Goal: Task Accomplishment & Management: Use online tool/utility

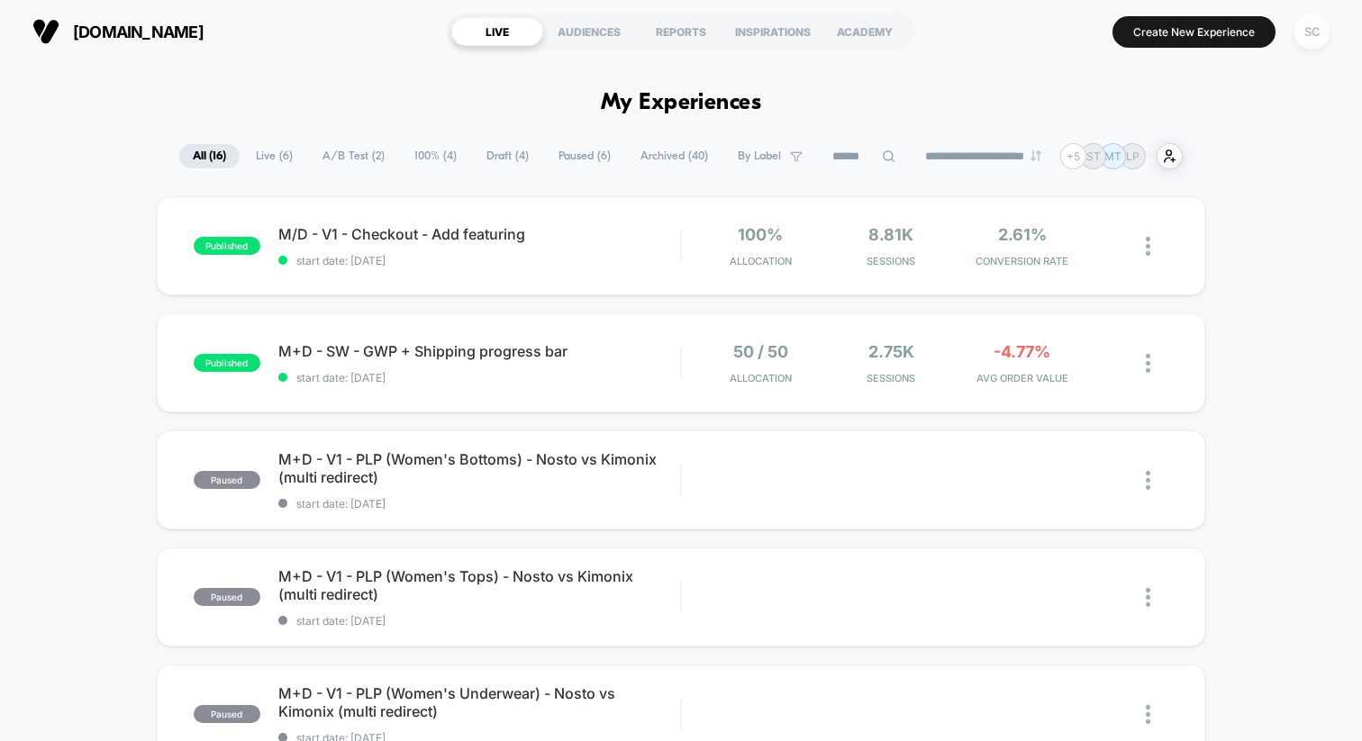
click at [1308, 35] on div "SC" at bounding box center [1312, 31] width 35 height 35
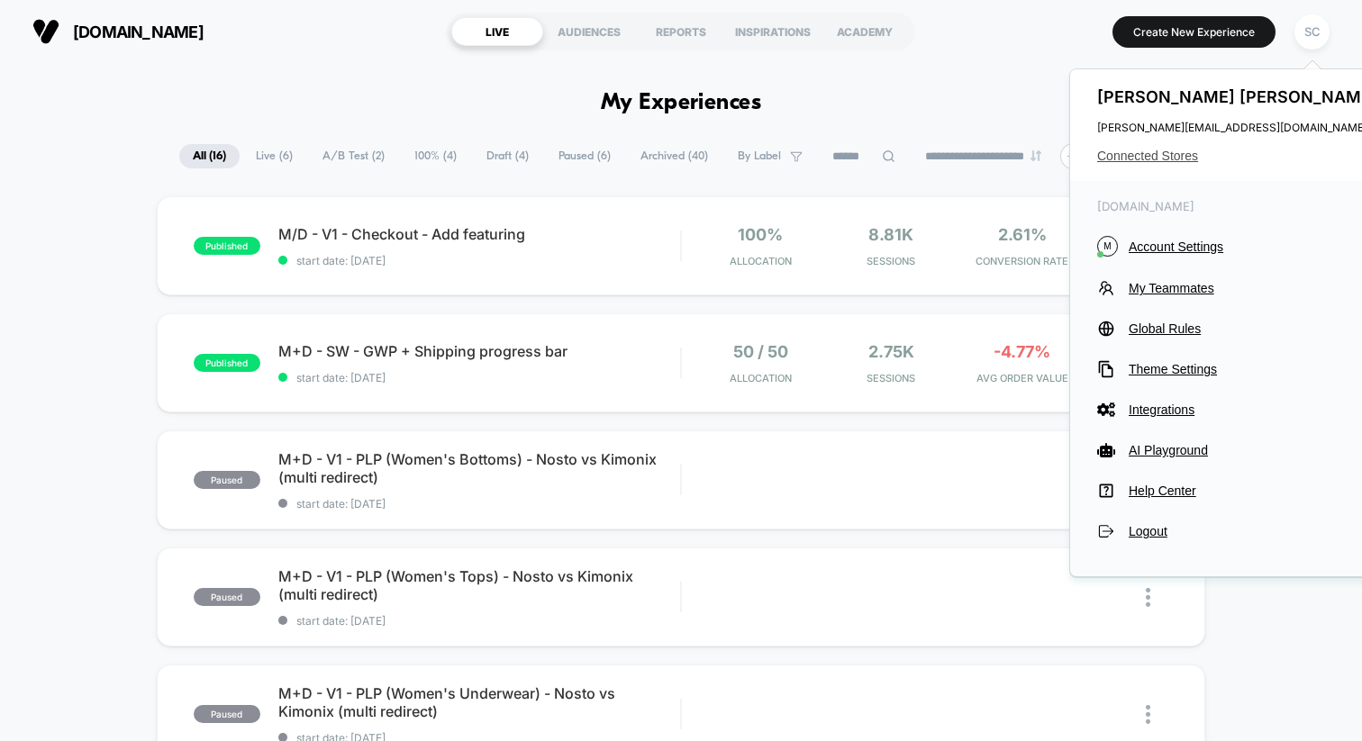
click at [1159, 152] on span "Connected Stores" at bounding box center [1239, 156] width 285 height 14
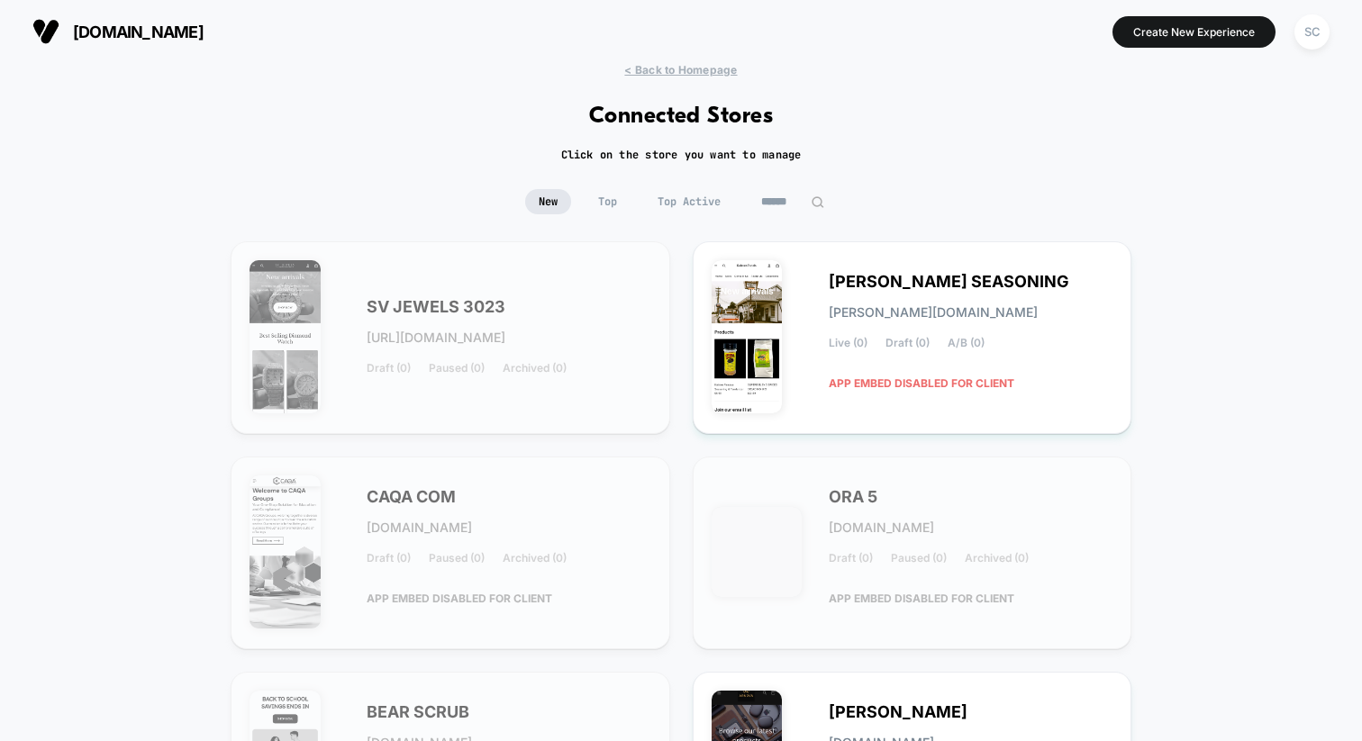
click at [776, 195] on input at bounding box center [793, 201] width 90 height 25
type input "****"
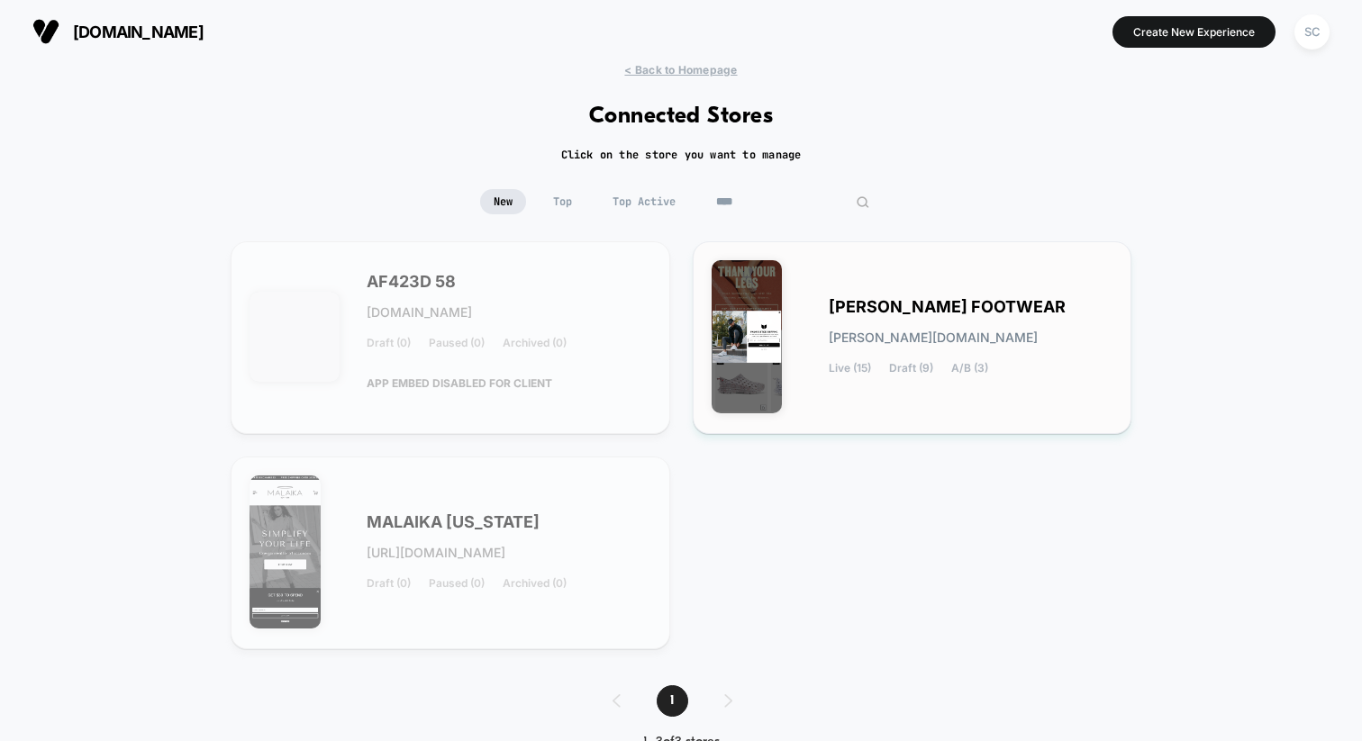
click at [878, 368] on div "Live (15) Draft (9) A/B (3)" at bounding box center [908, 368] width 159 height 13
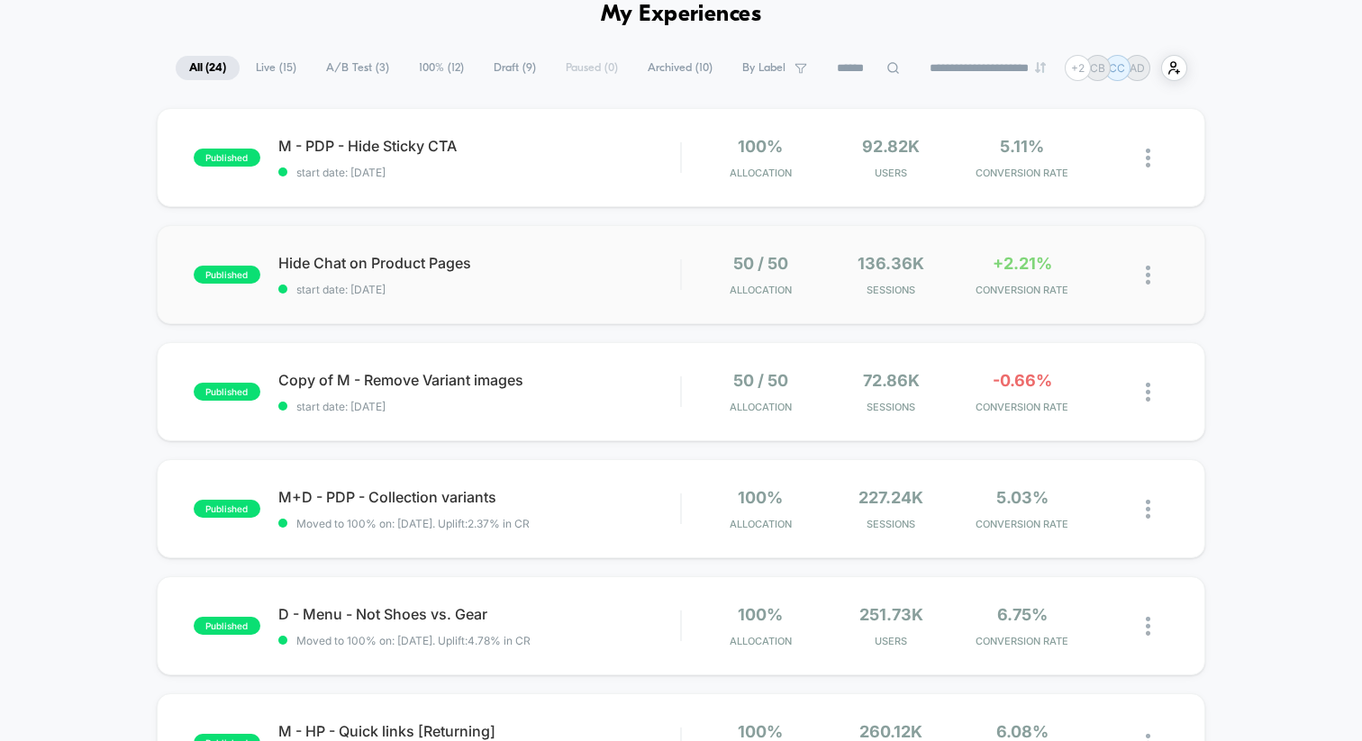
scroll to position [81, 0]
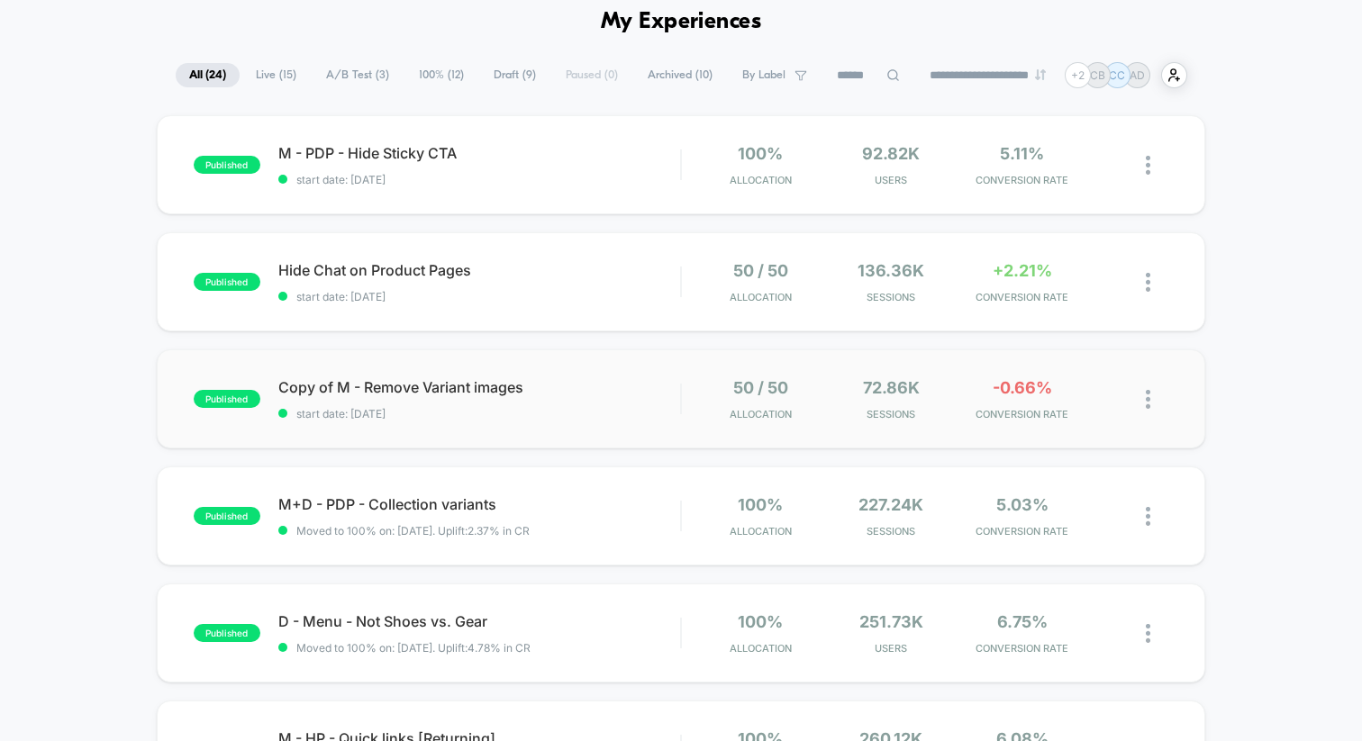
click at [605, 444] on div "published Copy of M - Remove Variant images start date: 05/08/2025 50 / 50 Allo…" at bounding box center [681, 399] width 1049 height 99
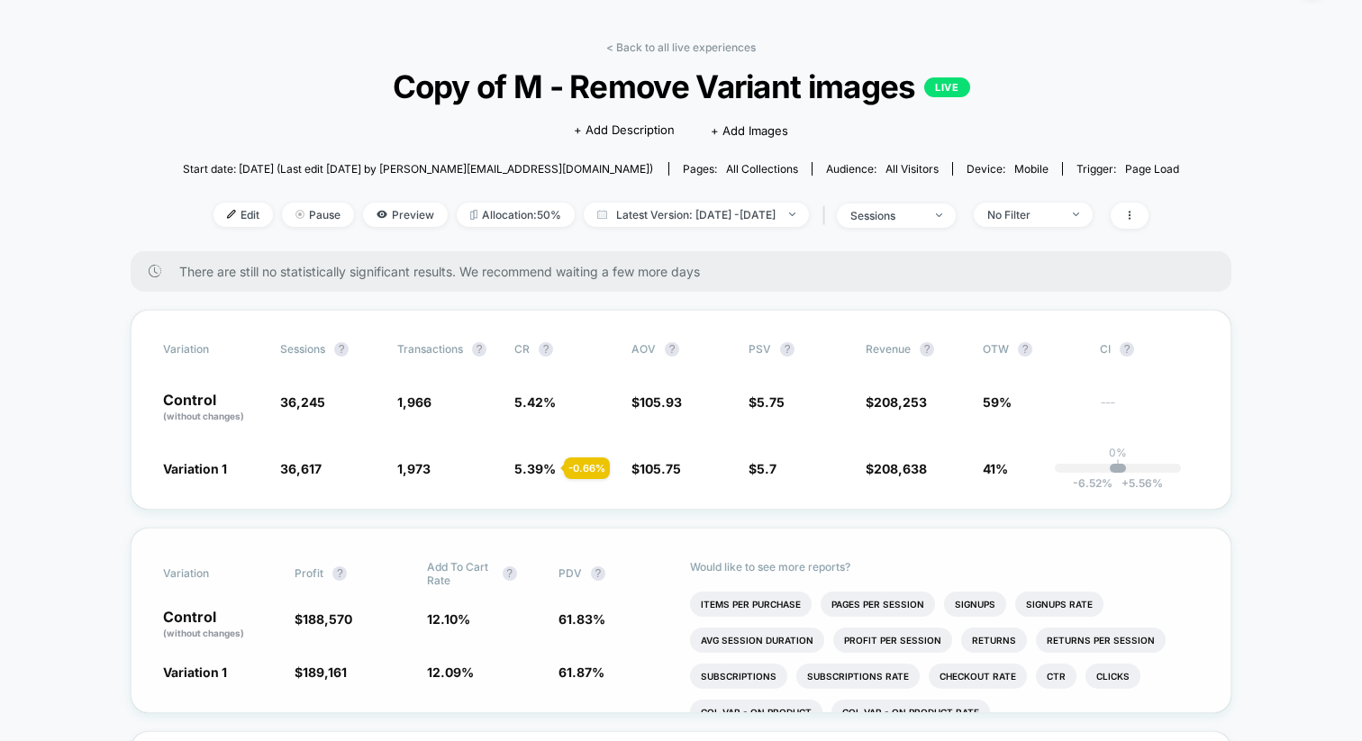
scroll to position [37, 0]
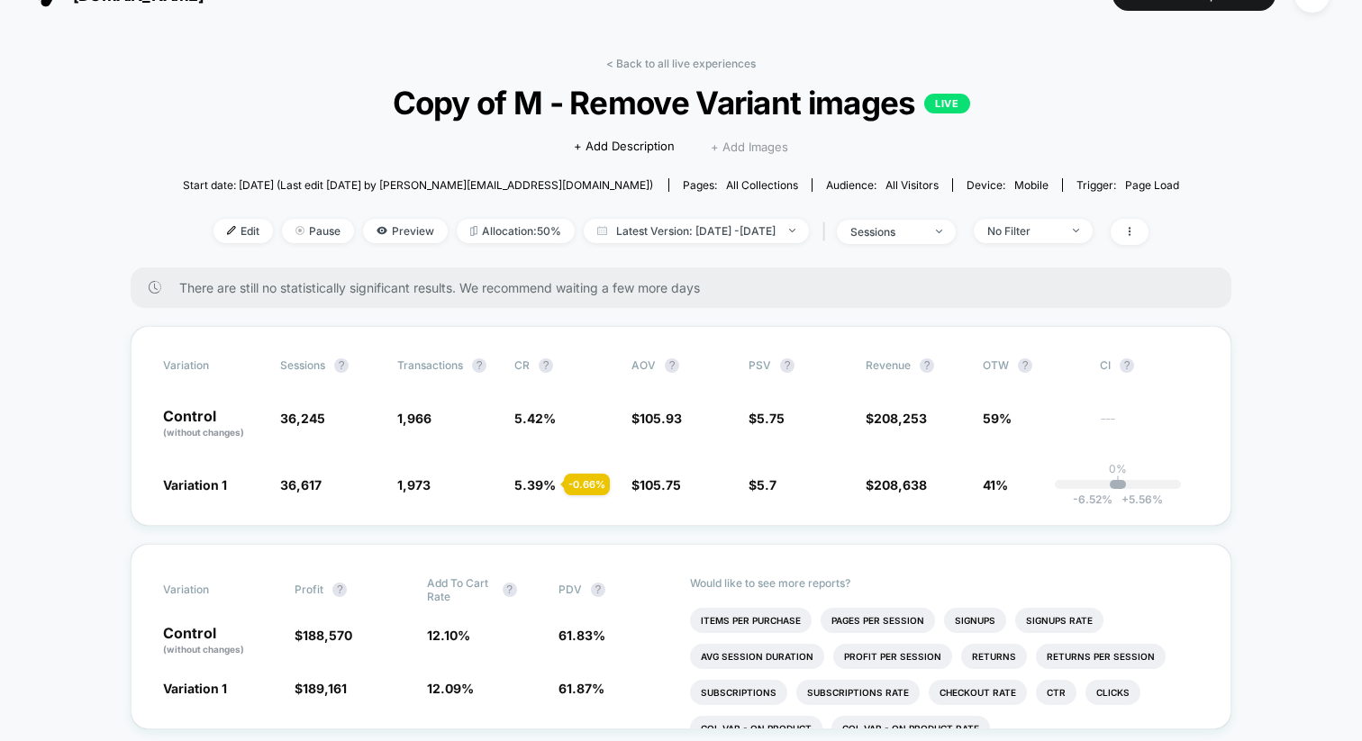
click at [746, 144] on span "+ Add Images" at bounding box center [749, 147] width 77 height 14
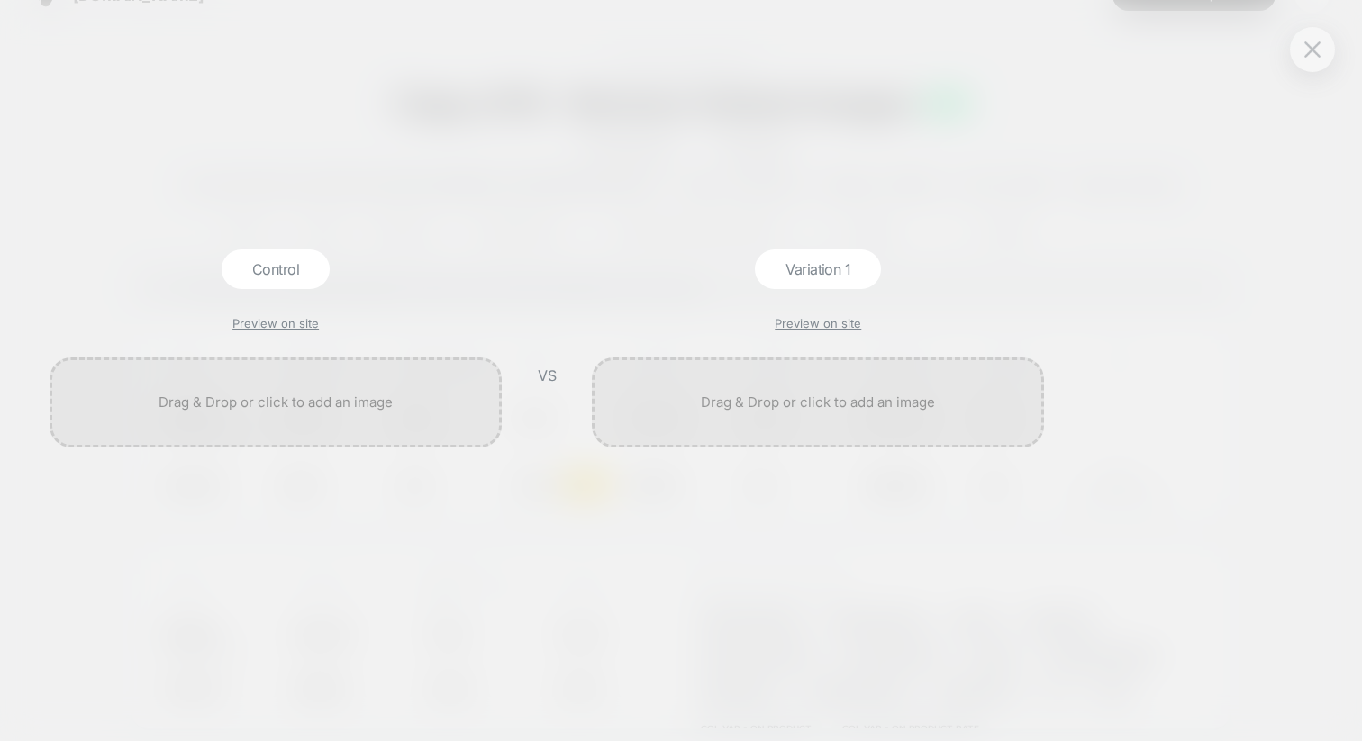
click at [1304, 67] on div at bounding box center [1312, 49] width 45 height 45
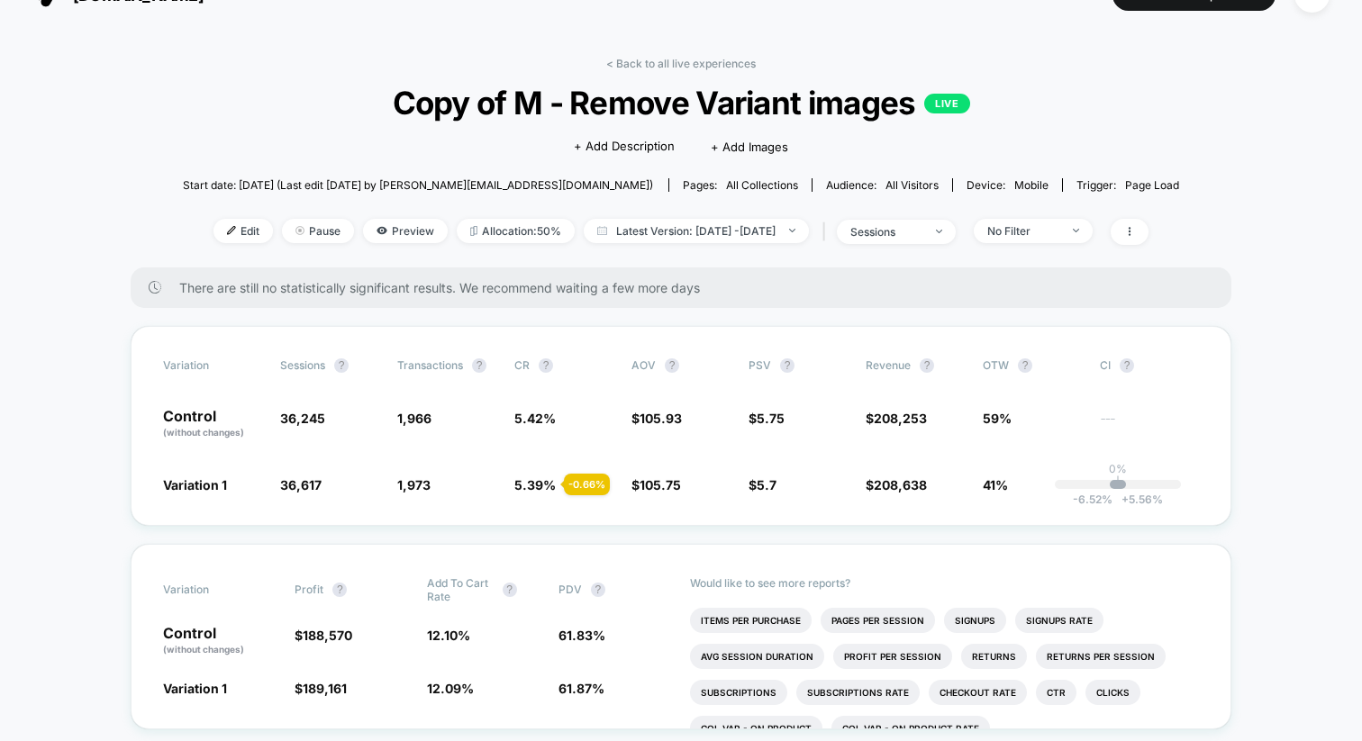
scroll to position [0, 0]
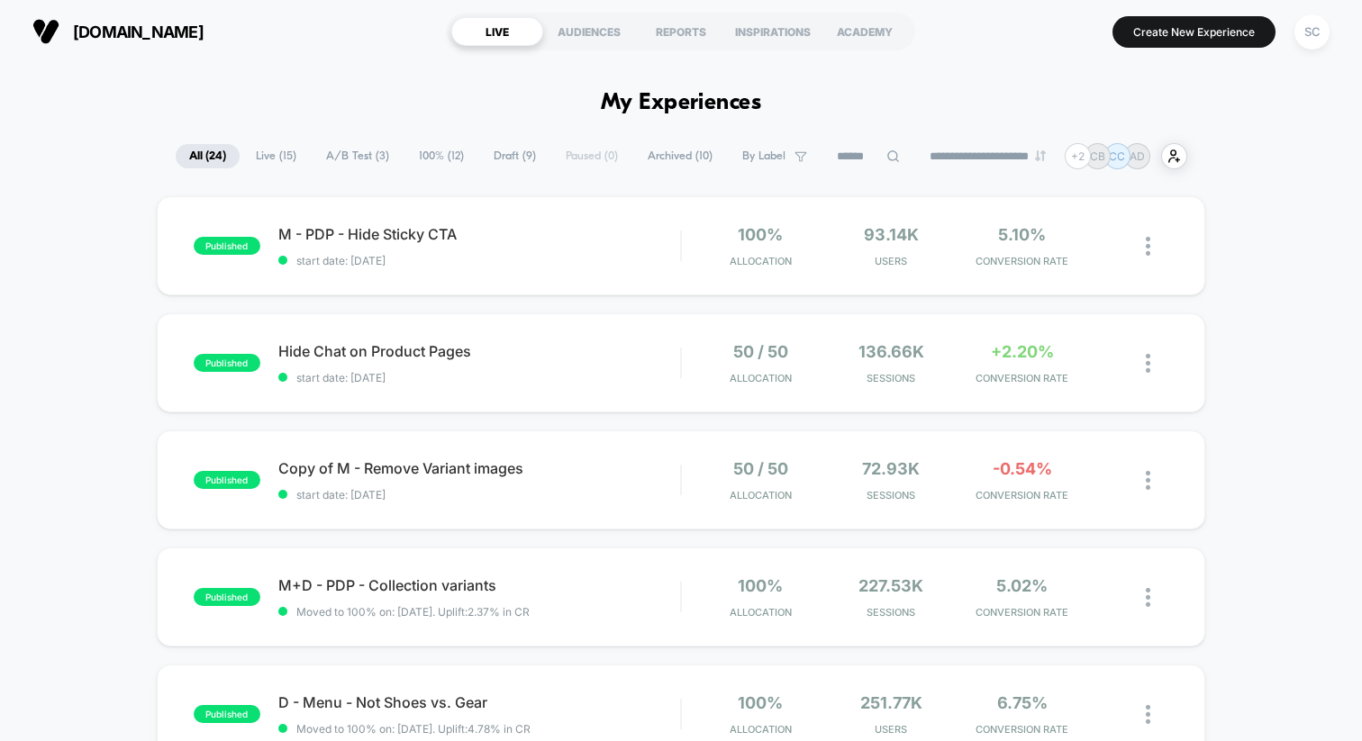
click at [331, 155] on span "A/B Test ( 3 )" at bounding box center [358, 156] width 90 height 24
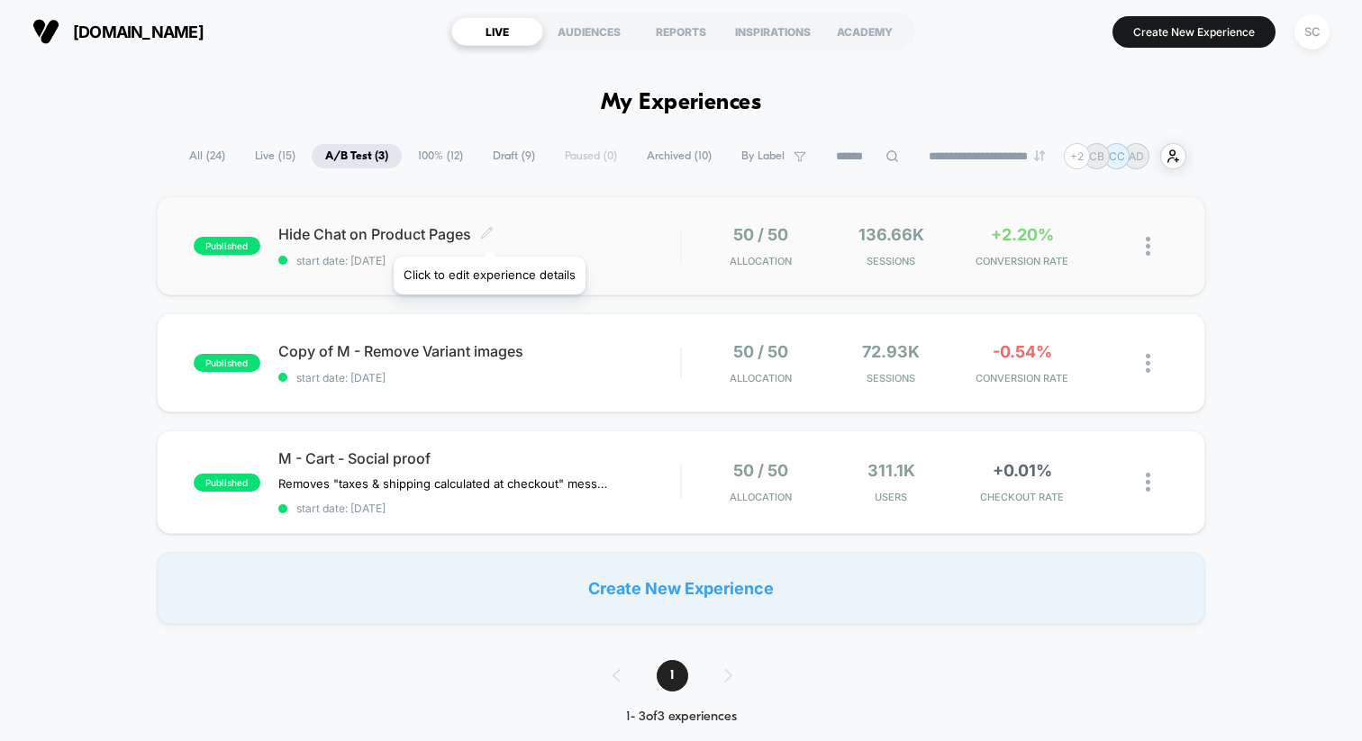
click at [488, 234] on icon at bounding box center [487, 233] width 14 height 14
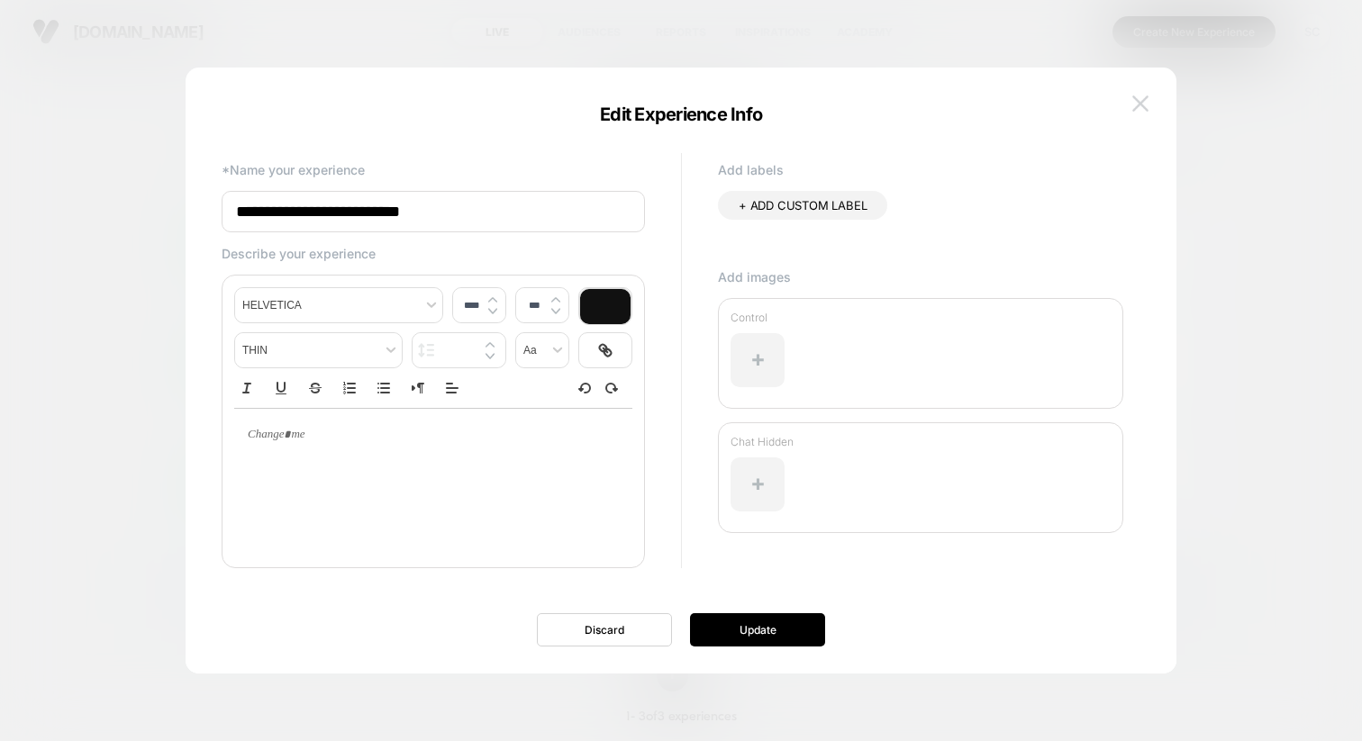
click at [1142, 113] on button at bounding box center [1140, 103] width 27 height 27
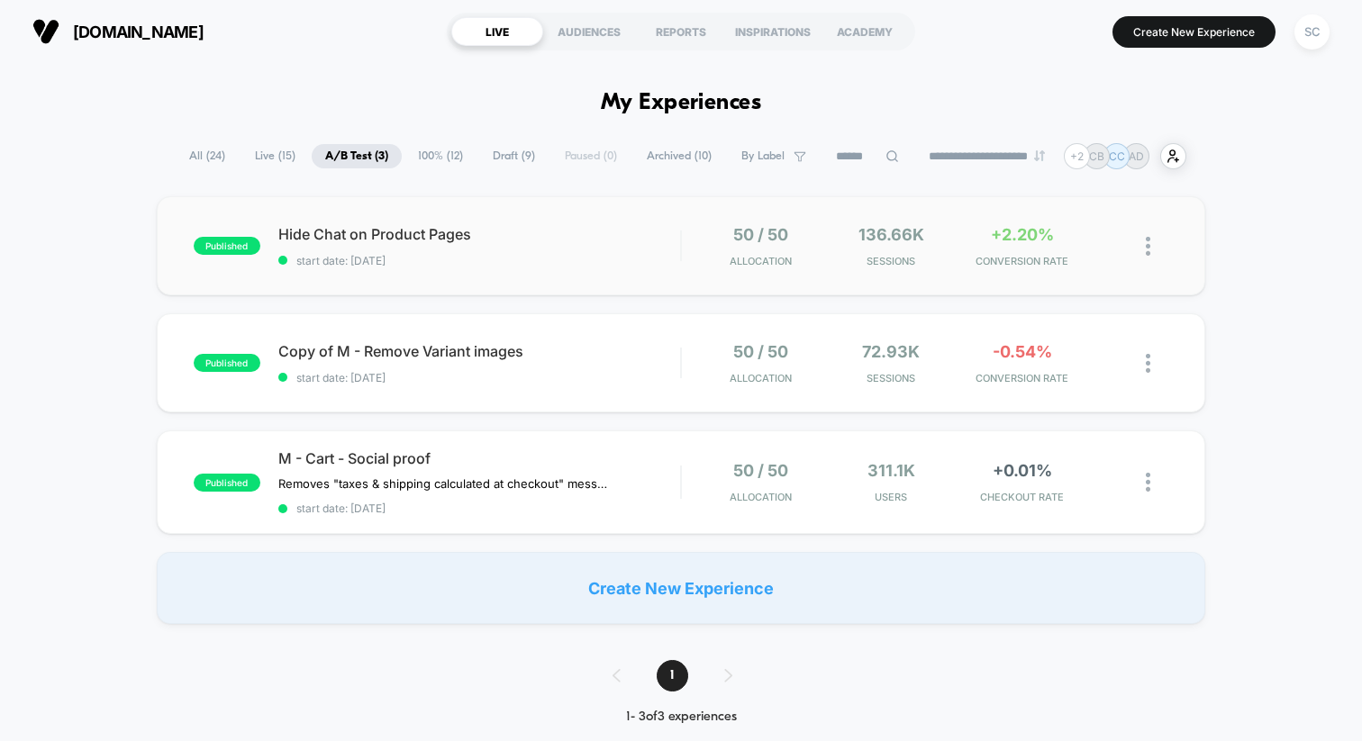
click at [522, 269] on div "published Hide Chat on Product Pages start date: 06/08/2025 50 / 50 Allocation …" at bounding box center [681, 245] width 1049 height 99
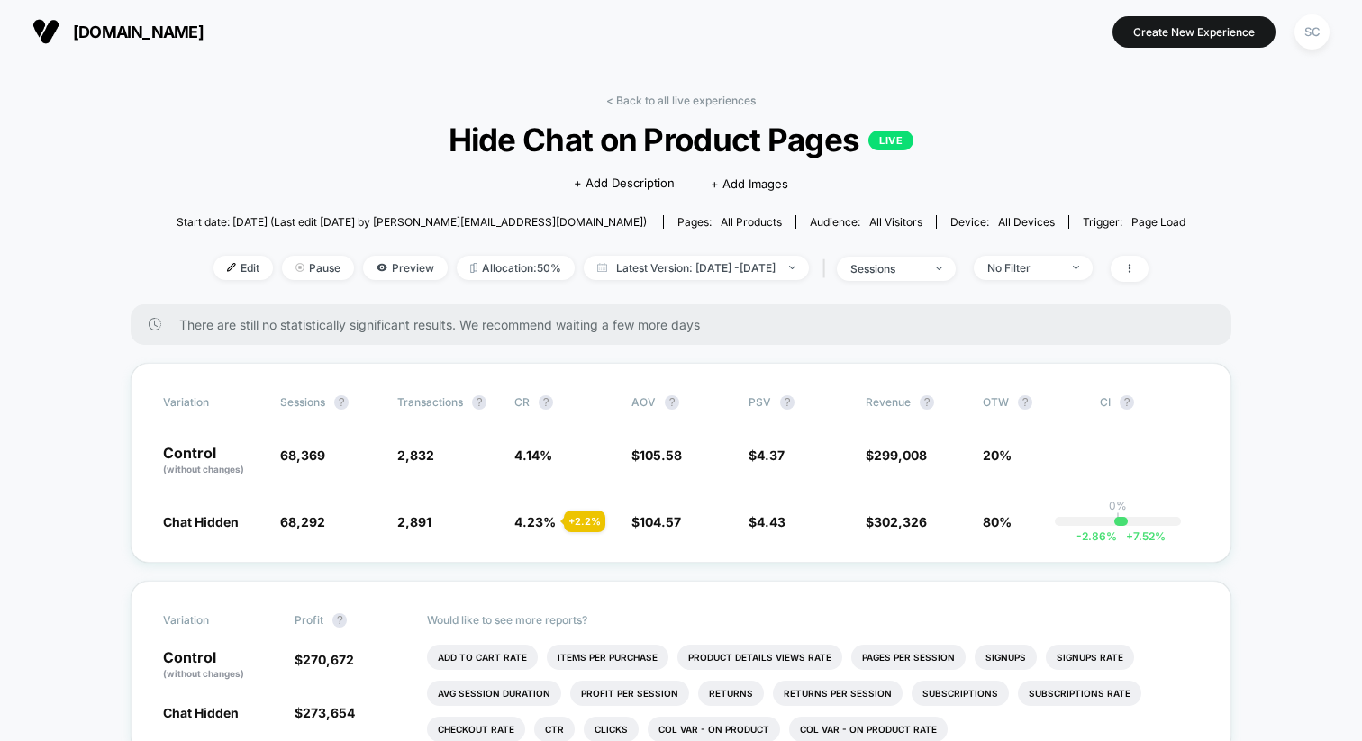
click at [551, 153] on span "Hide Chat on Product Pages LIVE" at bounding box center [681, 140] width 908 height 38
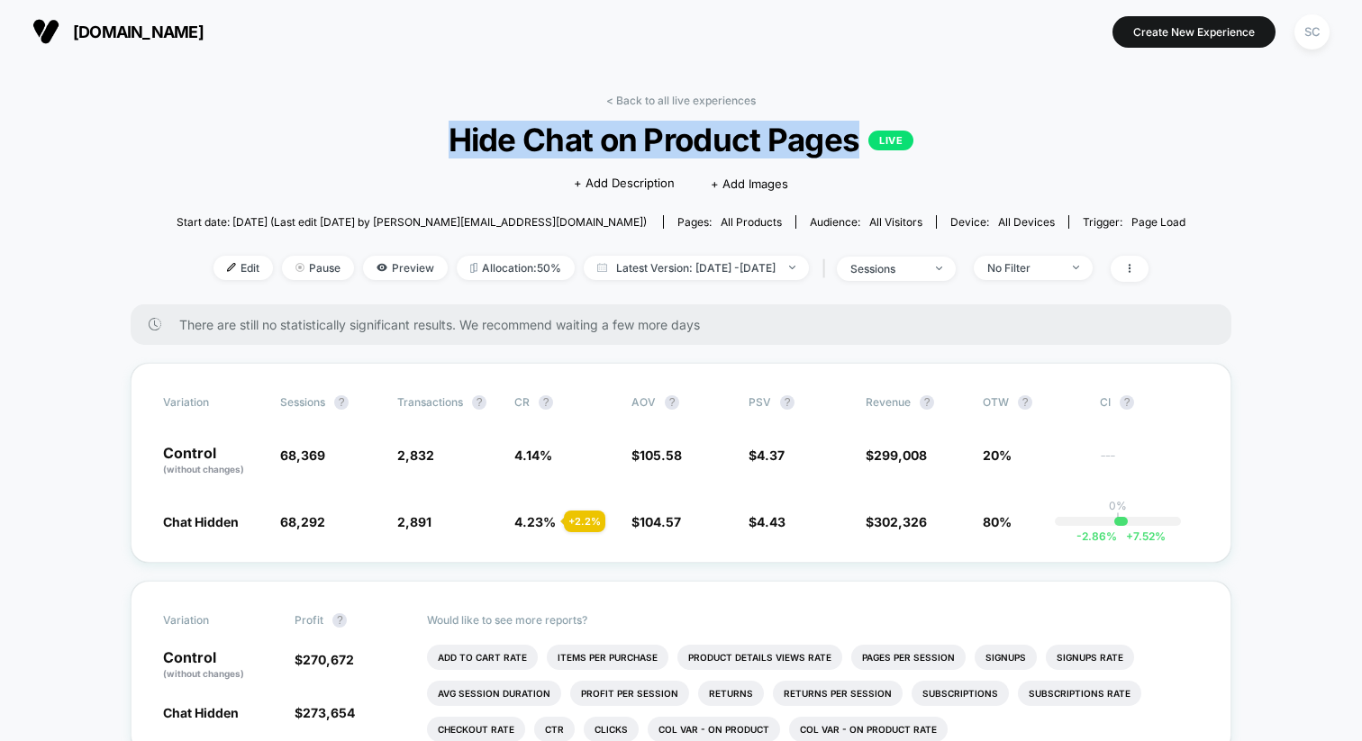
click at [551, 153] on span "Hide Chat on Product Pages LIVE" at bounding box center [681, 140] width 908 height 38
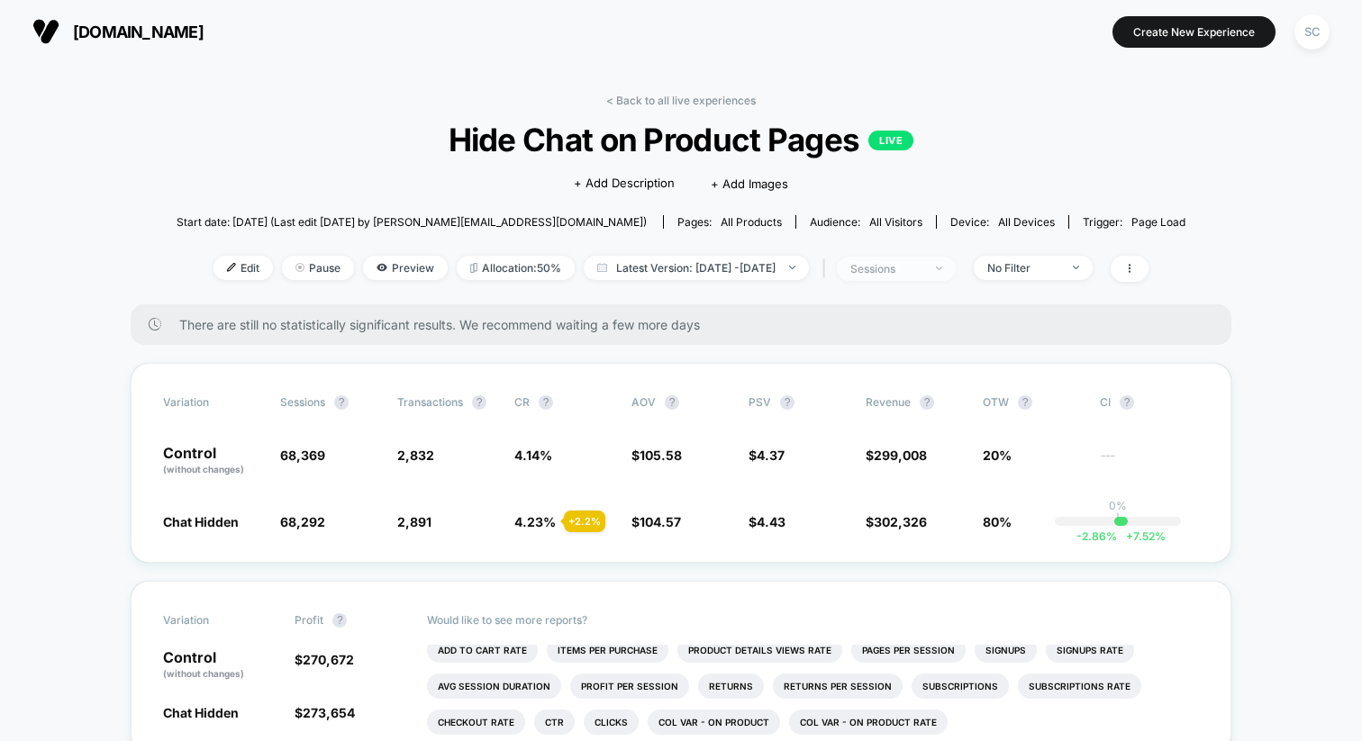
click at [956, 268] on span "sessions" at bounding box center [896, 269] width 119 height 24
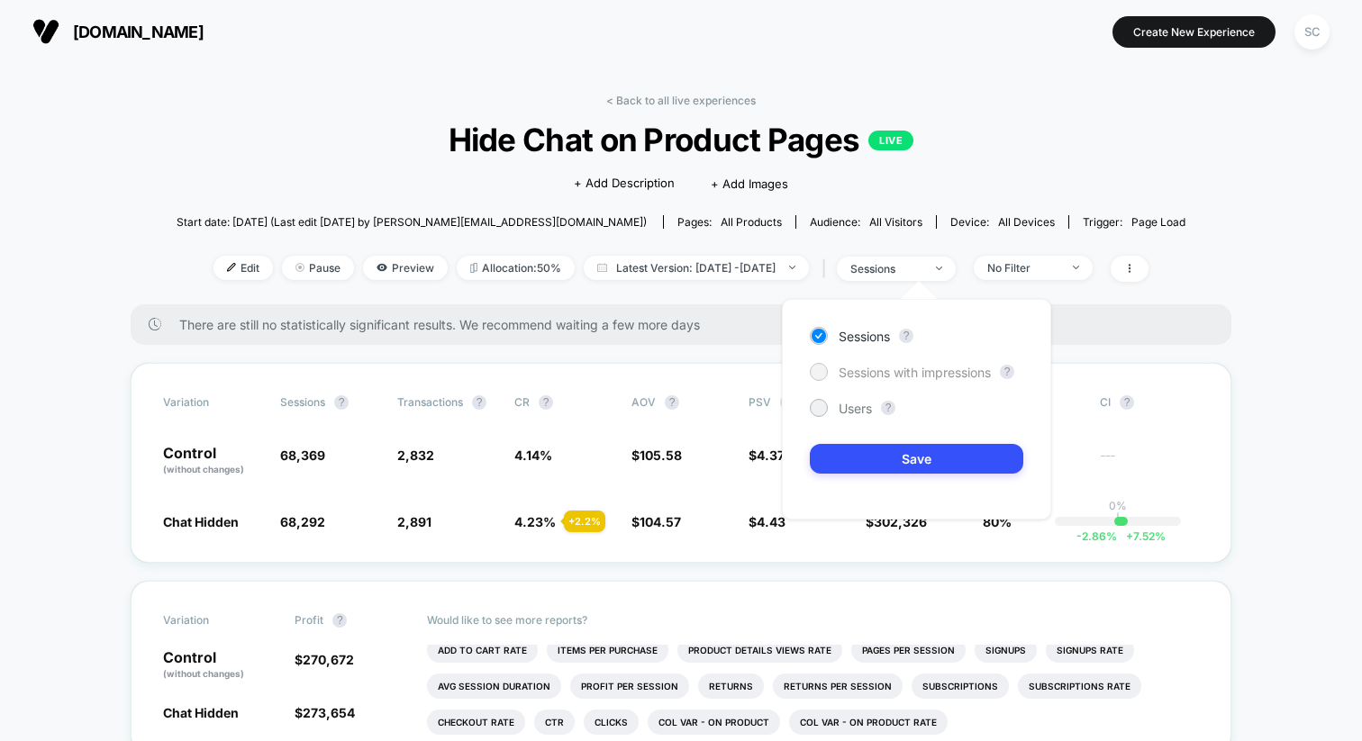
click at [886, 377] on span "Sessions with impressions" at bounding box center [915, 372] width 152 height 15
click at [862, 455] on button "Save" at bounding box center [917, 459] width 214 height 30
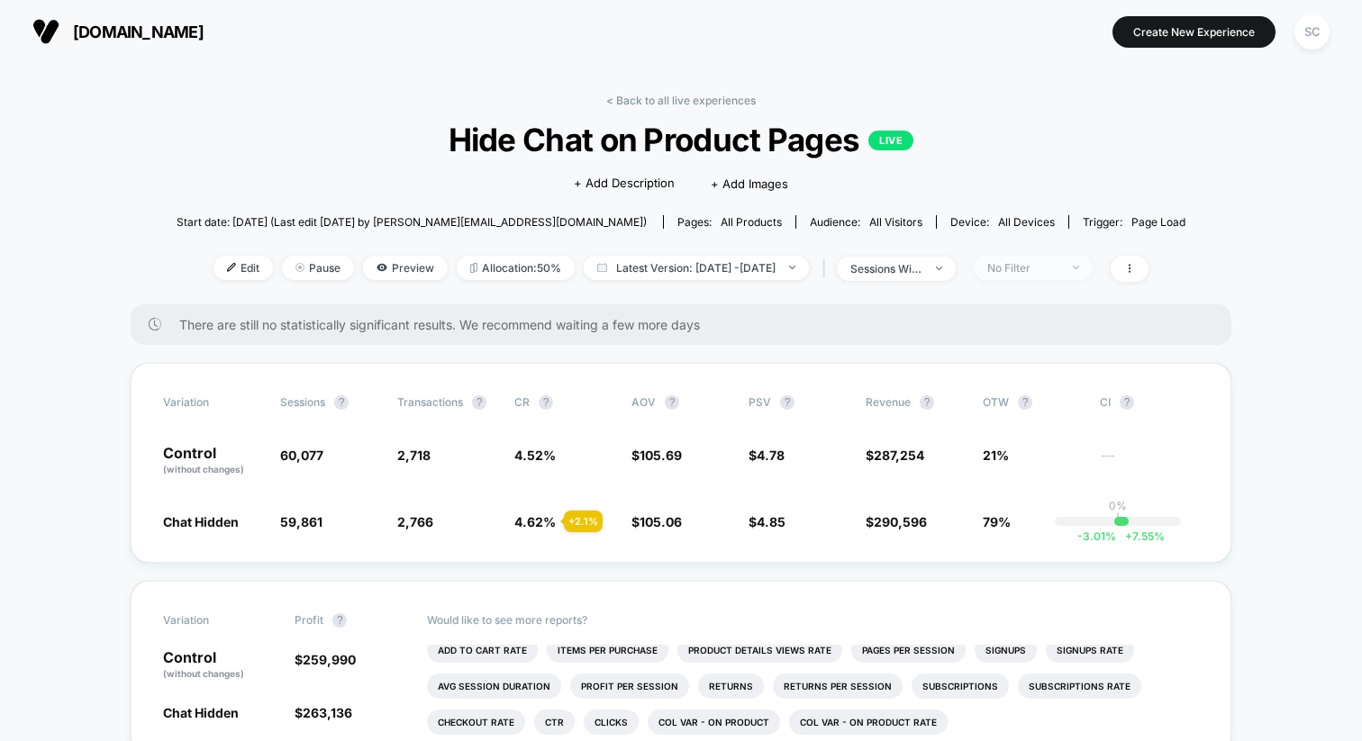
click at [1059, 266] on div "No Filter" at bounding box center [1023, 268] width 72 height 14
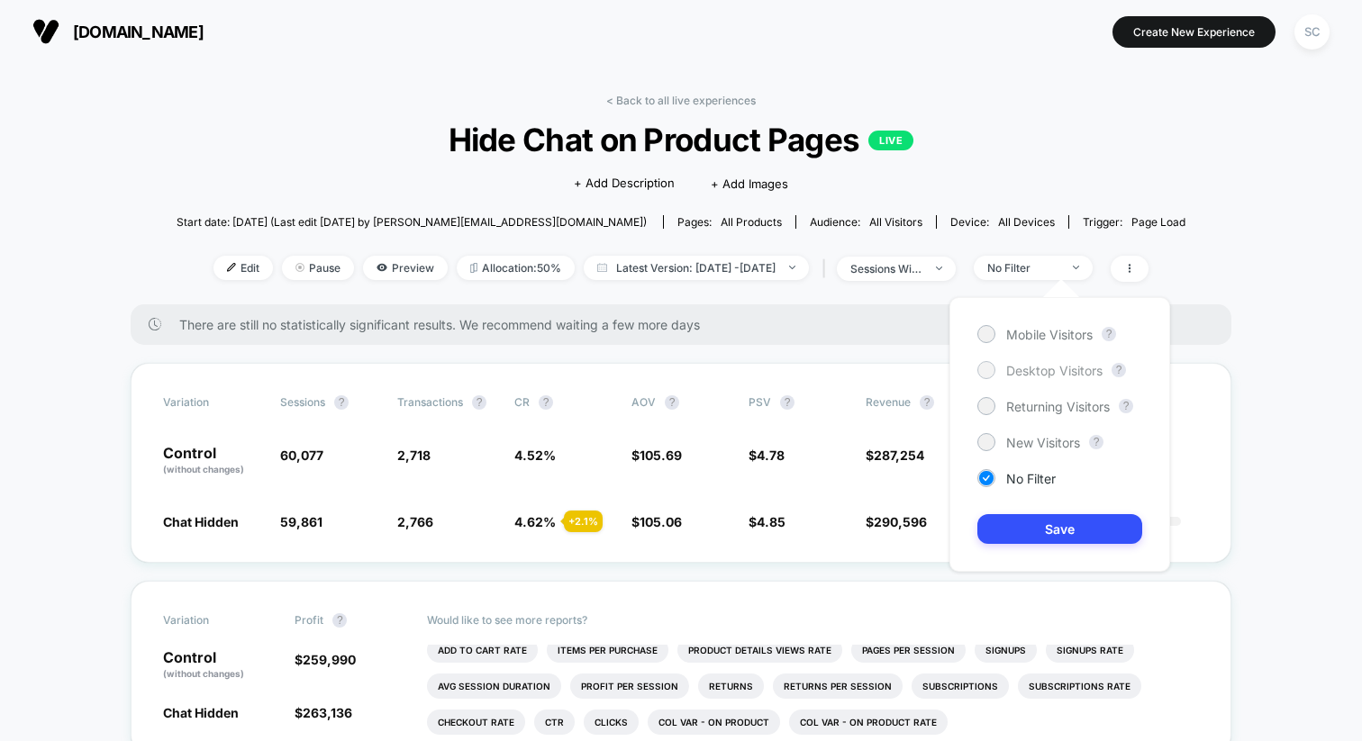
click at [1015, 367] on span "Desktop Visitors" at bounding box center [1054, 370] width 96 height 15
click at [1023, 529] on button "Save" at bounding box center [1059, 529] width 165 height 30
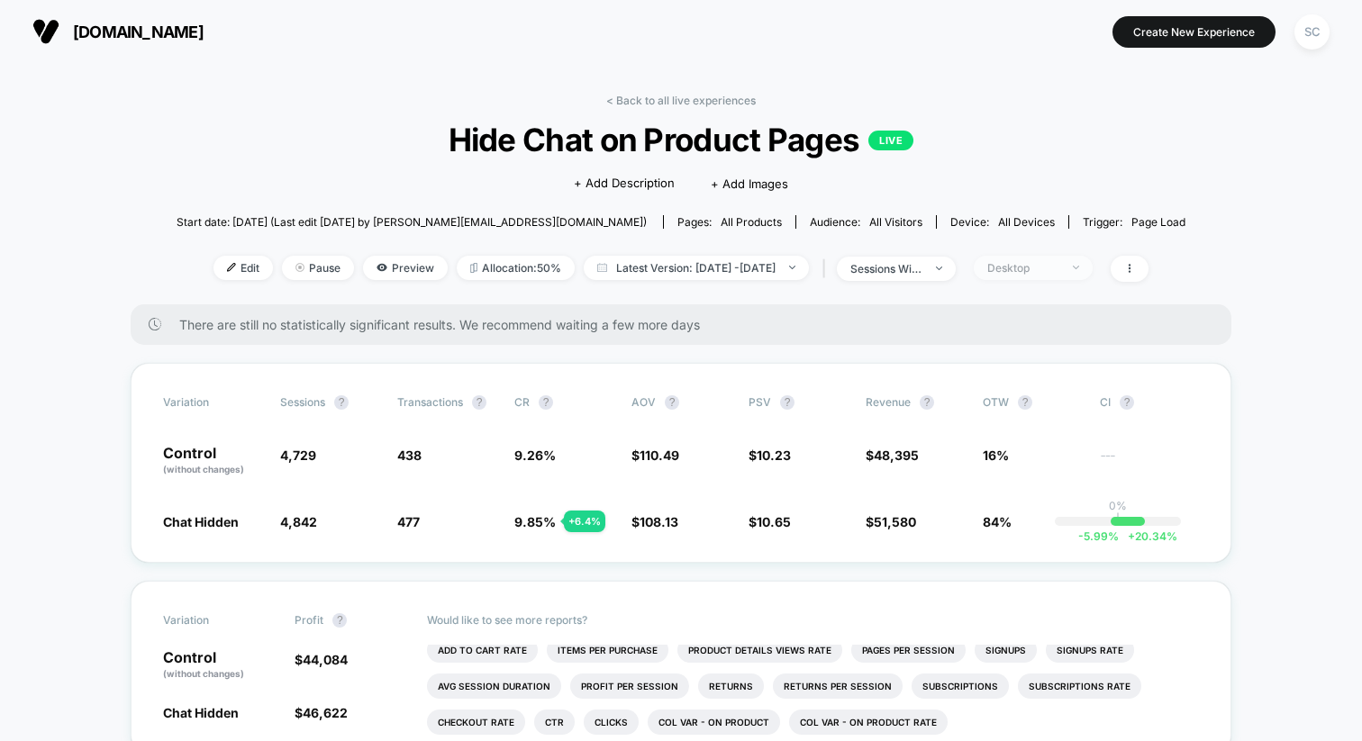
click at [1048, 274] on span "Desktop" at bounding box center [1033, 268] width 119 height 24
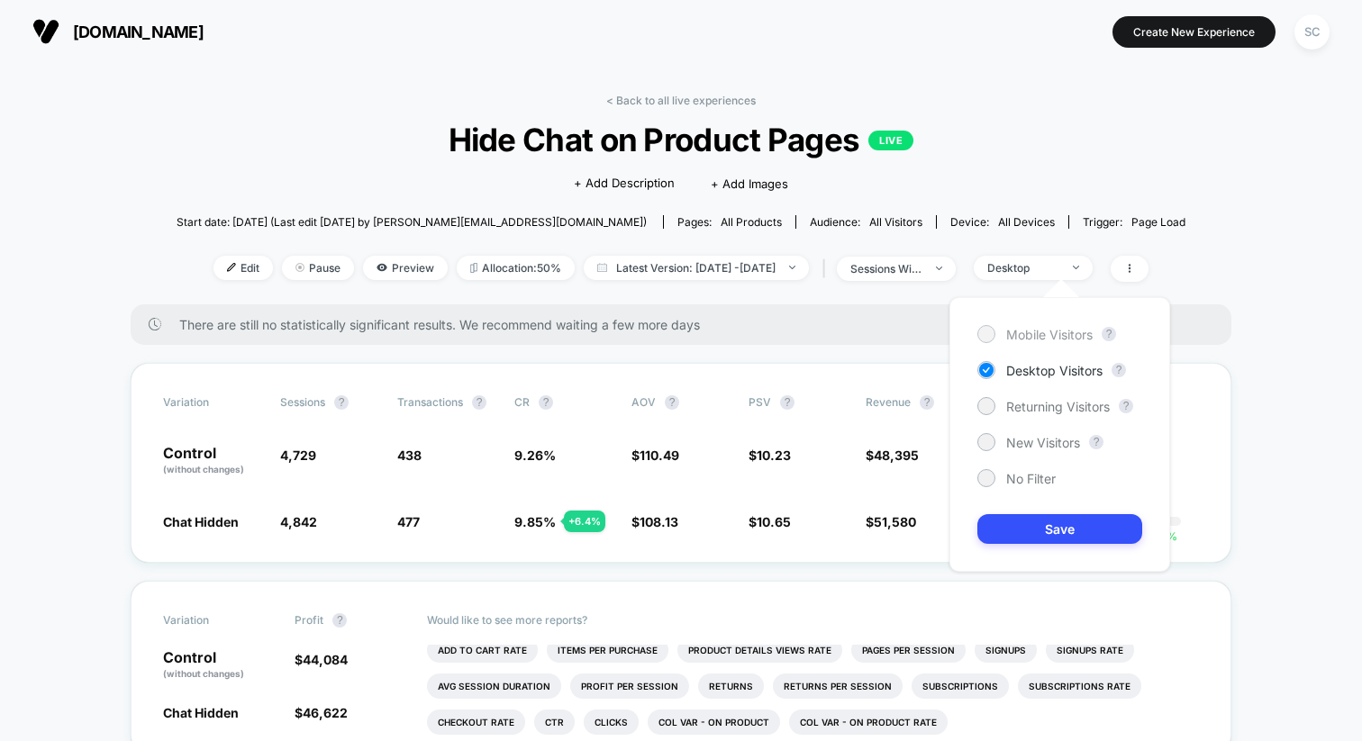
click at [1033, 338] on span "Mobile Visitors" at bounding box center [1049, 334] width 86 height 15
click at [1022, 531] on button "Save" at bounding box center [1059, 529] width 165 height 30
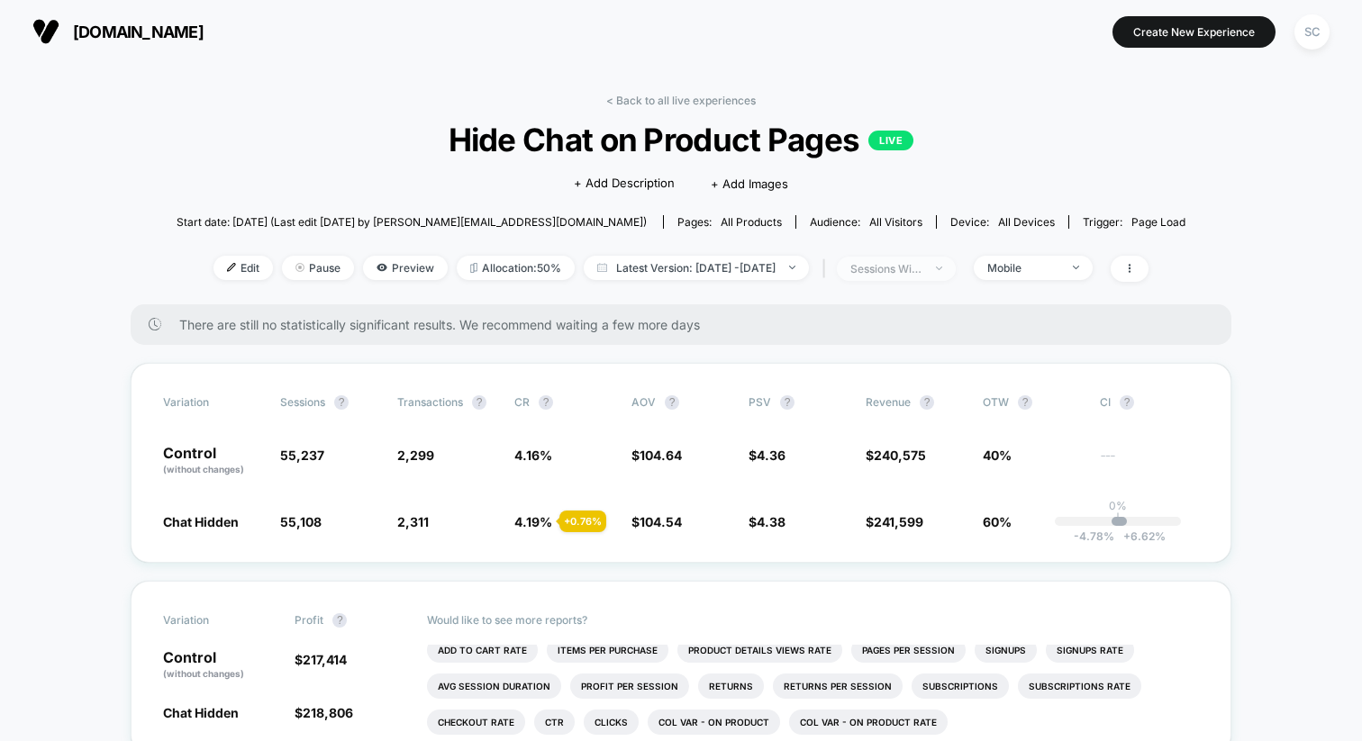
click at [922, 260] on span "sessions with impression" at bounding box center [896, 269] width 119 height 24
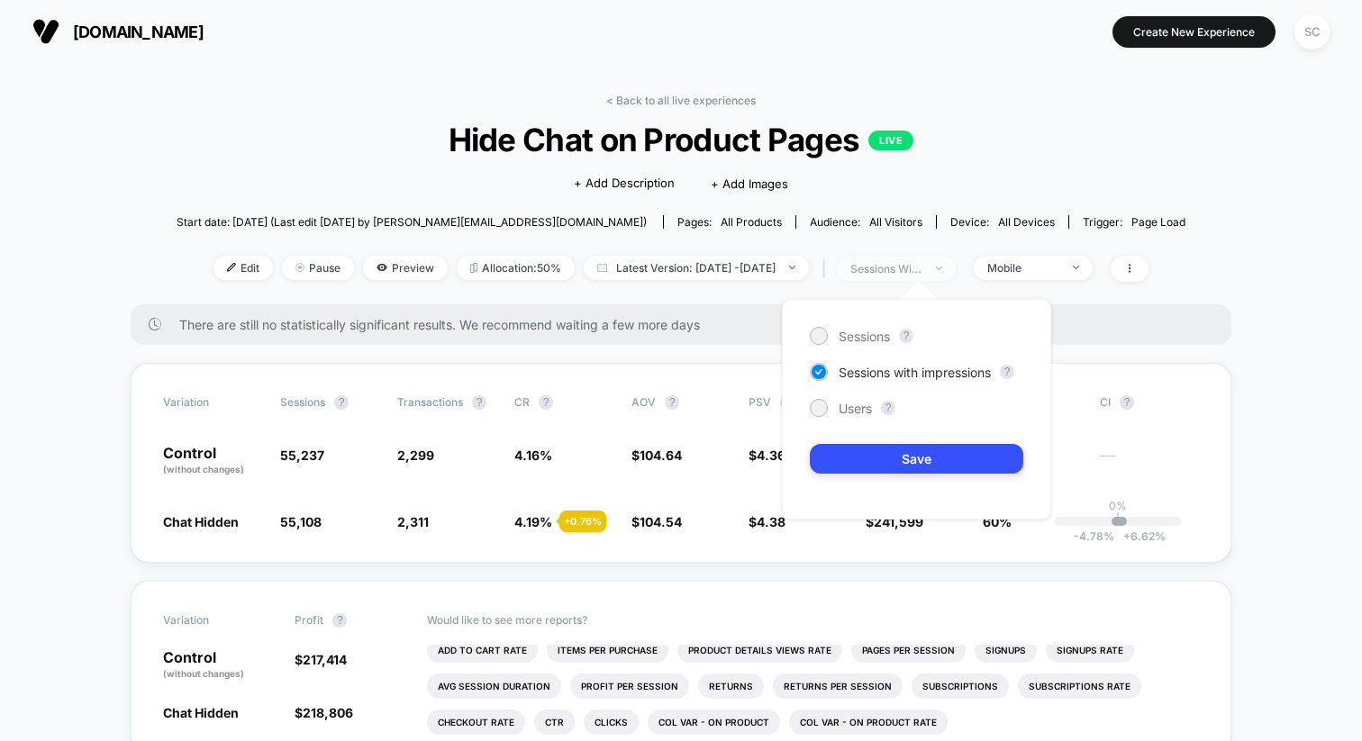
click at [922, 260] on span "sessions with impression" at bounding box center [896, 269] width 119 height 24
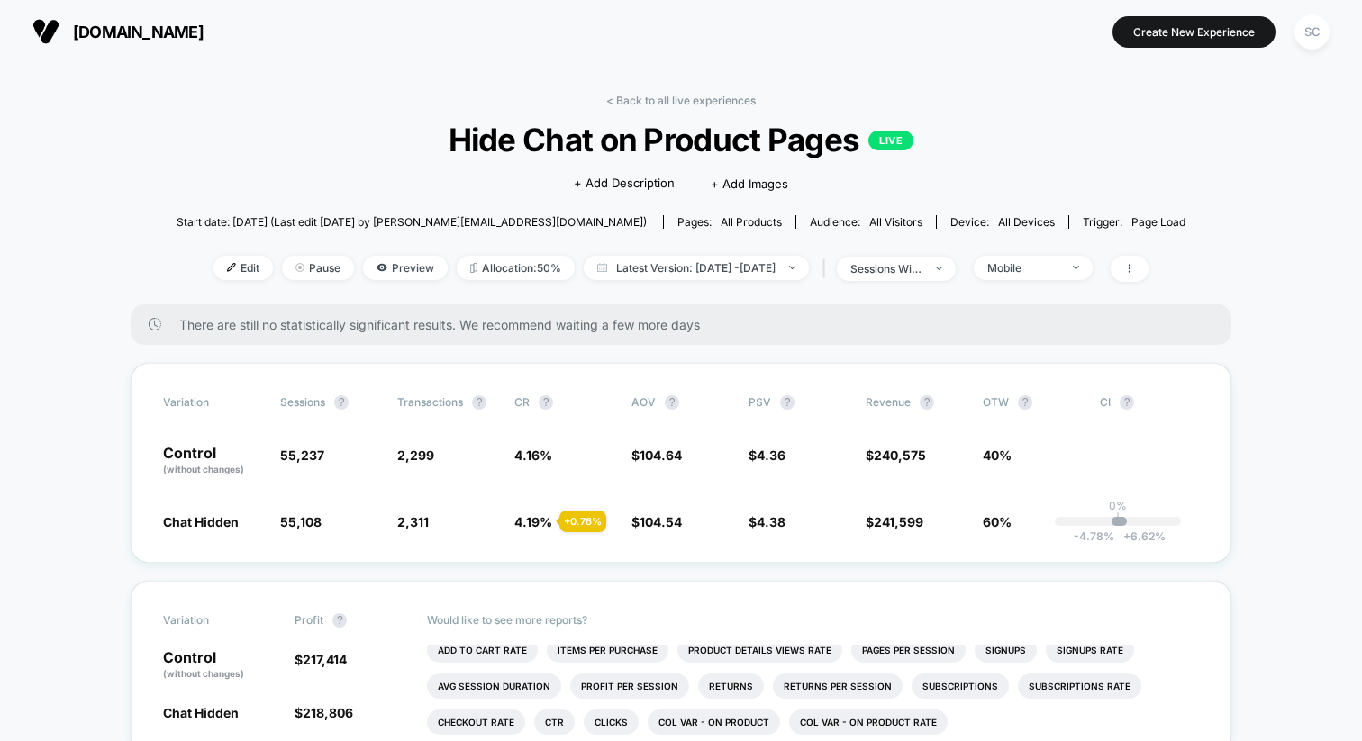
click at [936, 219] on span "Device: all devices" at bounding box center [1002, 222] width 132 height 14
click at [913, 268] on div "sessions with impression" at bounding box center [886, 269] width 72 height 14
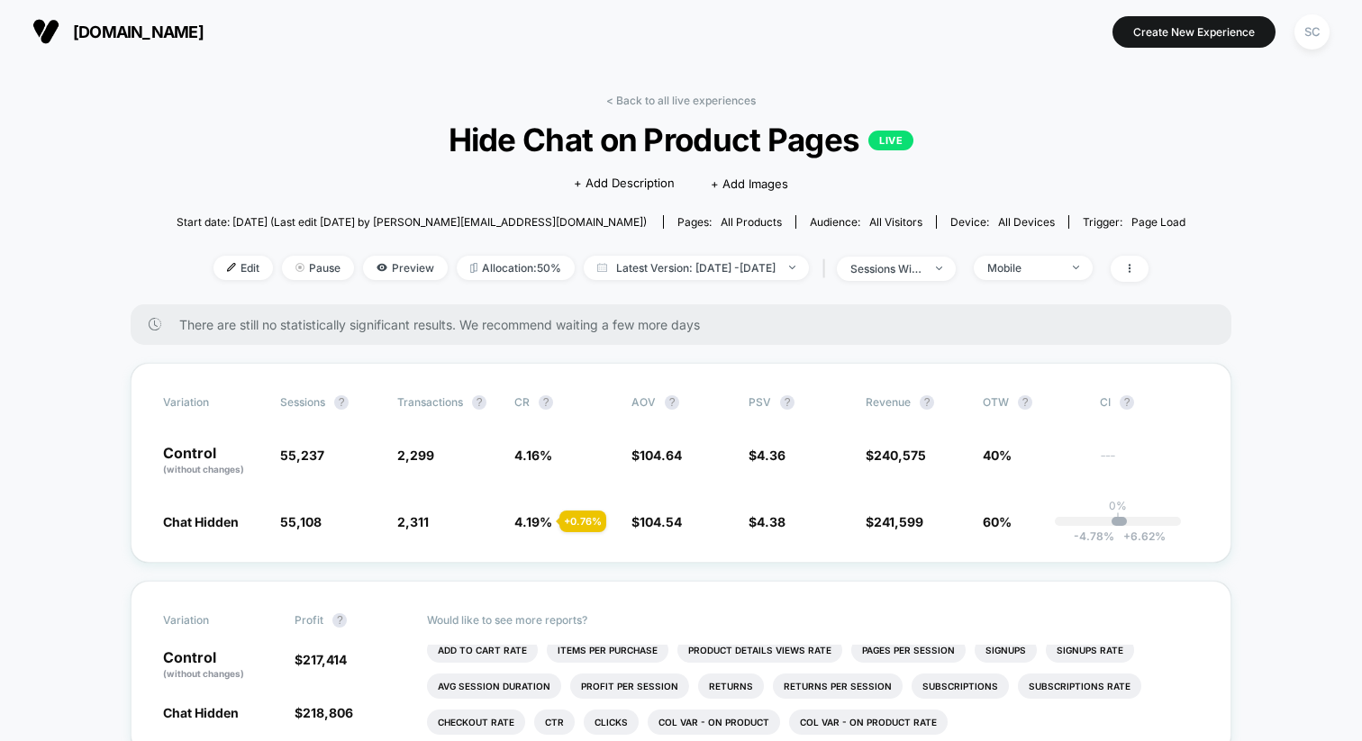
click at [1310, 41] on div "SC" at bounding box center [1312, 31] width 35 height 35
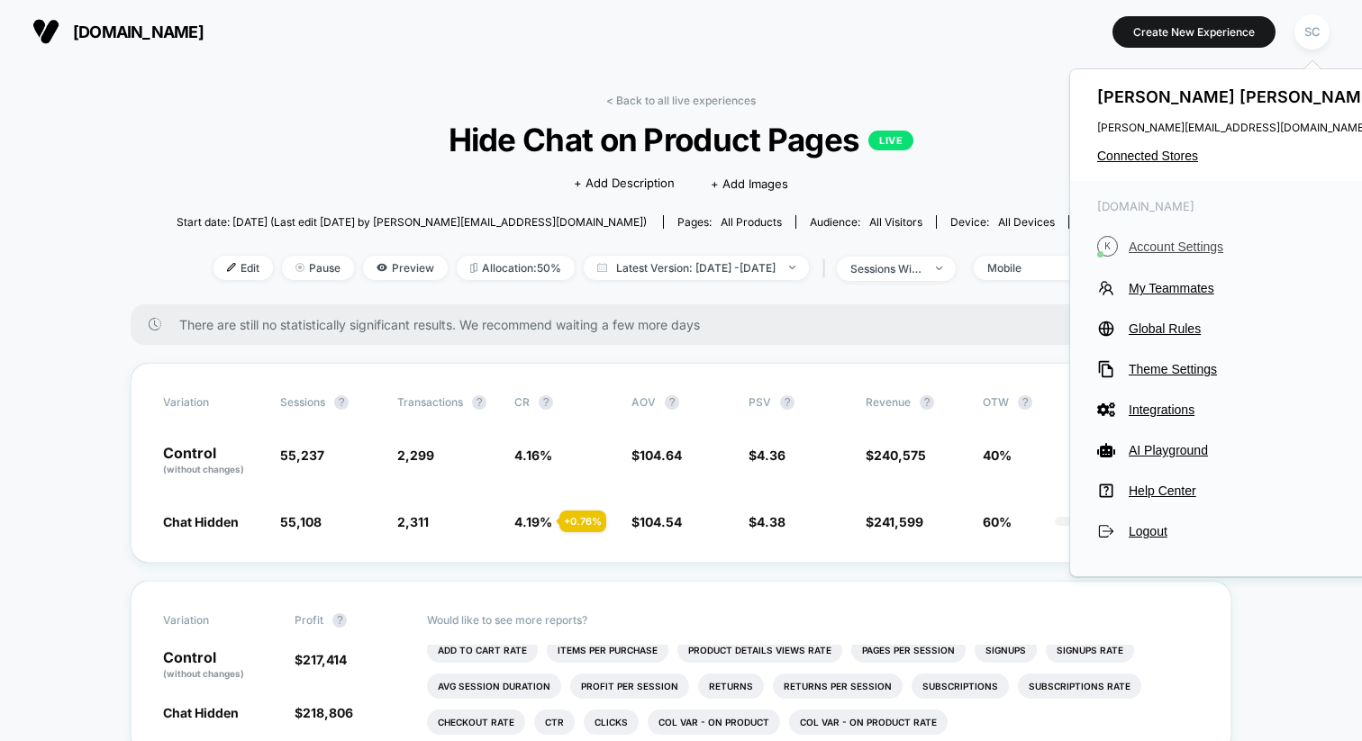
click at [1161, 247] on span "Account Settings" at bounding box center [1255, 247] width 253 height 14
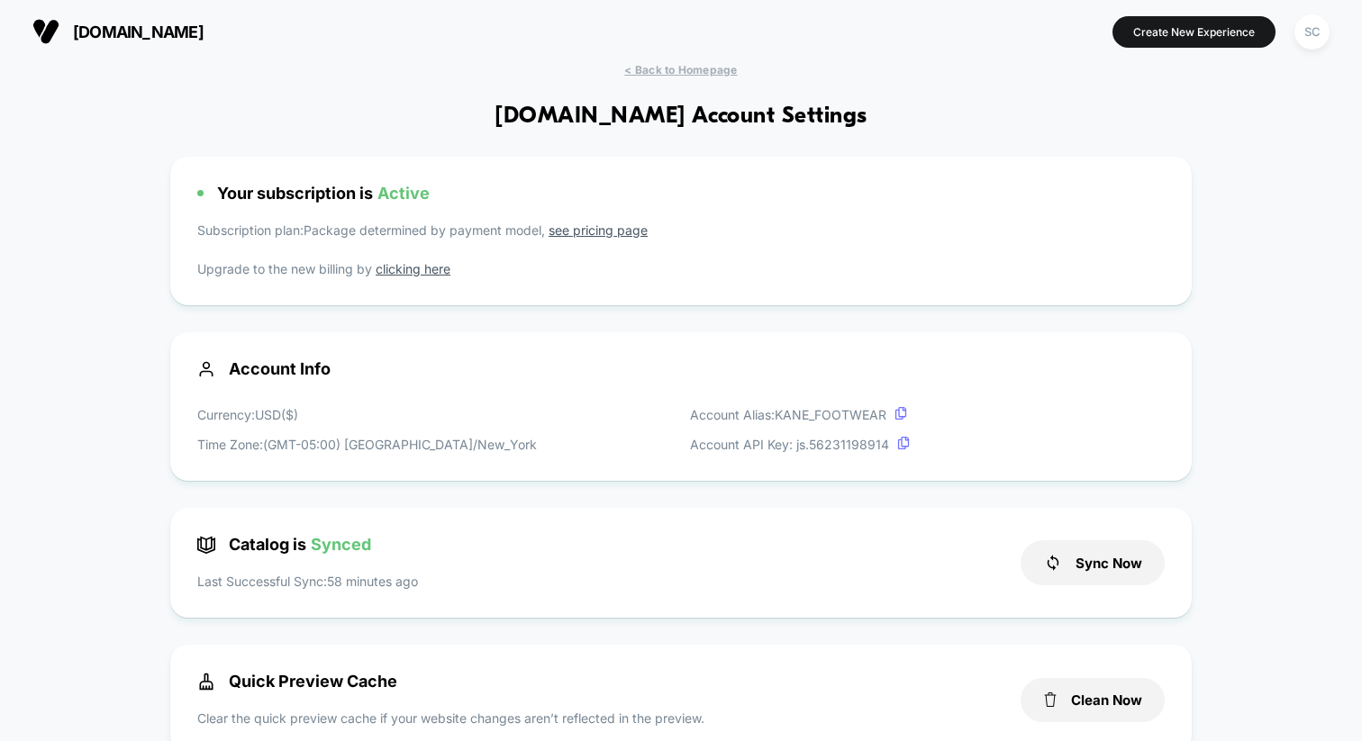
scroll to position [243, 0]
click at [720, 264] on p "Upgrade to the new billing by clicking here" at bounding box center [681, 268] width 968 height 19
click at [1306, 33] on div "SC" at bounding box center [1312, 31] width 35 height 35
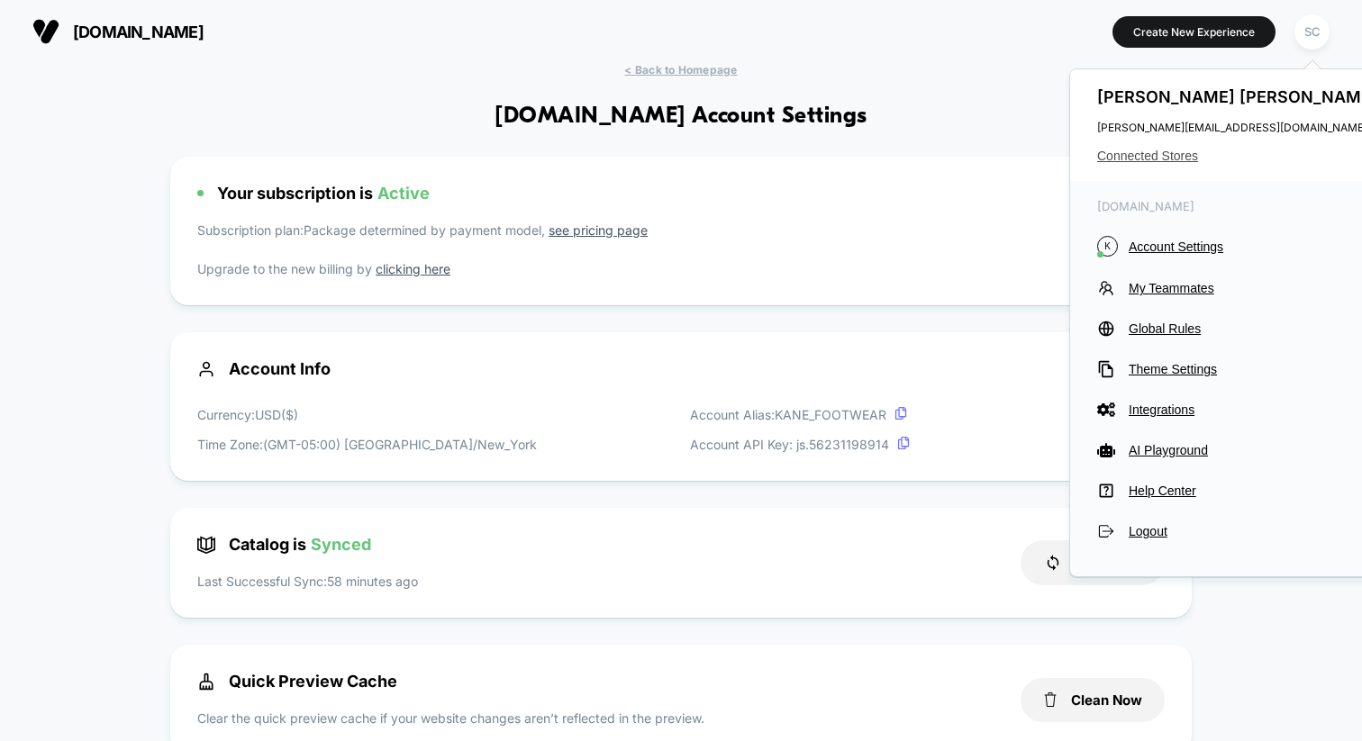
click at [1125, 156] on span "Connected Stores" at bounding box center [1239, 156] width 285 height 14
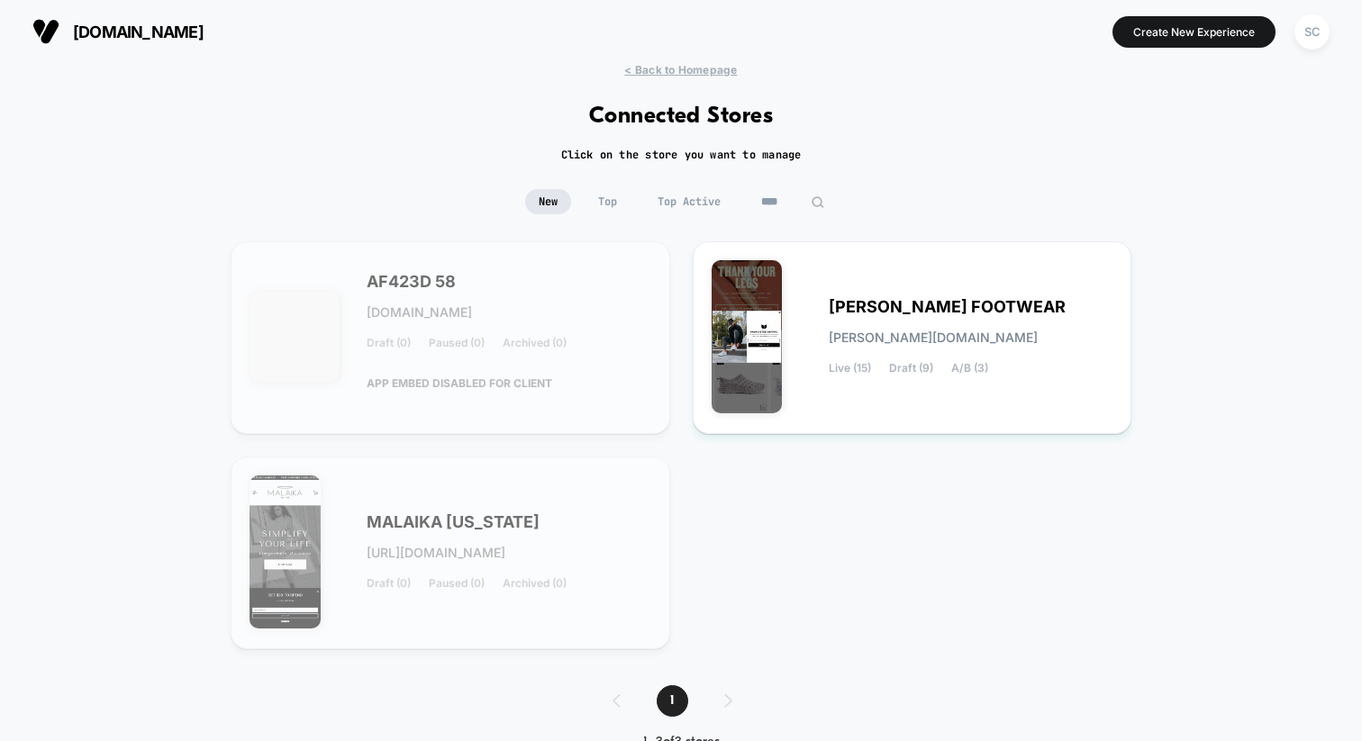
click at [774, 204] on input "****" at bounding box center [793, 201] width 90 height 25
click at [774, 204] on input "****" at bounding box center [793, 201] width 180 height 25
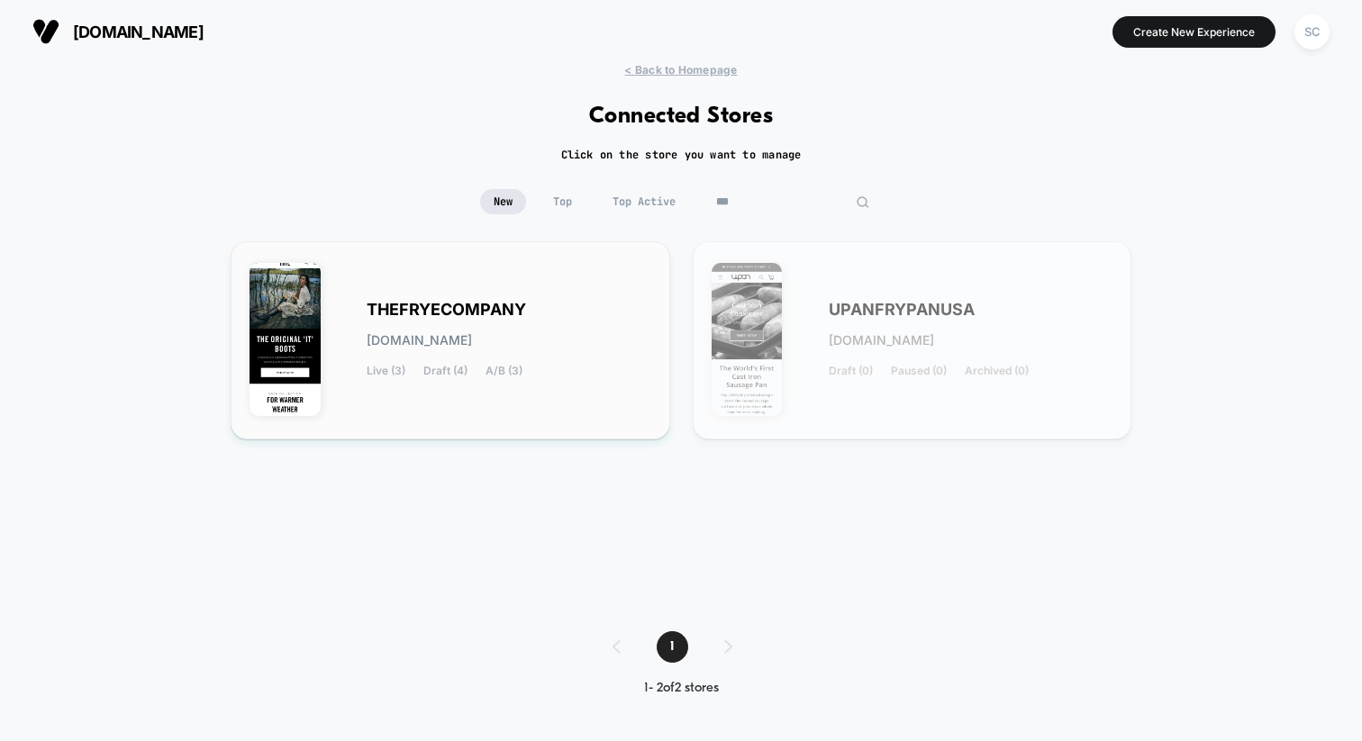
type input "***"
click at [472, 344] on span "thefryecompany.myshopify.com" at bounding box center [419, 340] width 105 height 13
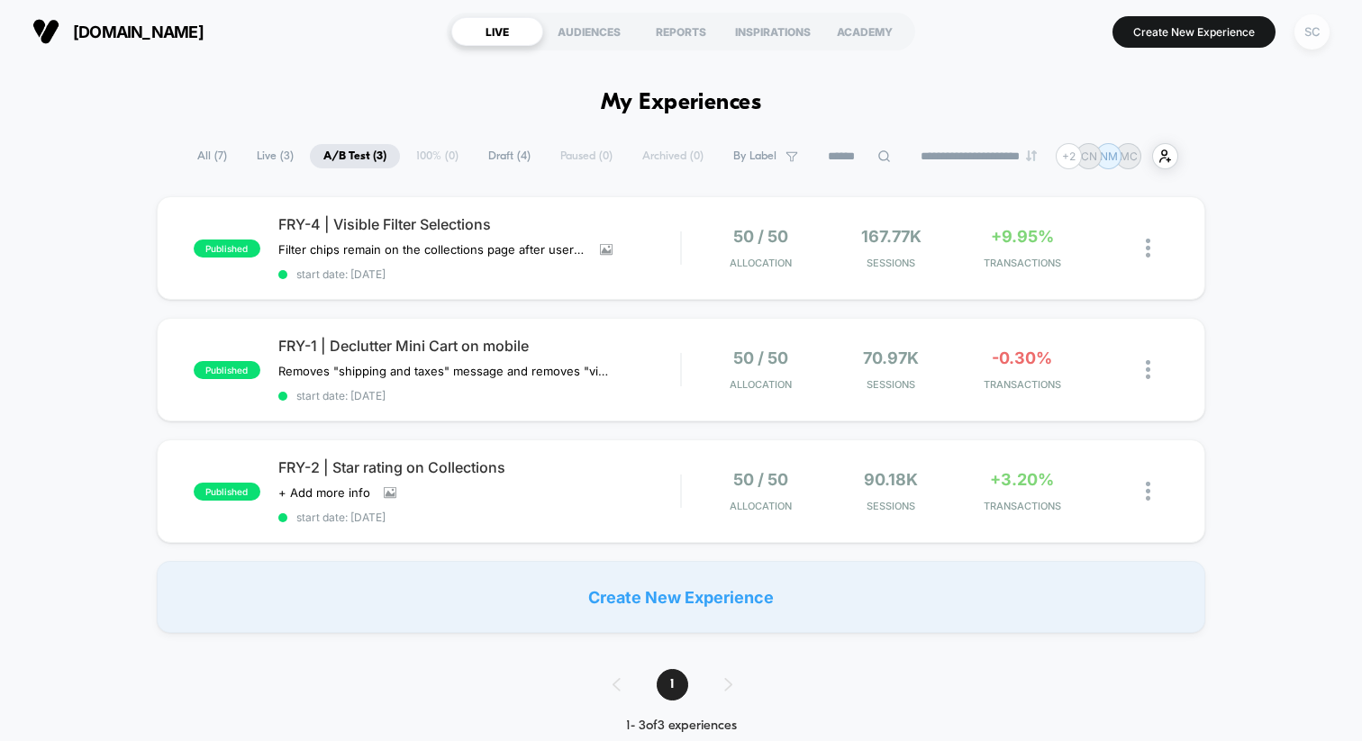
click at [1317, 35] on div "SC" at bounding box center [1312, 31] width 35 height 35
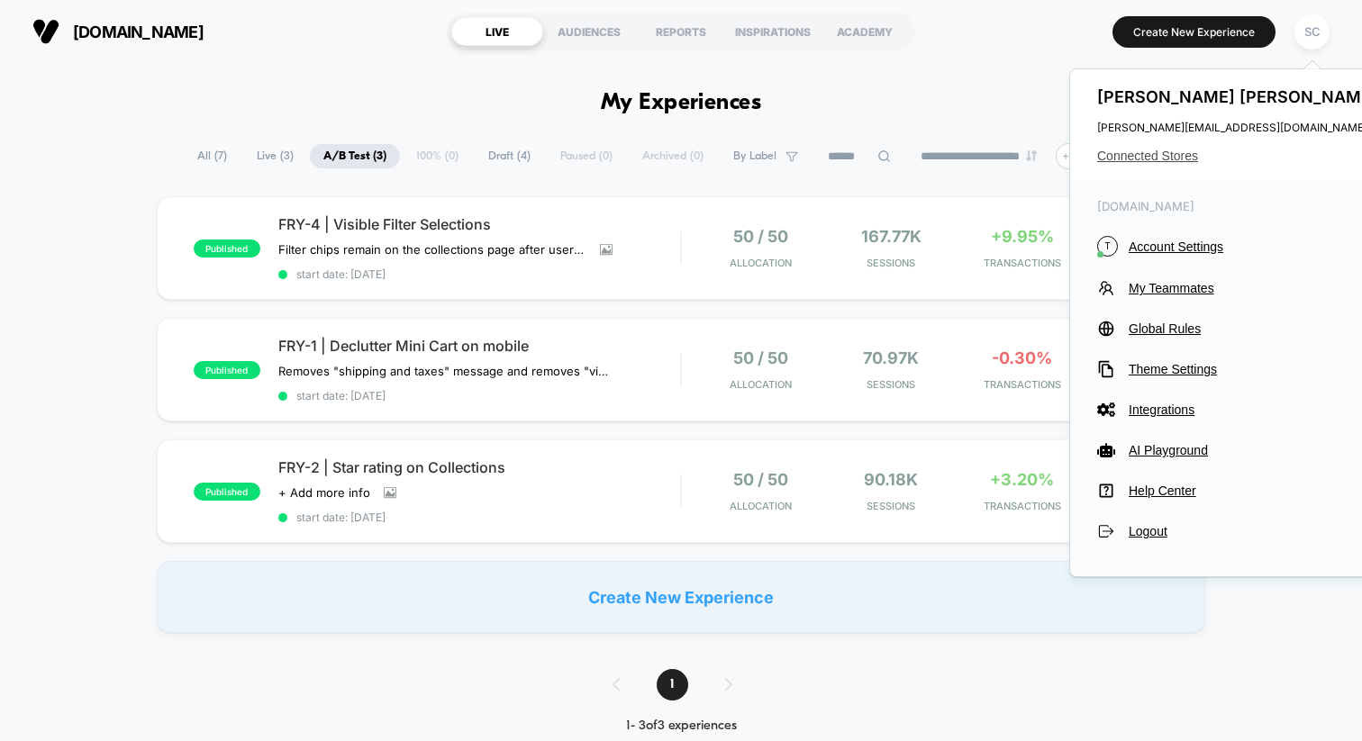
click at [1141, 155] on span "Connected Stores" at bounding box center [1239, 156] width 285 height 14
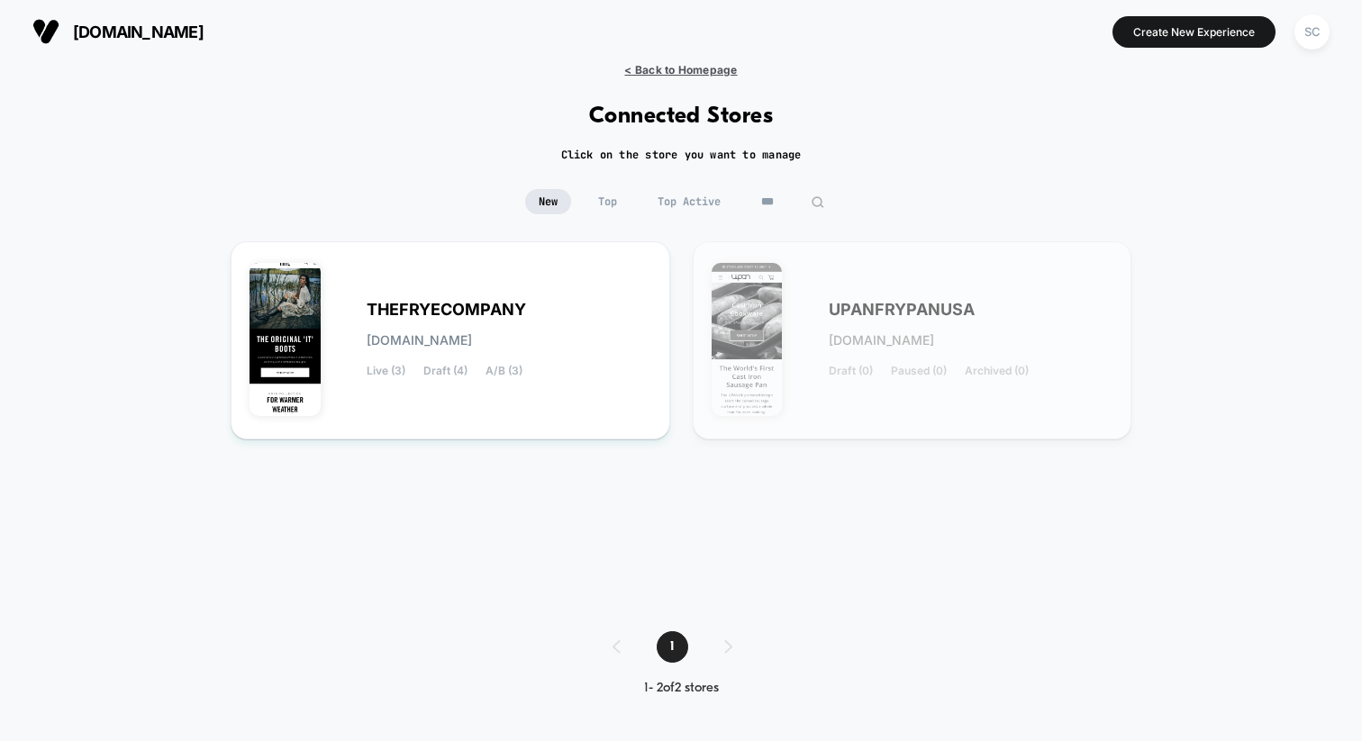
click at [628, 68] on span "< Back to Homepage" at bounding box center [680, 70] width 113 height 14
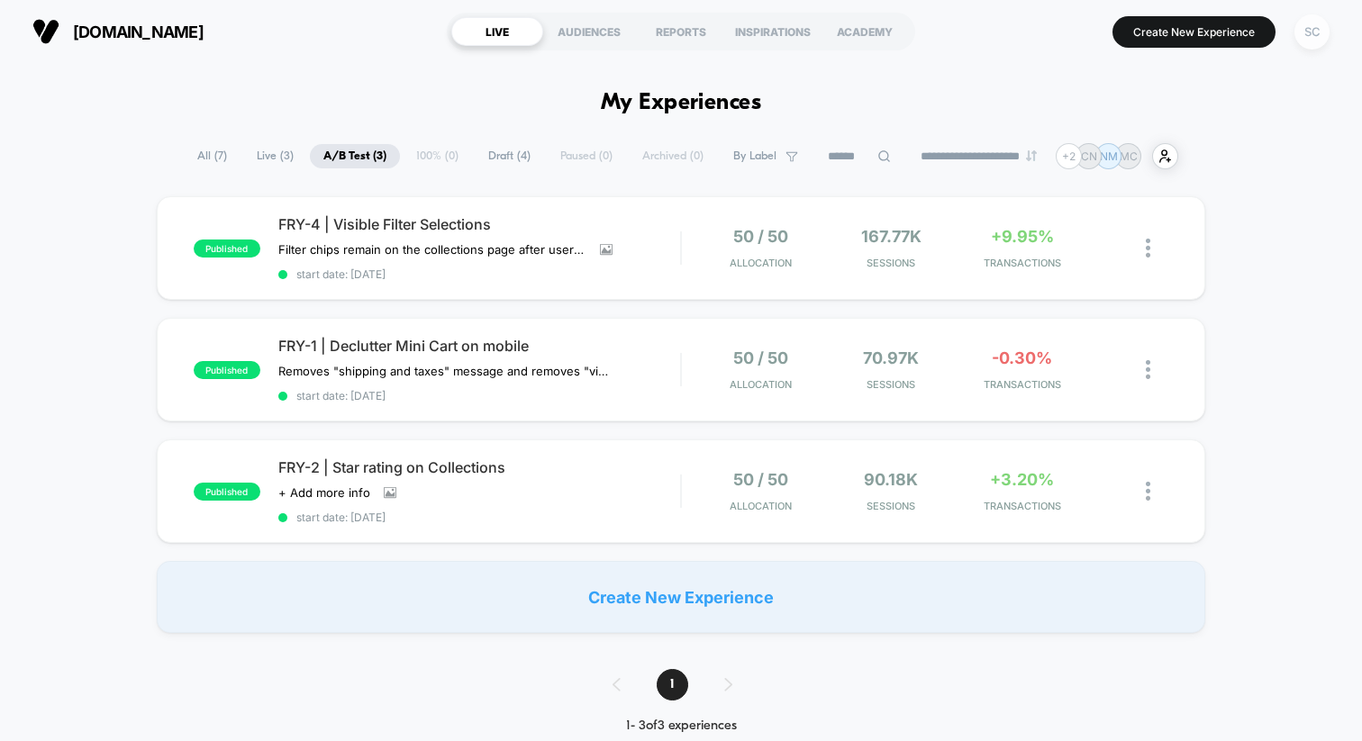
click at [1311, 38] on div "SC" at bounding box center [1312, 31] width 35 height 35
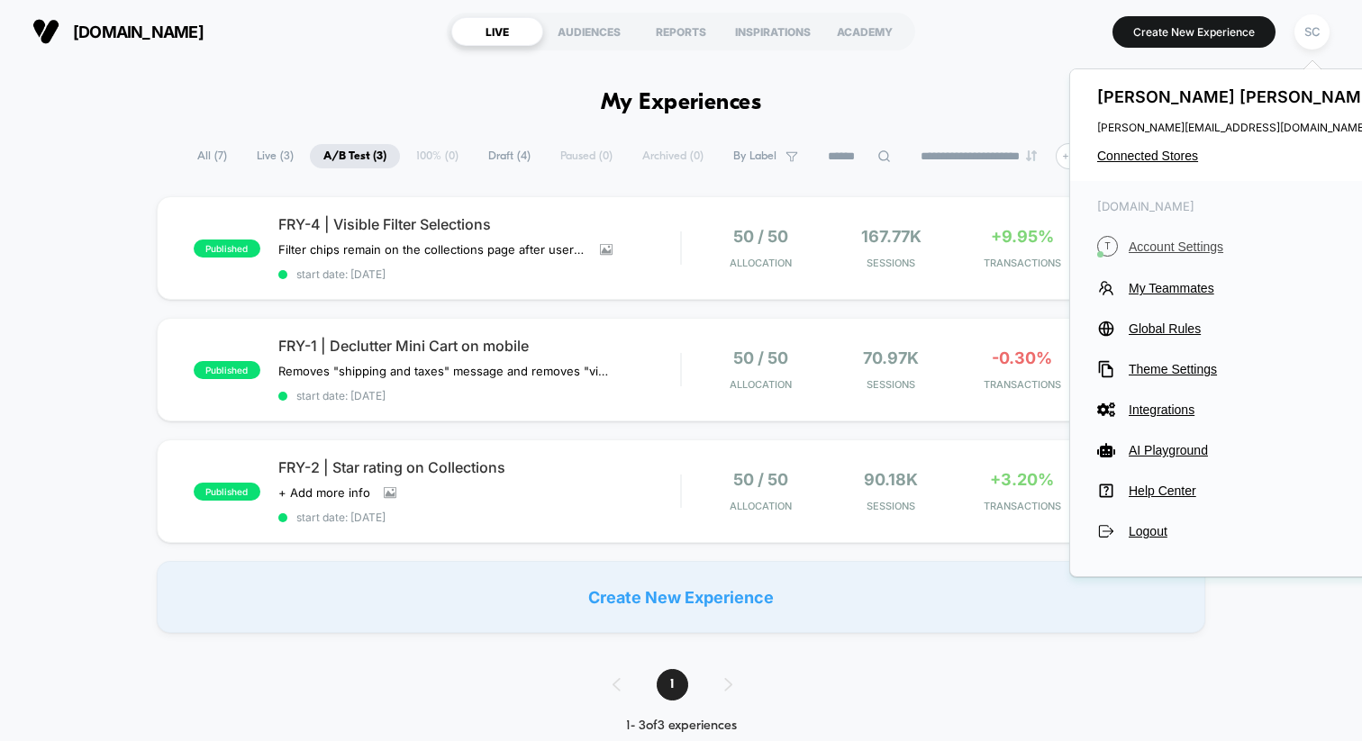
click at [1166, 246] on span "Account Settings" at bounding box center [1255, 247] width 253 height 14
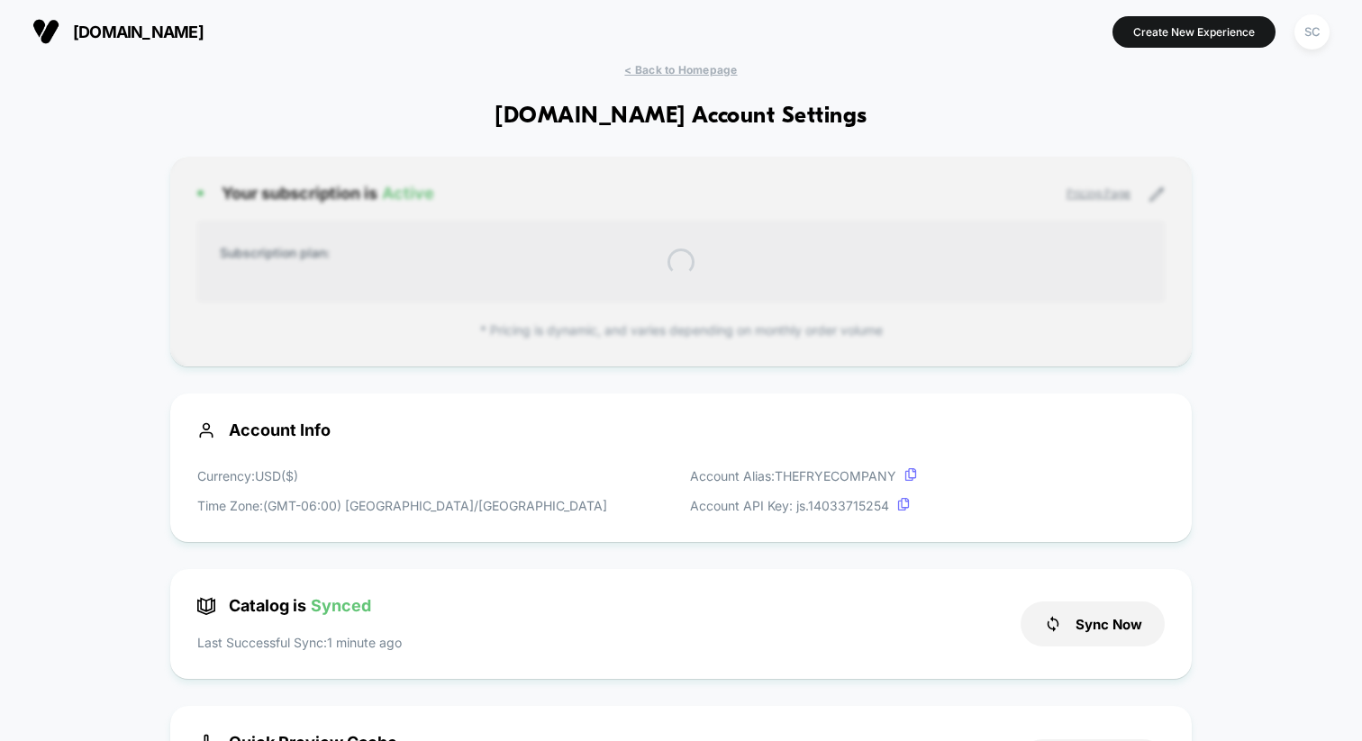
scroll to position [243, 0]
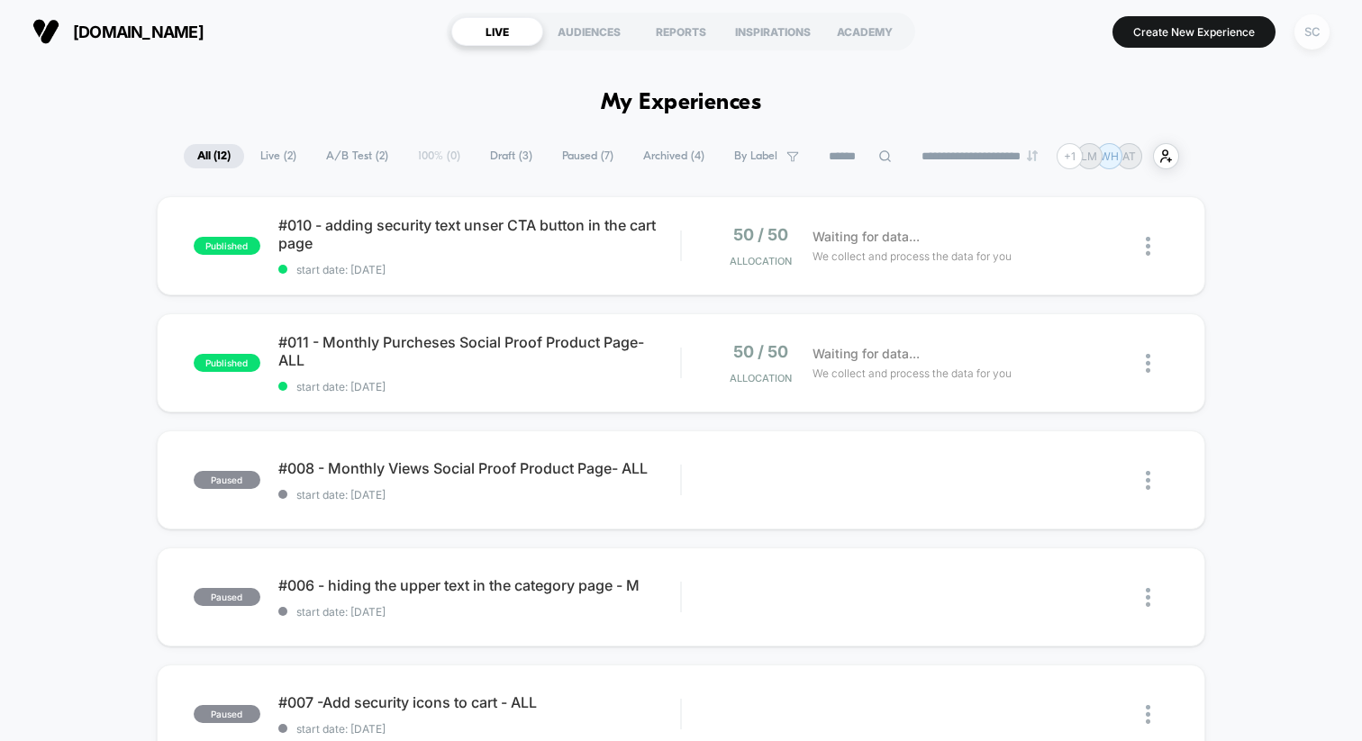
click at [1308, 23] on div "SC" at bounding box center [1312, 31] width 35 height 35
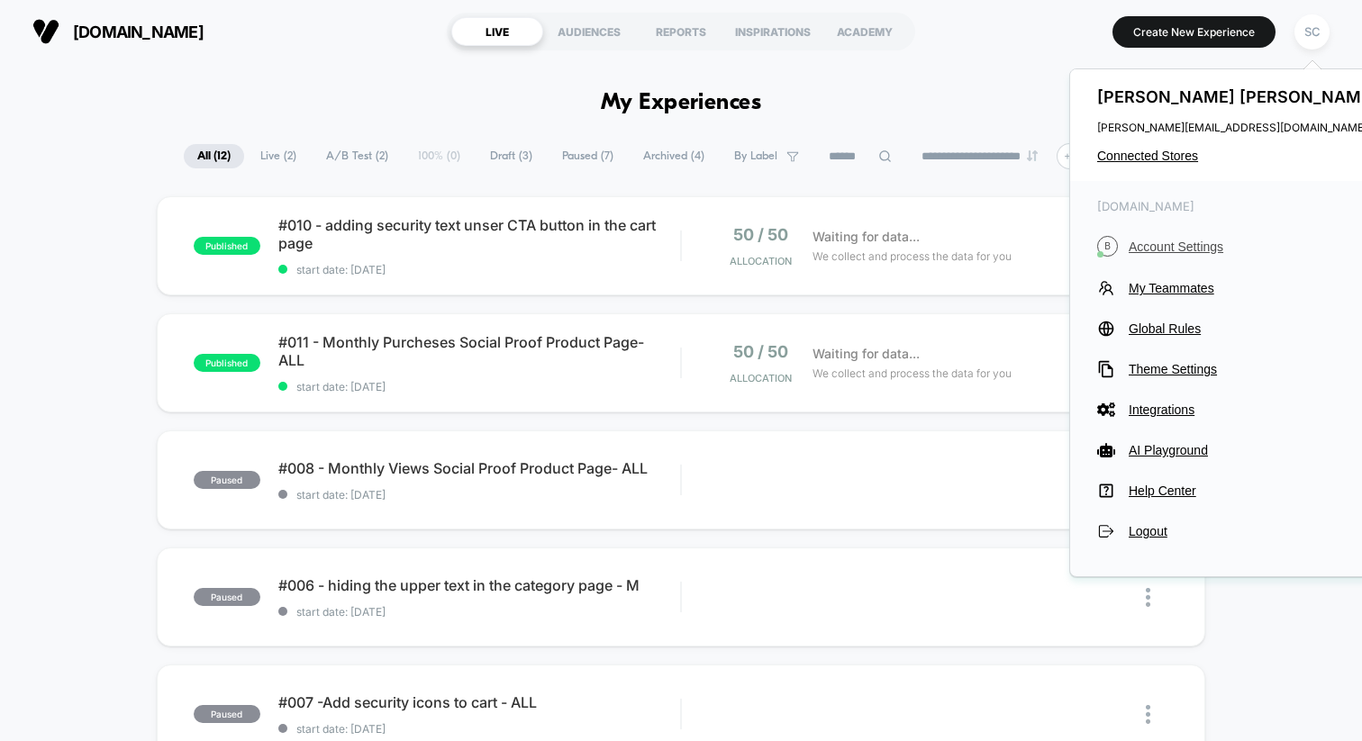
click at [1169, 249] on span "Account Settings" at bounding box center [1255, 247] width 253 height 14
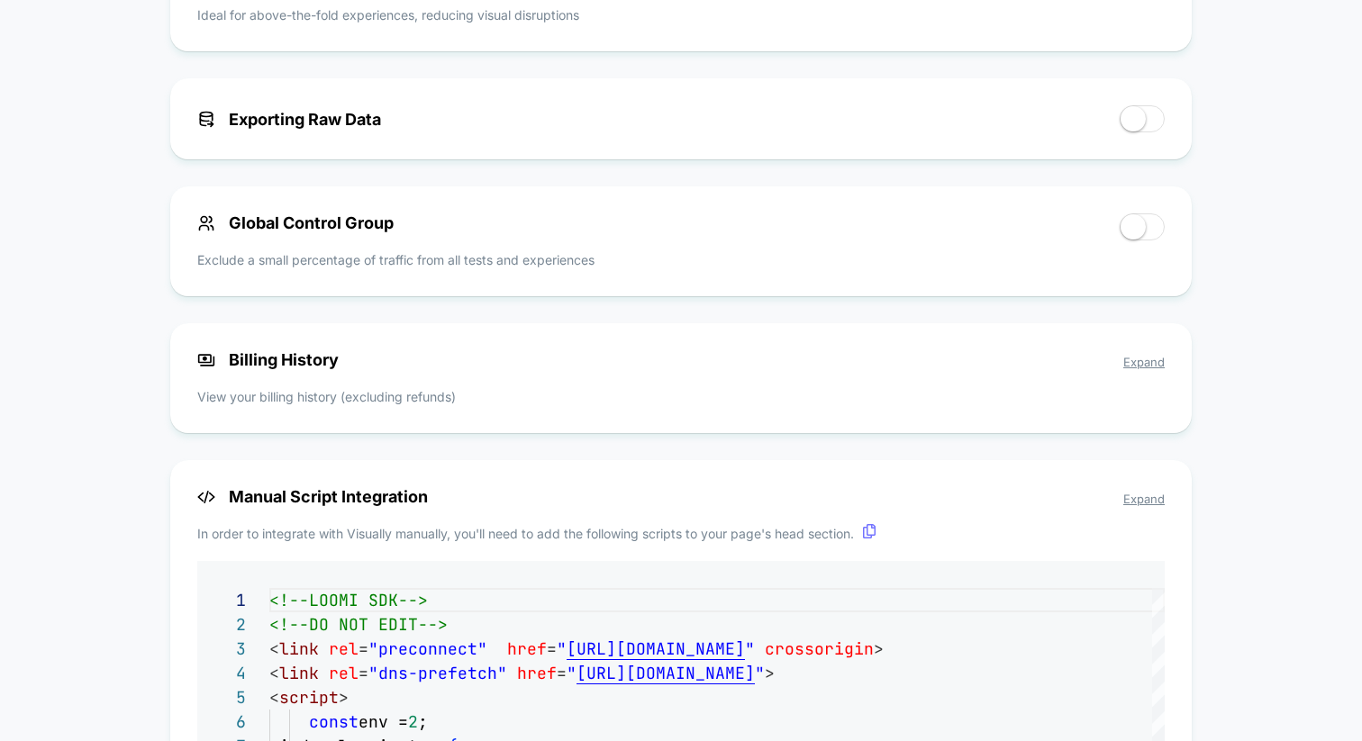
scroll to position [1239, 0]
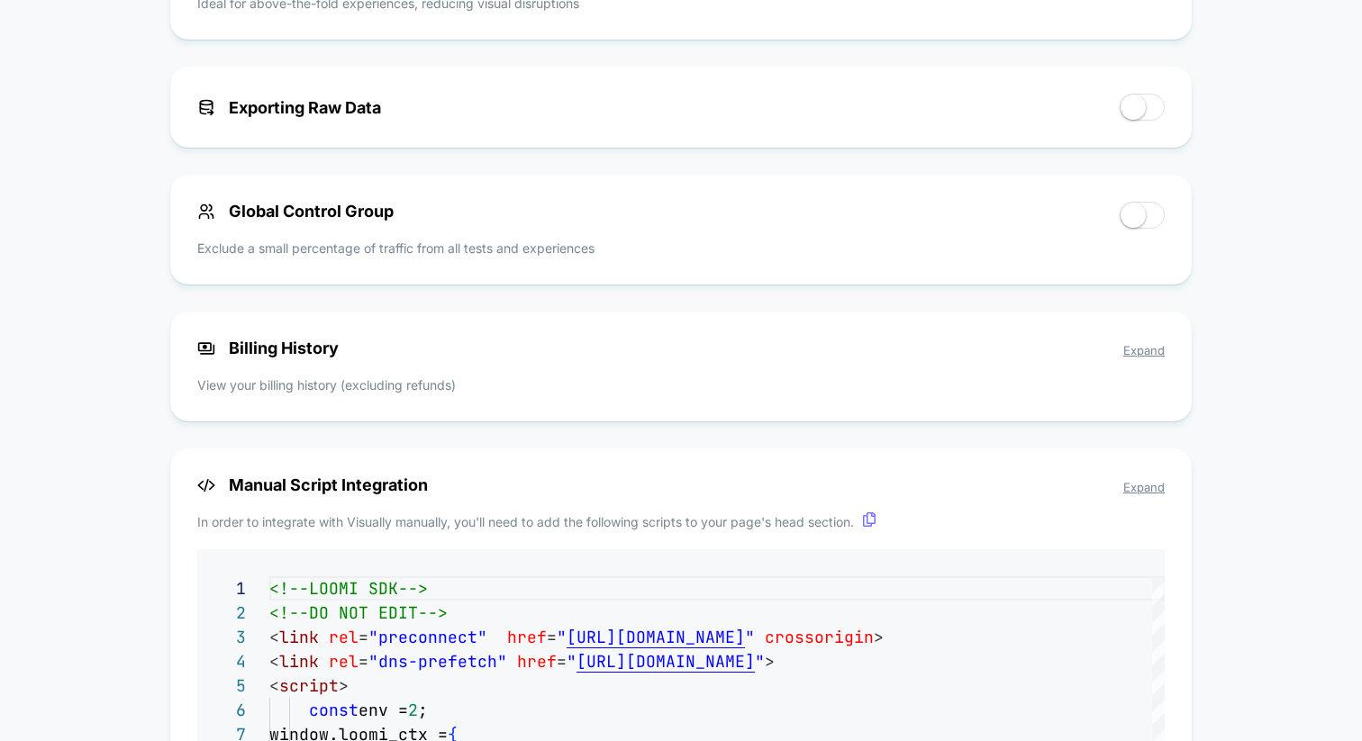
click at [1143, 358] on span "Expand" at bounding box center [1143, 350] width 41 height 14
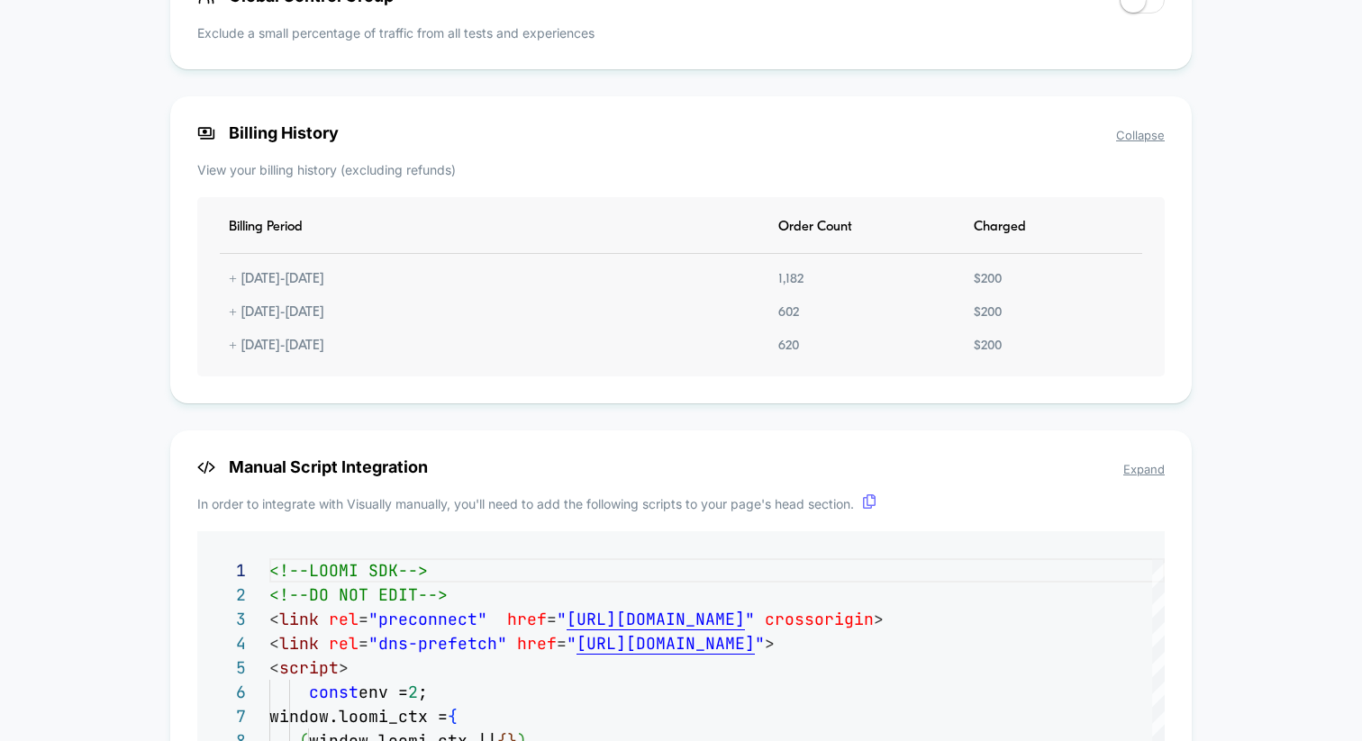
scroll to position [1462, 0]
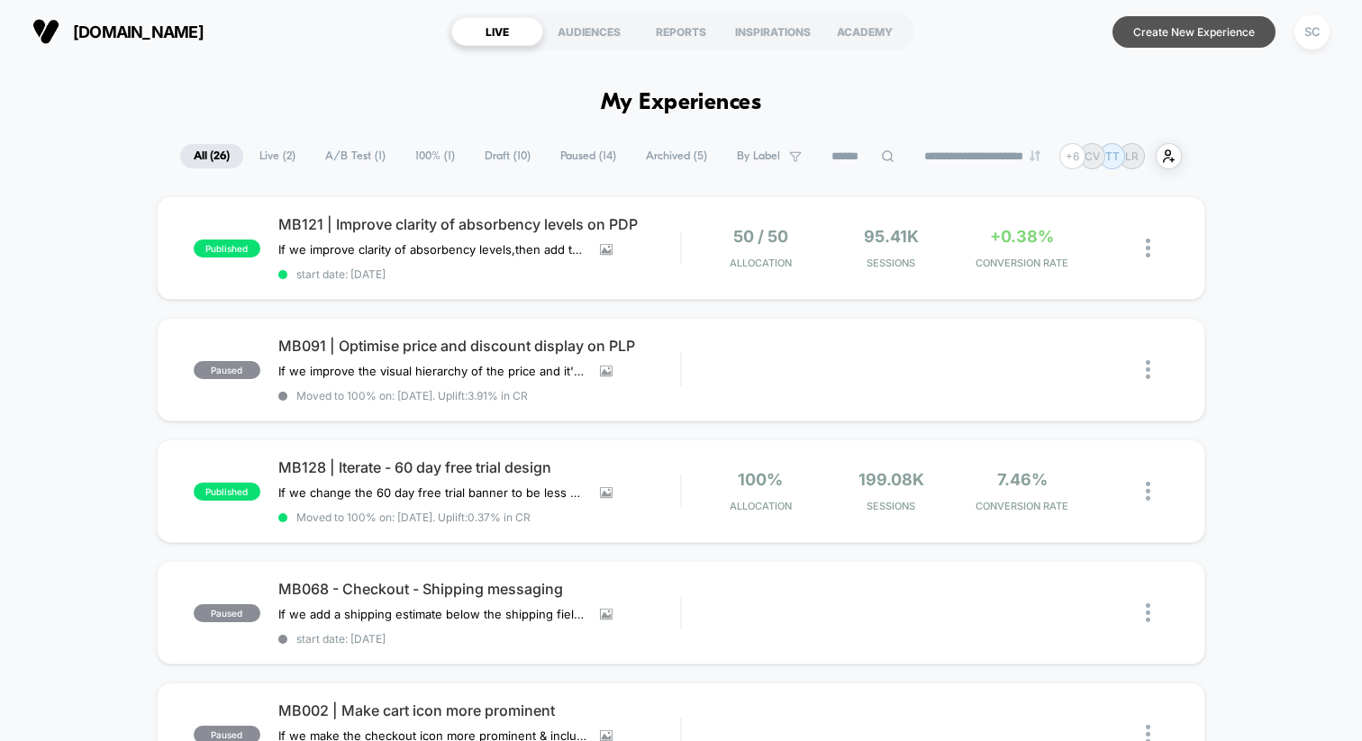
click at [1135, 34] on button "Create New Experience" at bounding box center [1194, 32] width 163 height 32
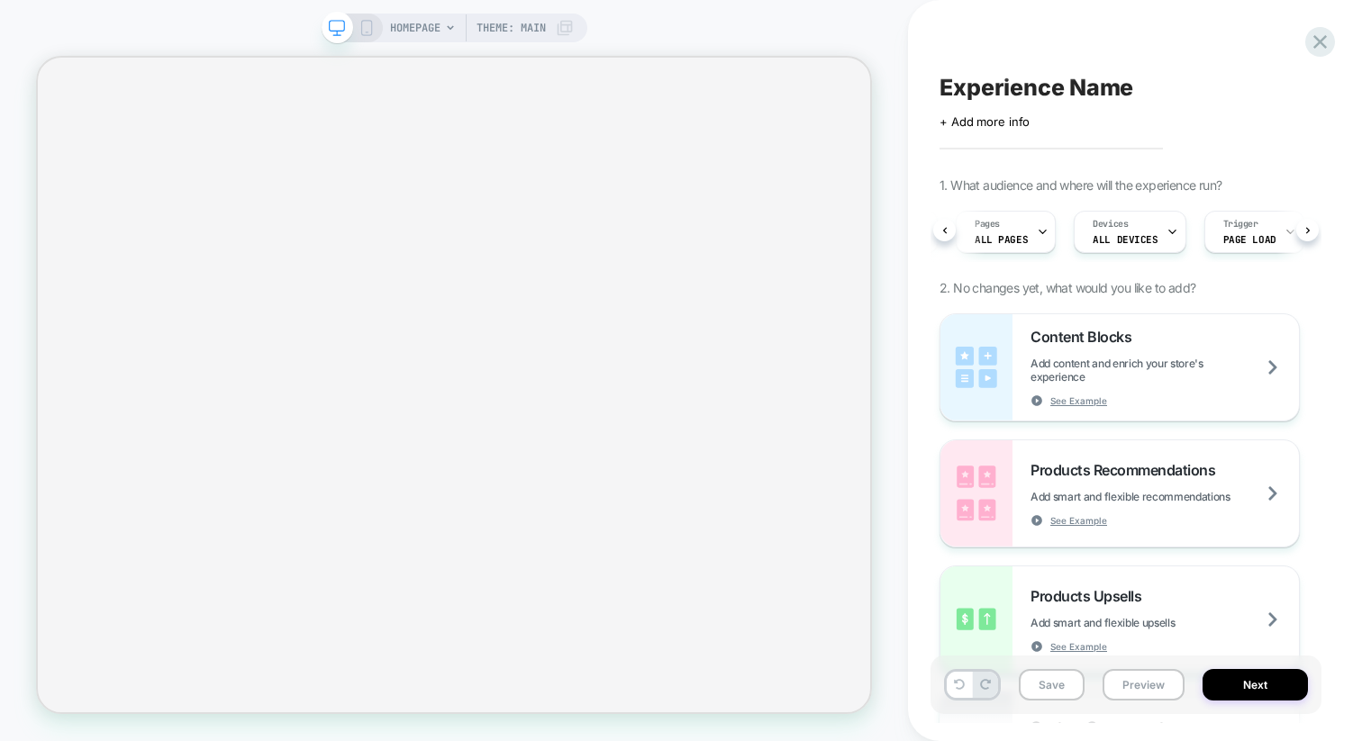
click at [1307, 232] on icon at bounding box center [1308, 230] width 7 height 7
click at [1252, 239] on div at bounding box center [1258, 232] width 12 height 41
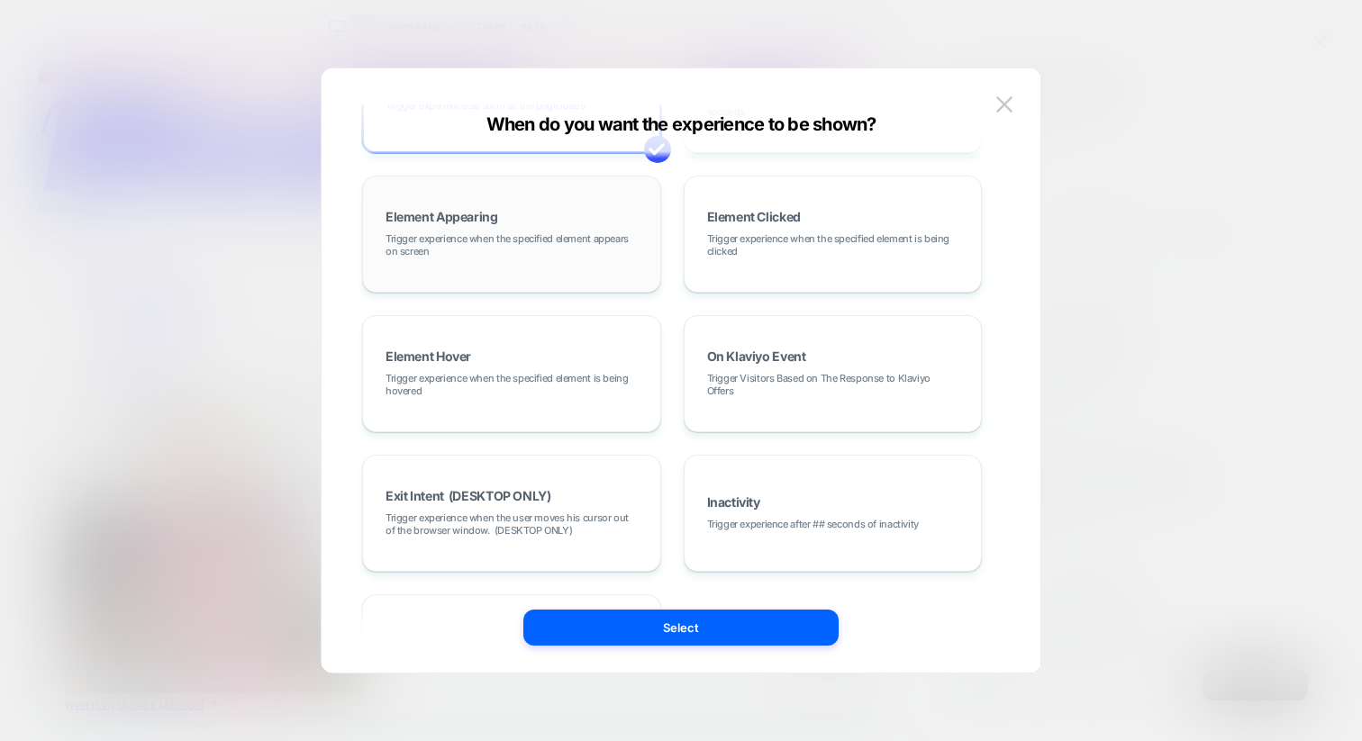
scroll to position [125, 0]
click at [577, 275] on div "Element Appearing Trigger experience when the specified element appears on scre…" at bounding box center [511, 231] width 279 height 97
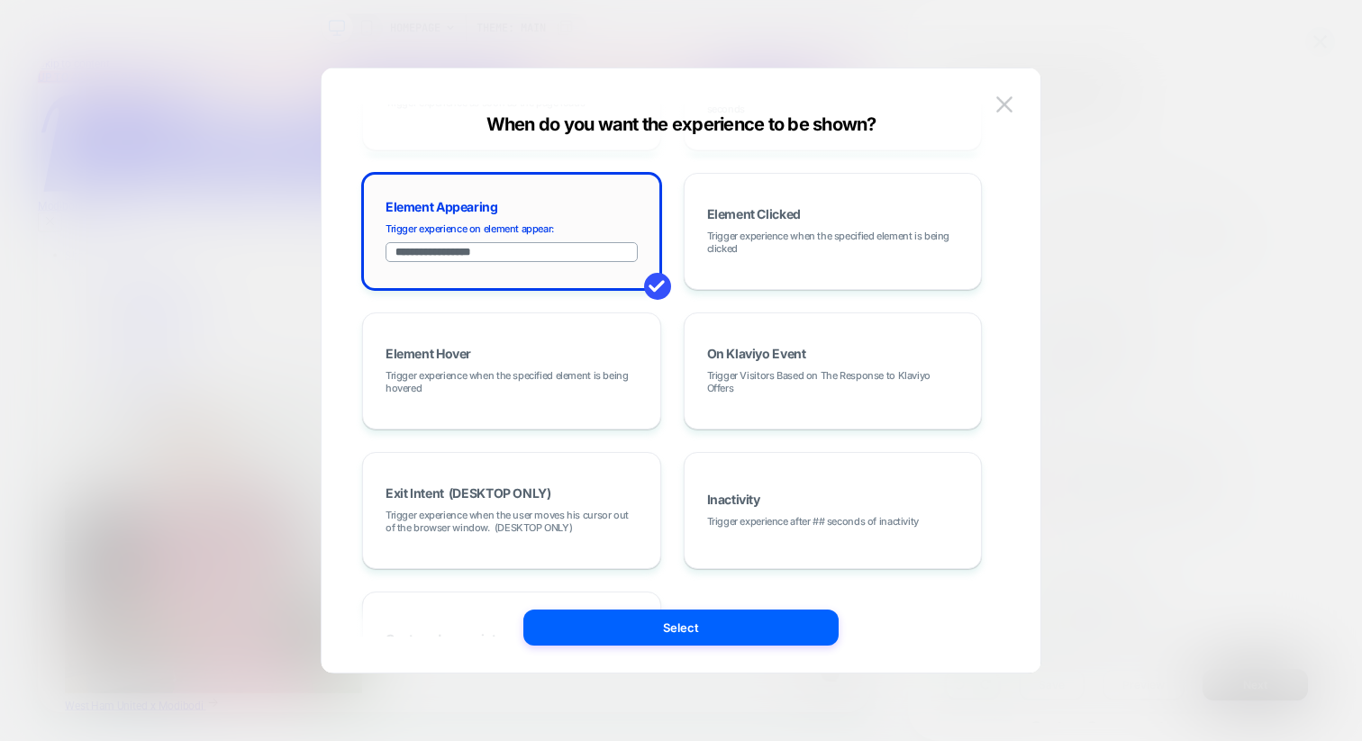
click at [535, 249] on input "**********" at bounding box center [512, 252] width 252 height 20
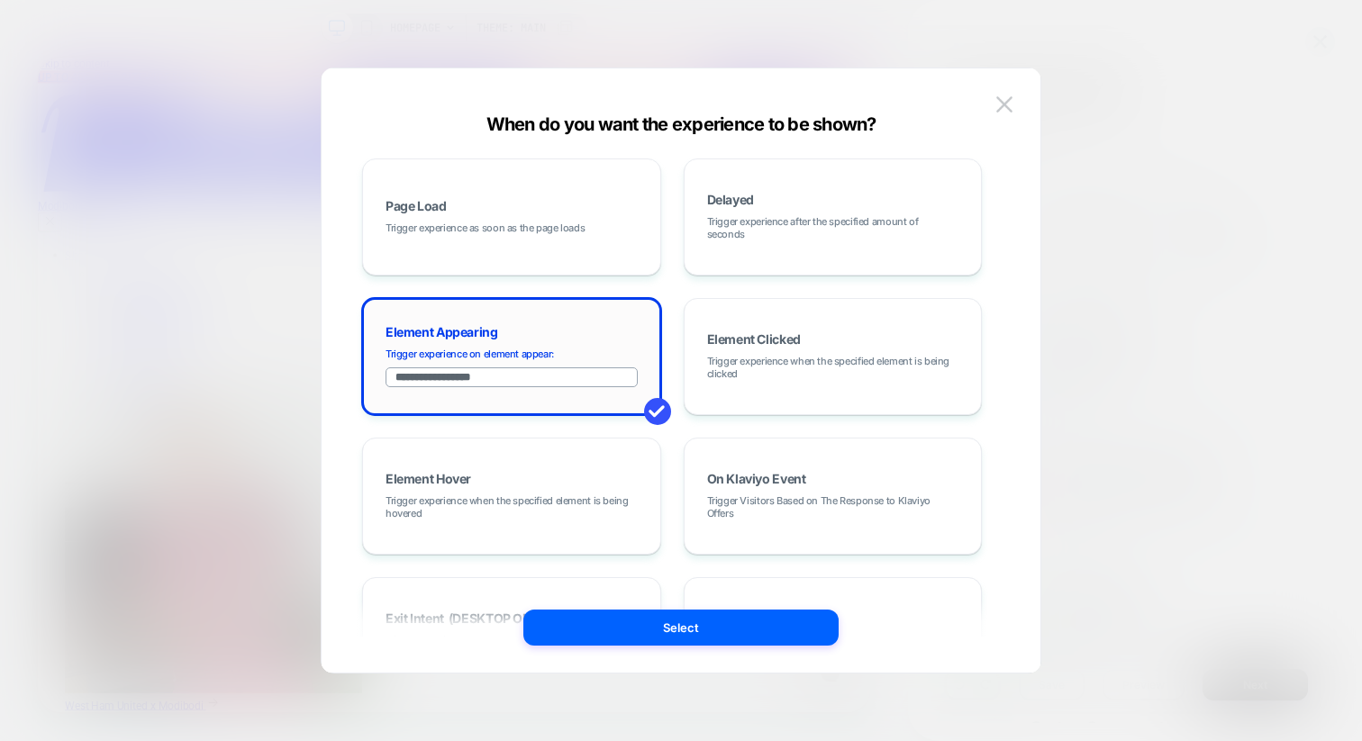
scroll to position [1, 0]
click at [564, 236] on div "Page Load Trigger experience as soon as the page loads" at bounding box center [511, 216] width 279 height 97
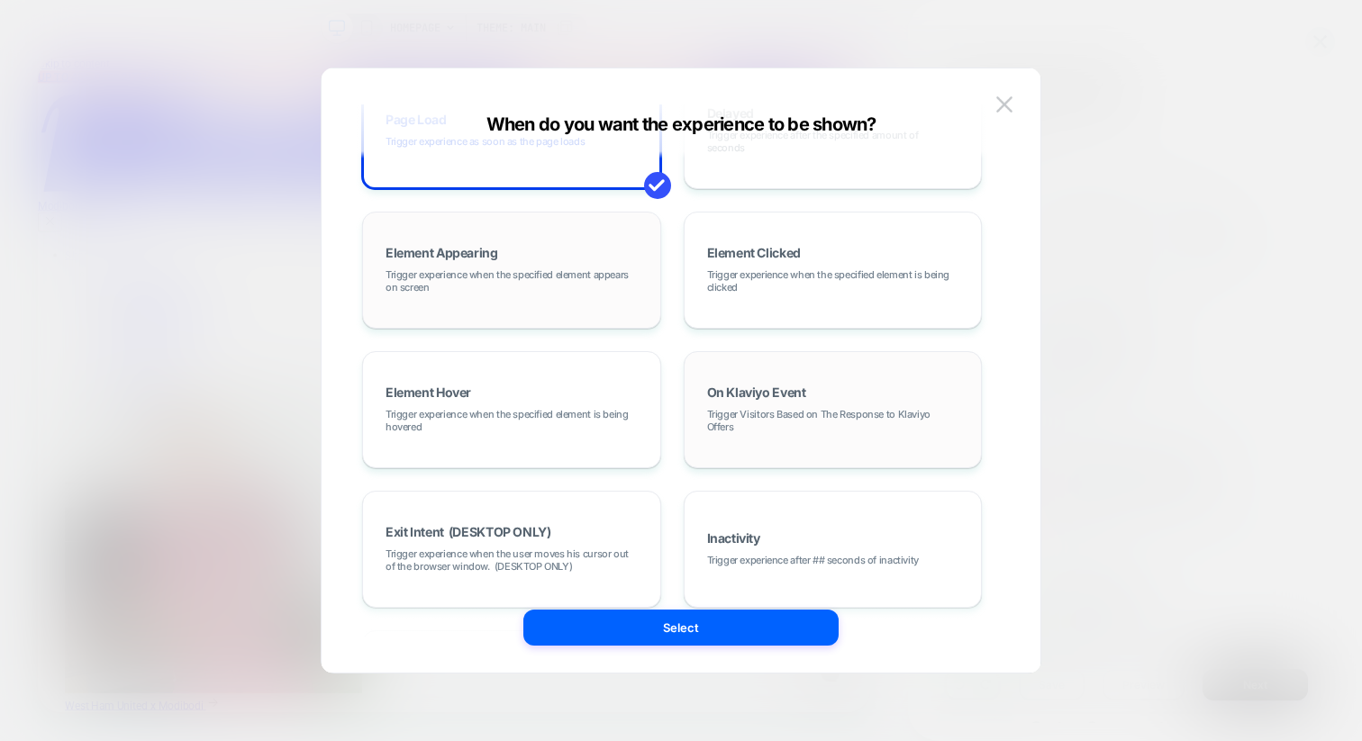
scroll to position [50, 0]
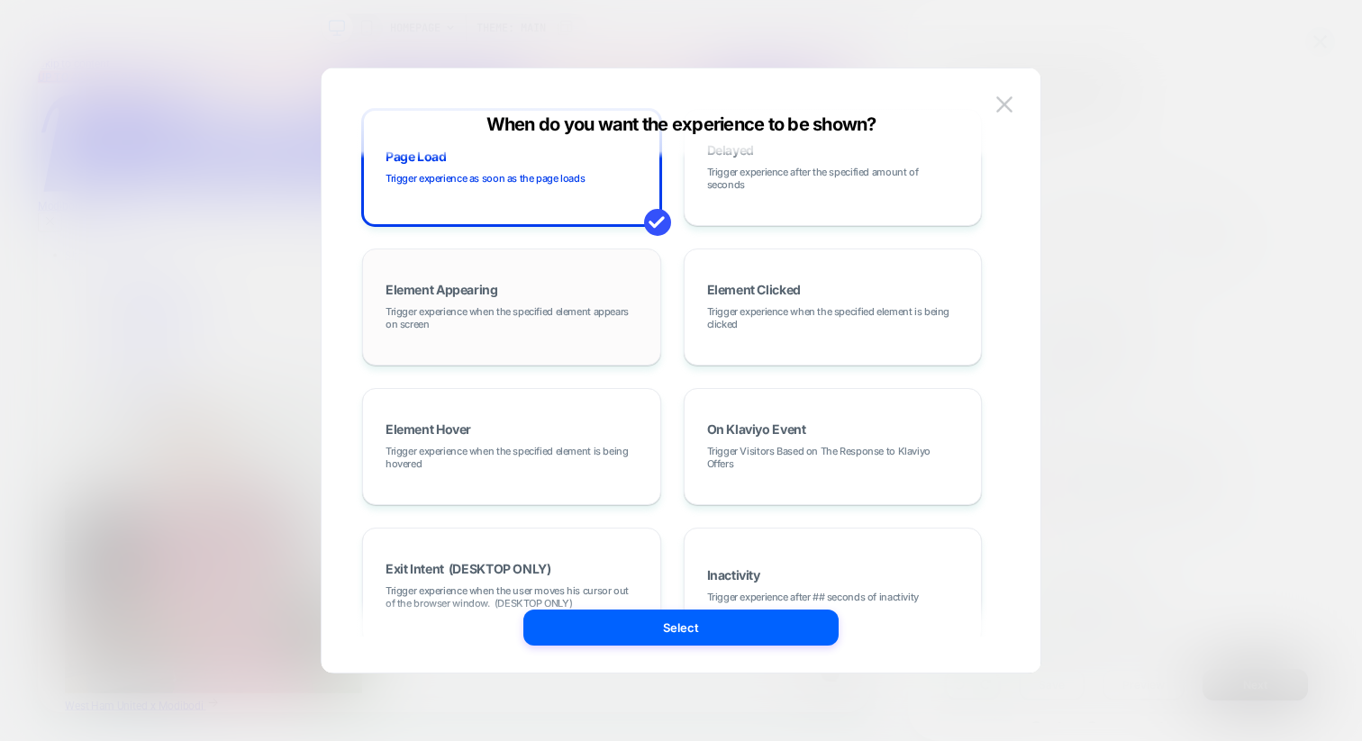
click at [512, 313] on span "Trigger experience when the specified element appears on screen" at bounding box center [512, 317] width 252 height 25
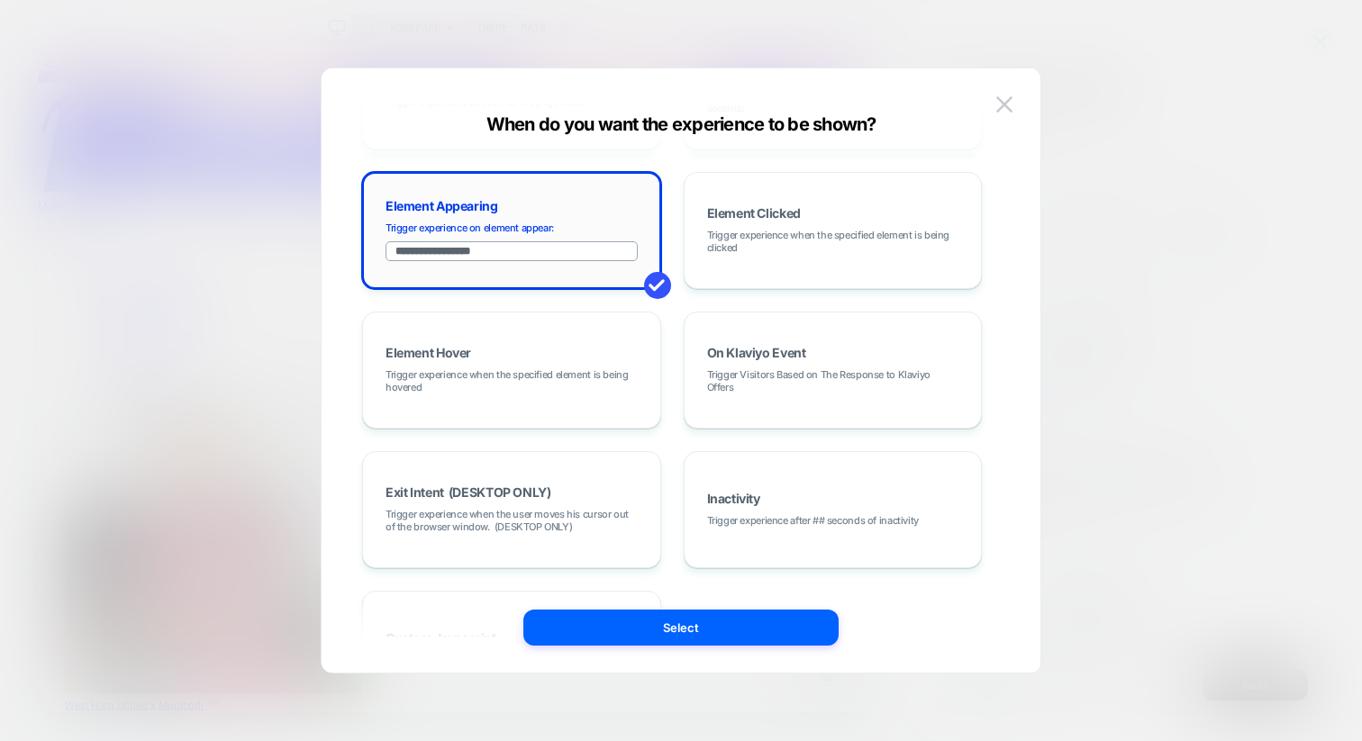
scroll to position [95, 0]
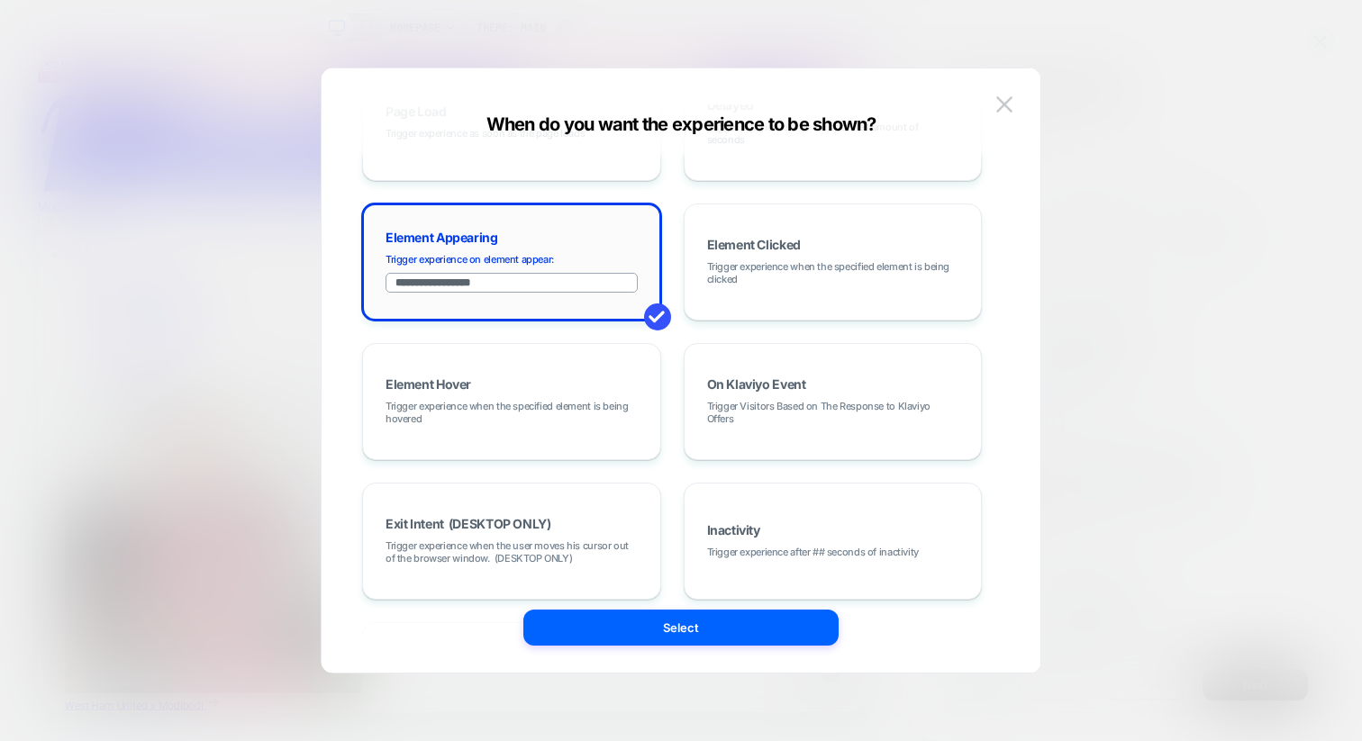
click at [488, 282] on input "**********" at bounding box center [512, 283] width 252 height 20
click at [354, 254] on div "**********" at bounding box center [672, 371] width 665 height 532
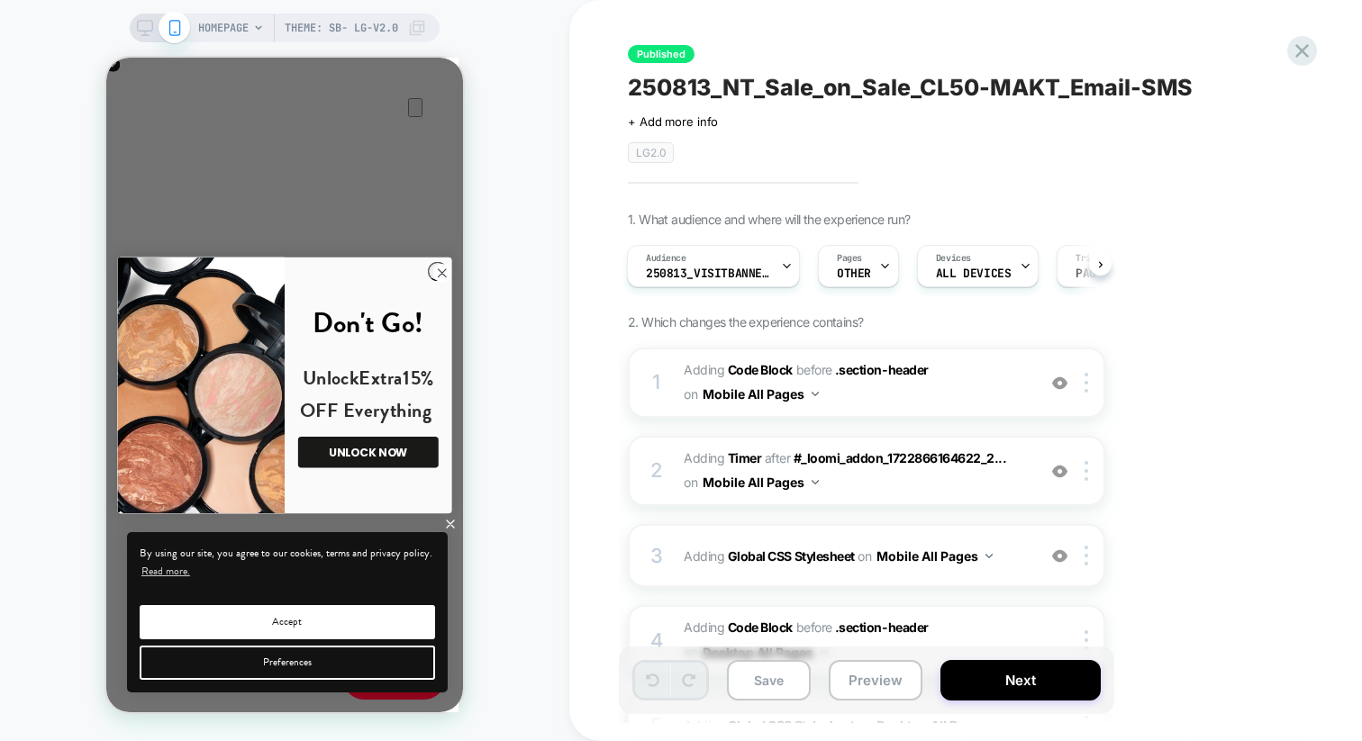
scroll to position [0, 714]
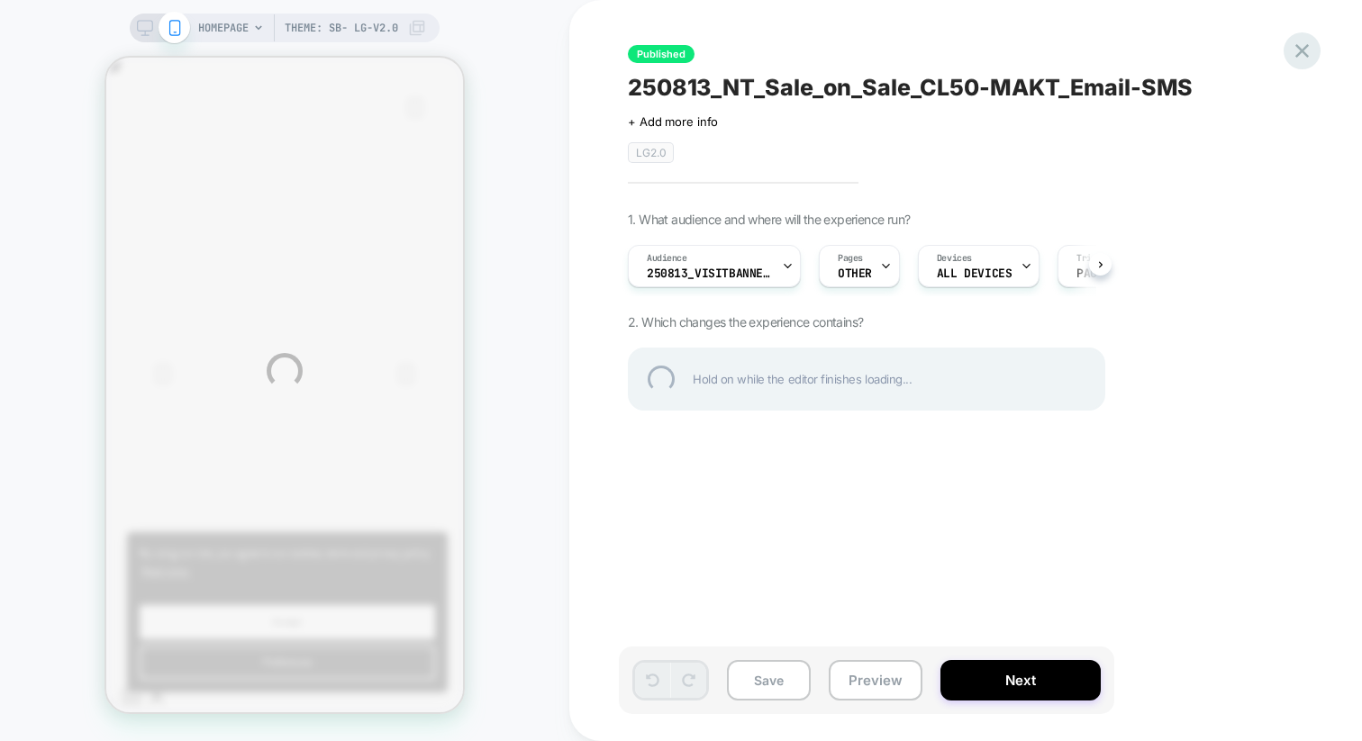
click at [1305, 46] on div at bounding box center [1302, 50] width 37 height 37
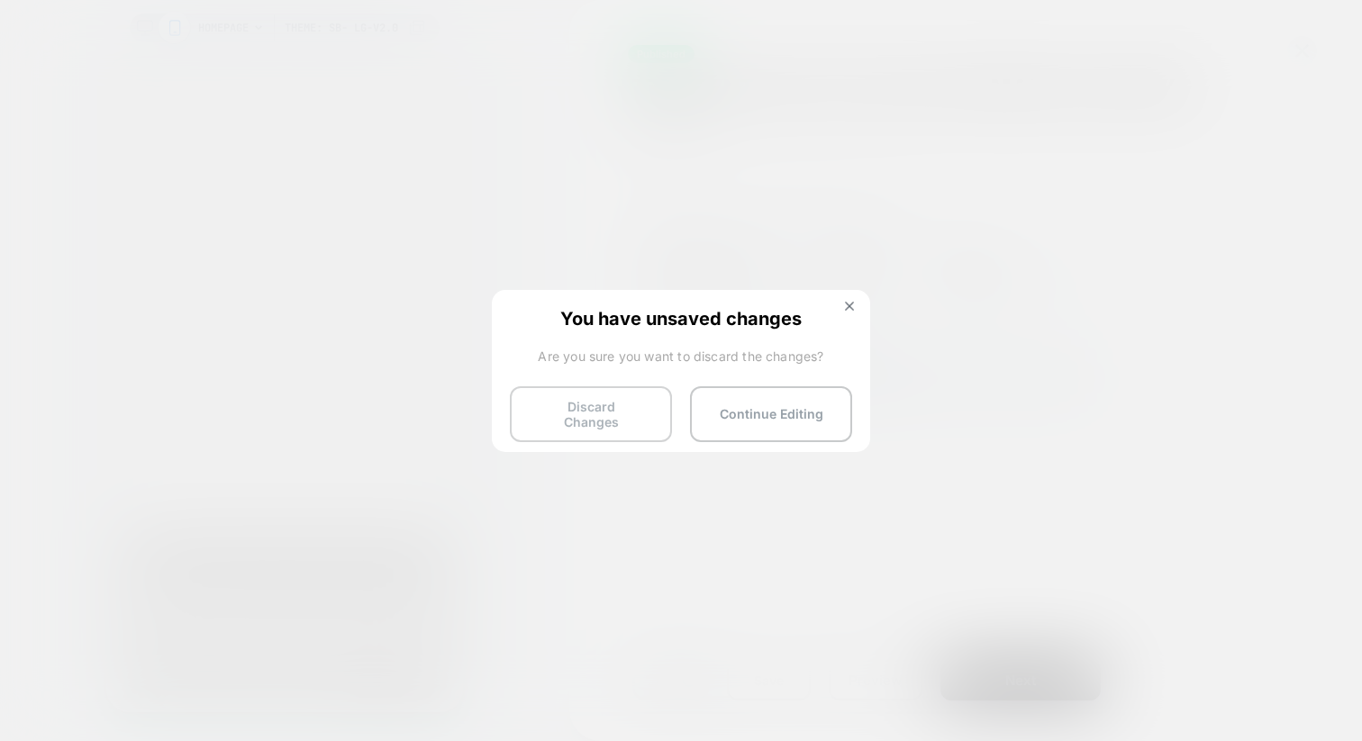
click at [567, 407] on button "Discard Changes" at bounding box center [591, 414] width 162 height 56
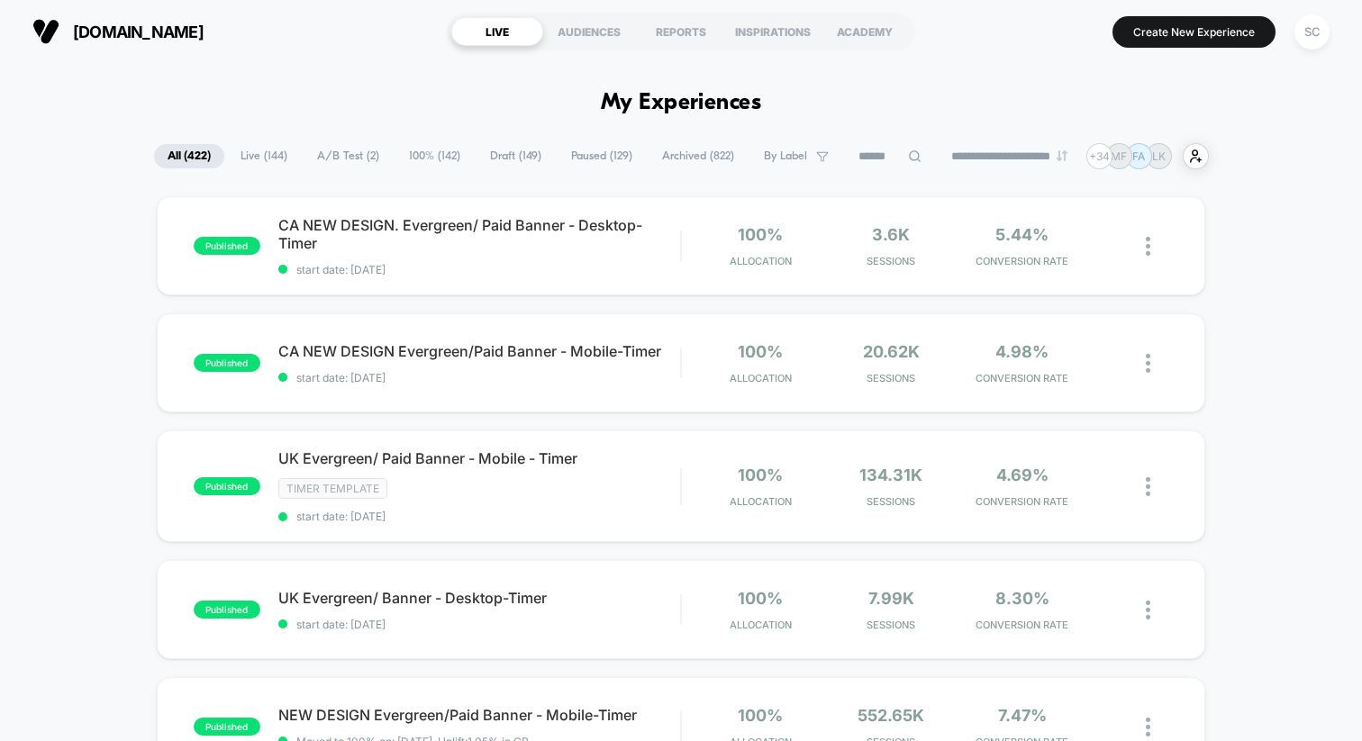
scroll to position [714, 0]
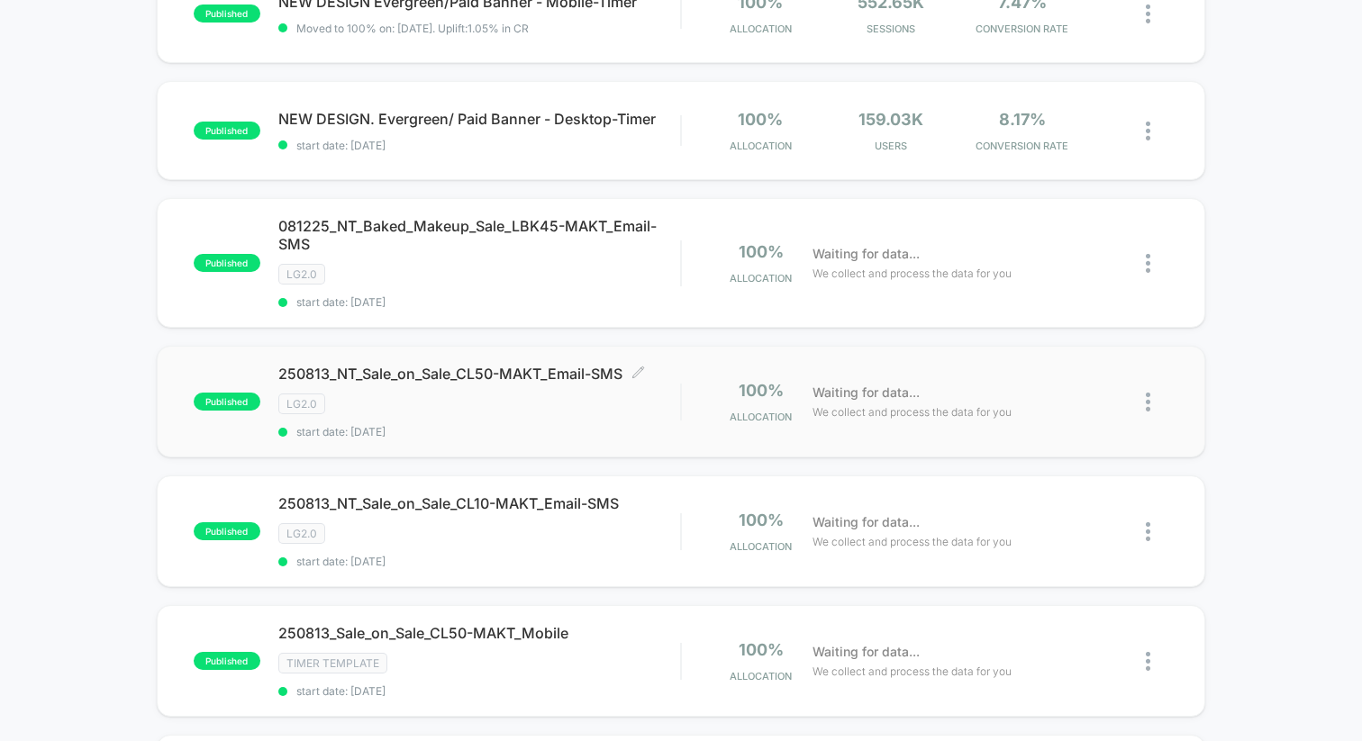
click at [411, 372] on span "250813_NT_Sale_on_Sale_CL50-MAKT_Email-SMS Click to edit experience details" at bounding box center [479, 374] width 402 height 18
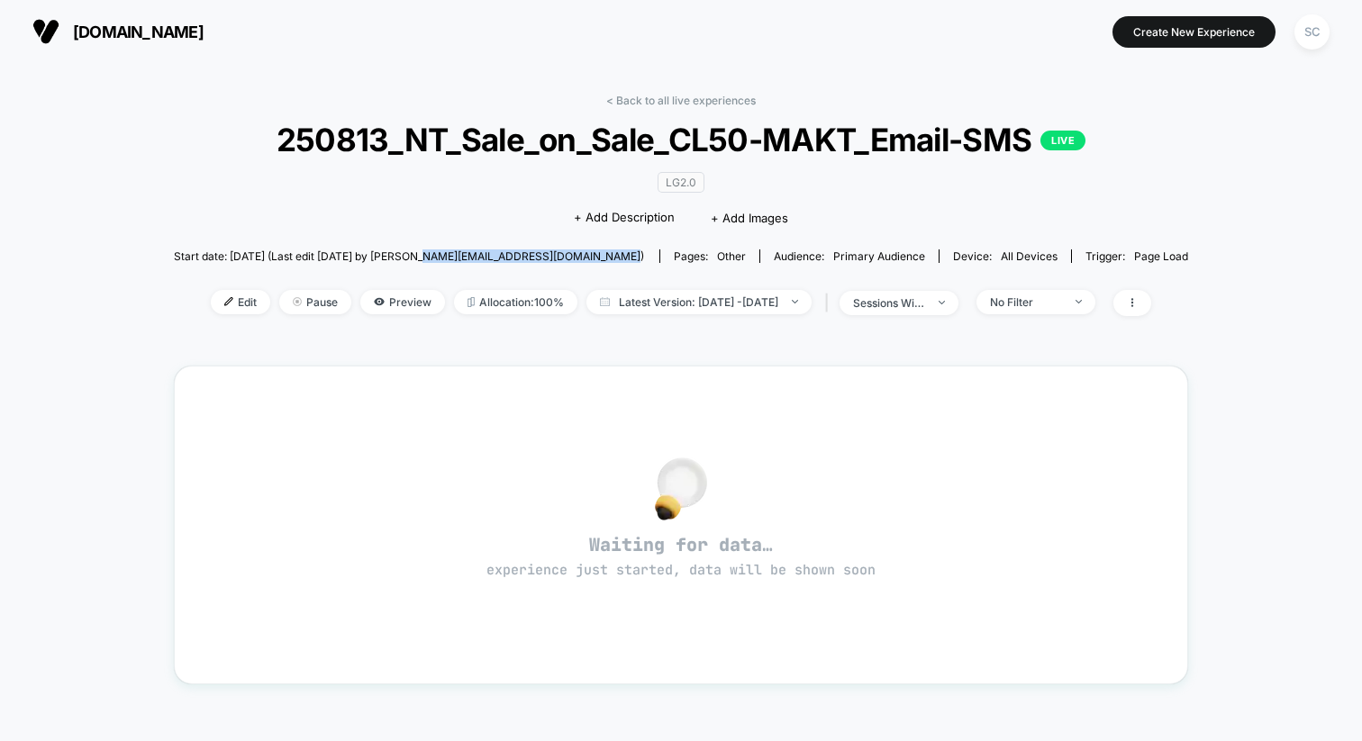
drag, startPoint x: 428, startPoint y: 258, endPoint x: 627, endPoint y: 259, distance: 199.1
click at [627, 259] on span "Start date: 11/08/2025 (Last edit 11/08/2025 by emesa+laurageller@alchemyworx.c…" at bounding box center [409, 257] width 470 height 14
copy span "emesa+laurageller@alchemyworx.com"
drag, startPoint x: 303, startPoint y: 256, endPoint x: 632, endPoint y: 253, distance: 328.8
click at [632, 253] on div "Start date: 11/08/2025 (Last edit 11/08/2025 by emesa+laurageller@alchemyworx.c…" at bounding box center [681, 257] width 1015 height 32
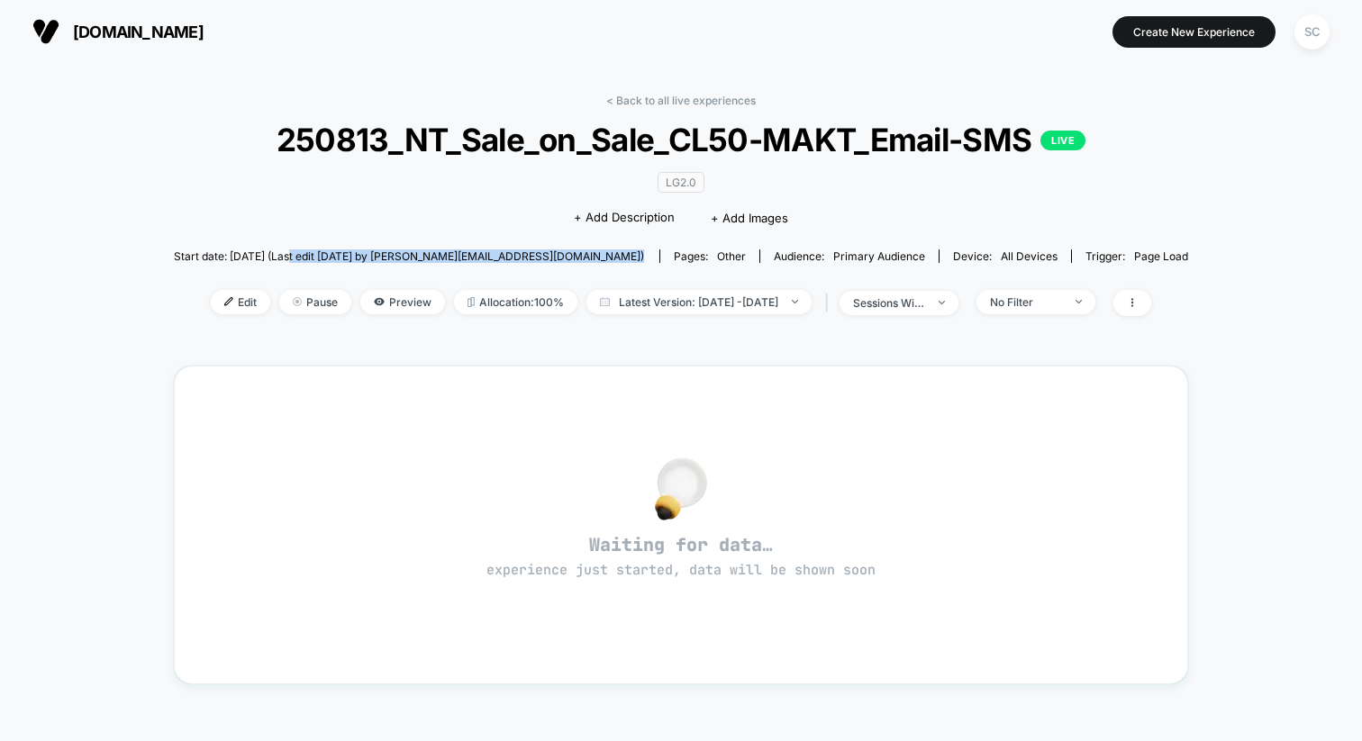
copy span "(Last edit 11/08/2025 by emesa+laurageller@alchemyworx.com)"
click at [659, 132] on span "250813_NT_Sale_on_Sale_CL50-MAKT_Email-SMS LIVE" at bounding box center [681, 140] width 914 height 38
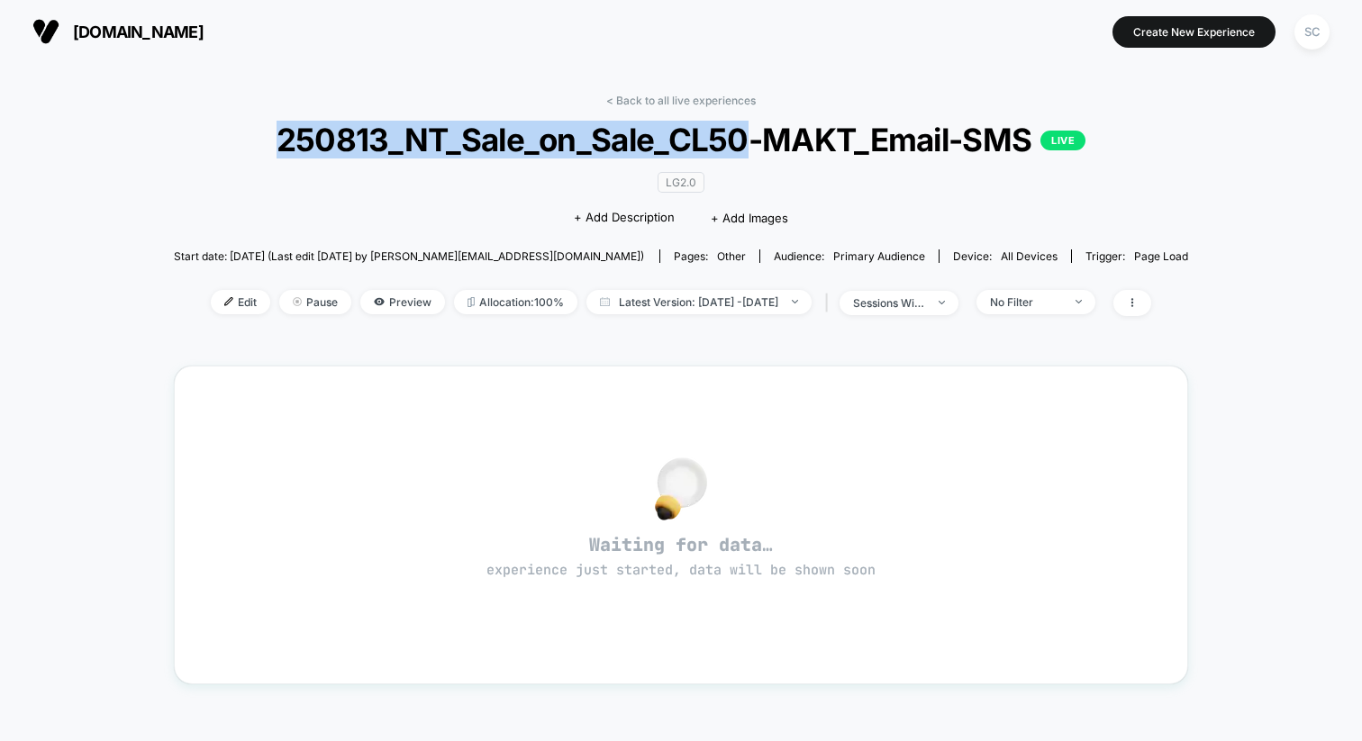
click at [659, 132] on span "250813_NT_Sale_on_Sale_CL50-MAKT_Email-SMS LIVE" at bounding box center [681, 140] width 914 height 38
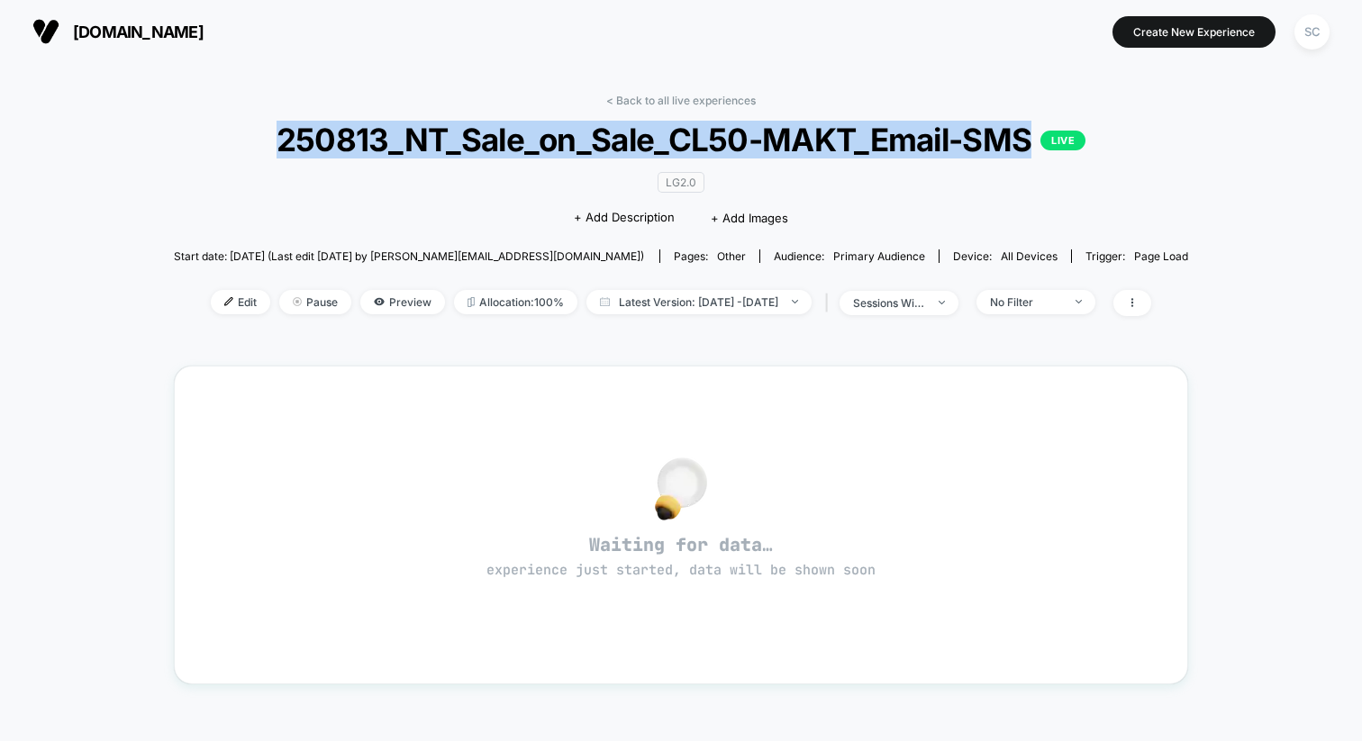
copy span "250813_NT_Sale_on_Sale_CL50-MAKT_Email-SMS"
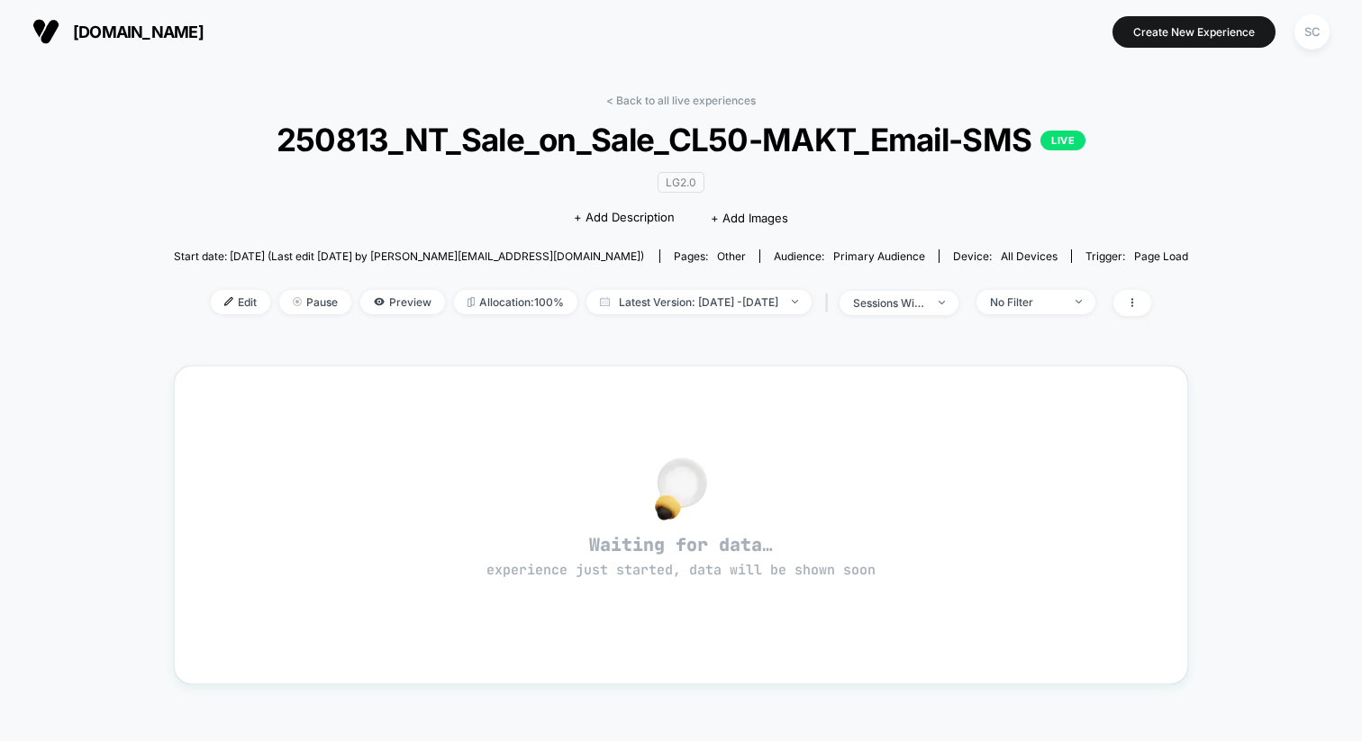
click at [549, 113] on div "< Back to all live experiences 250813_NT_Sale_on_Sale_CL50-MAKT_Email-SMS LIVE …" at bounding box center [681, 216] width 1015 height 245
click at [541, 137] on span "250813_NT_Sale_on_Sale_CL50-MAKT_Email-SMS LIVE" at bounding box center [681, 140] width 914 height 38
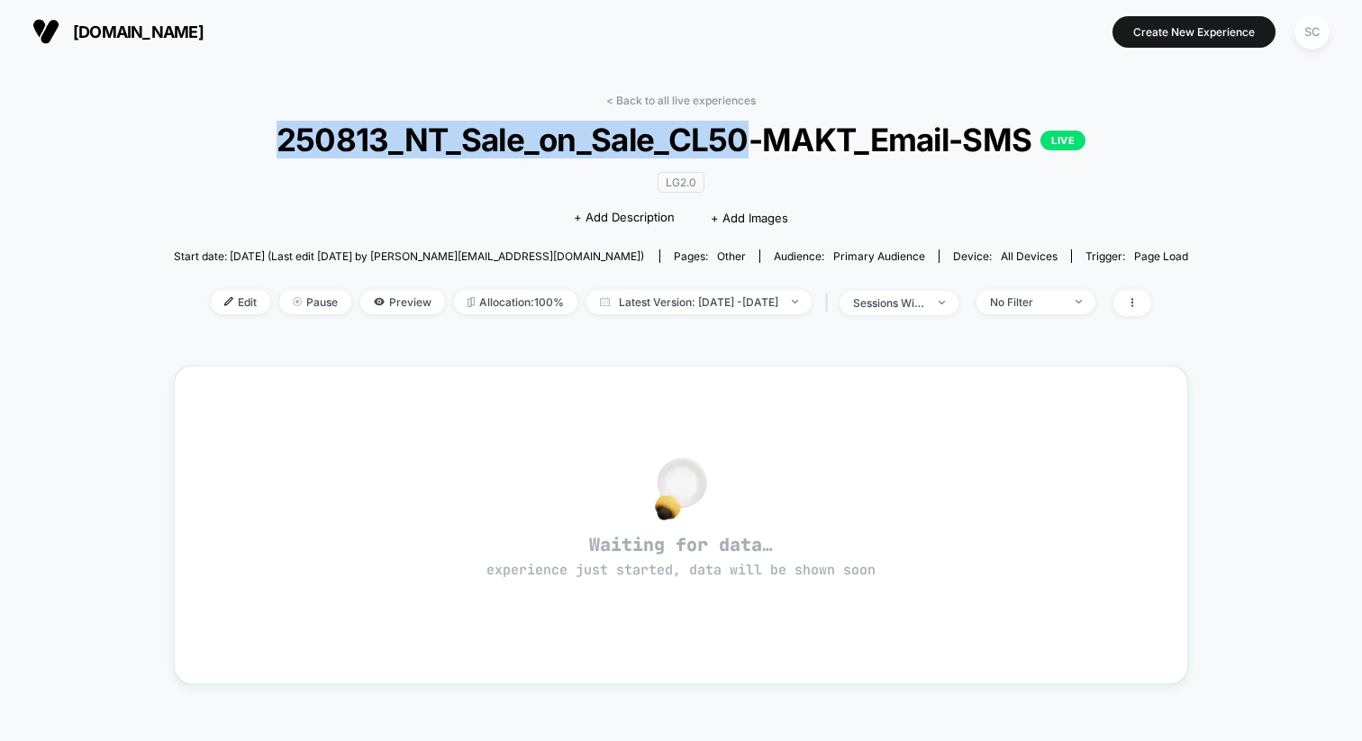
click at [541, 137] on span "250813_NT_Sale_on_Sale_CL50-MAKT_Email-SMS LIVE" at bounding box center [681, 140] width 914 height 38
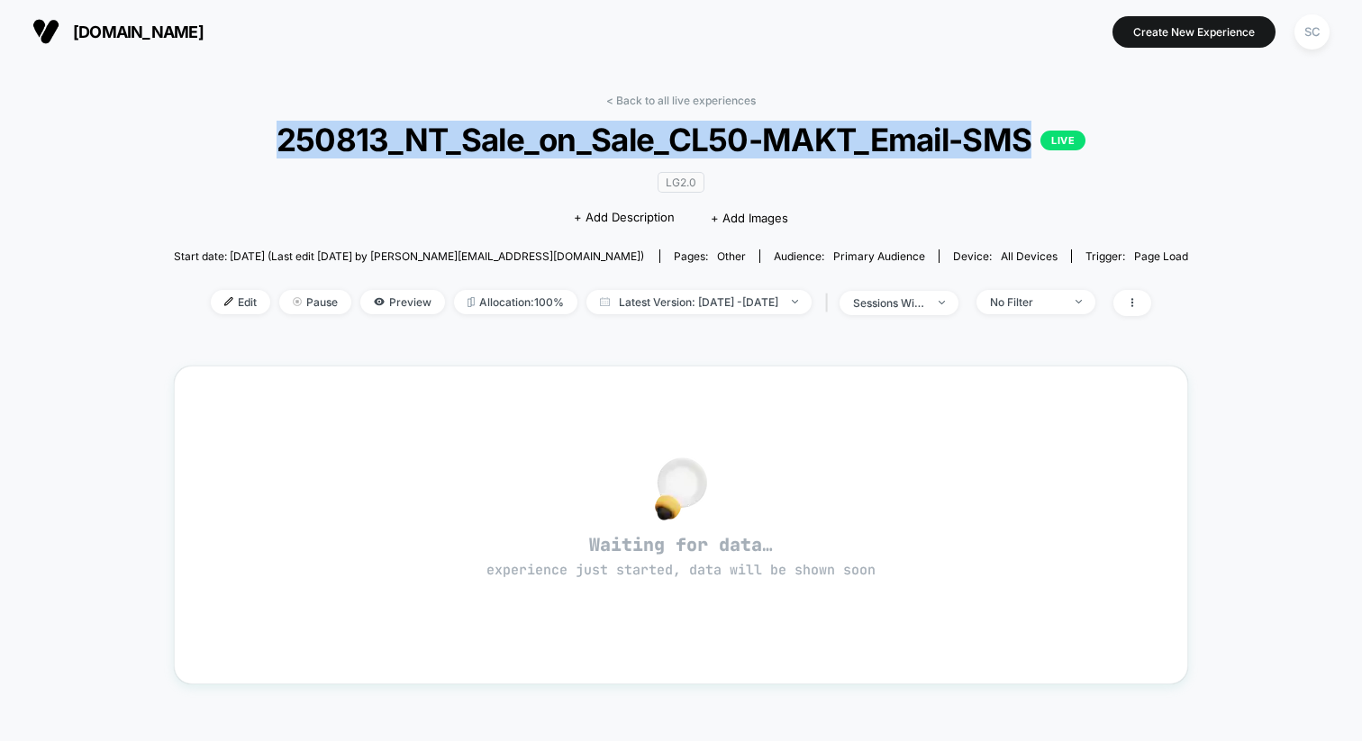
click at [541, 137] on span "250813_NT_Sale_on_Sale_CL50-MAKT_Email-SMS LIVE" at bounding box center [681, 140] width 914 height 38
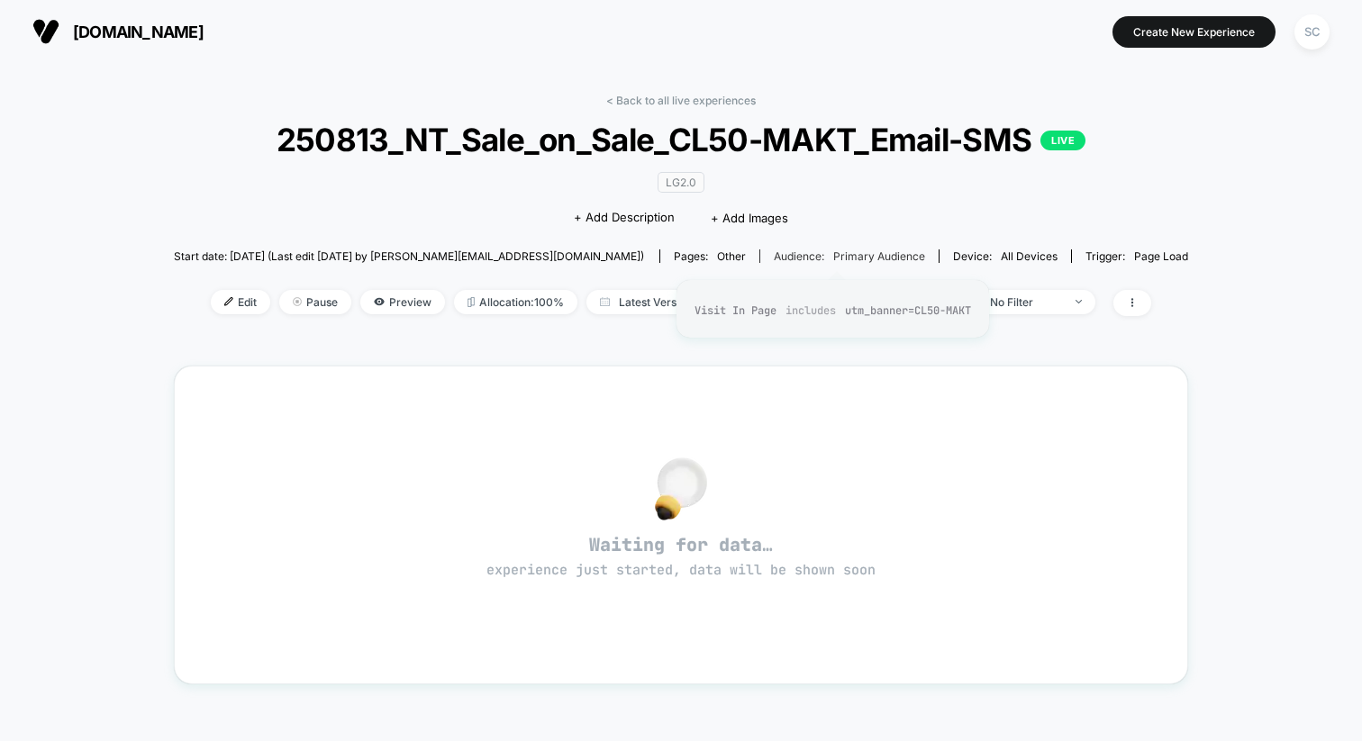
click at [843, 253] on span "Primary Audience" at bounding box center [879, 257] width 92 height 14
click at [858, 253] on span "Primary Audience" at bounding box center [879, 257] width 92 height 14
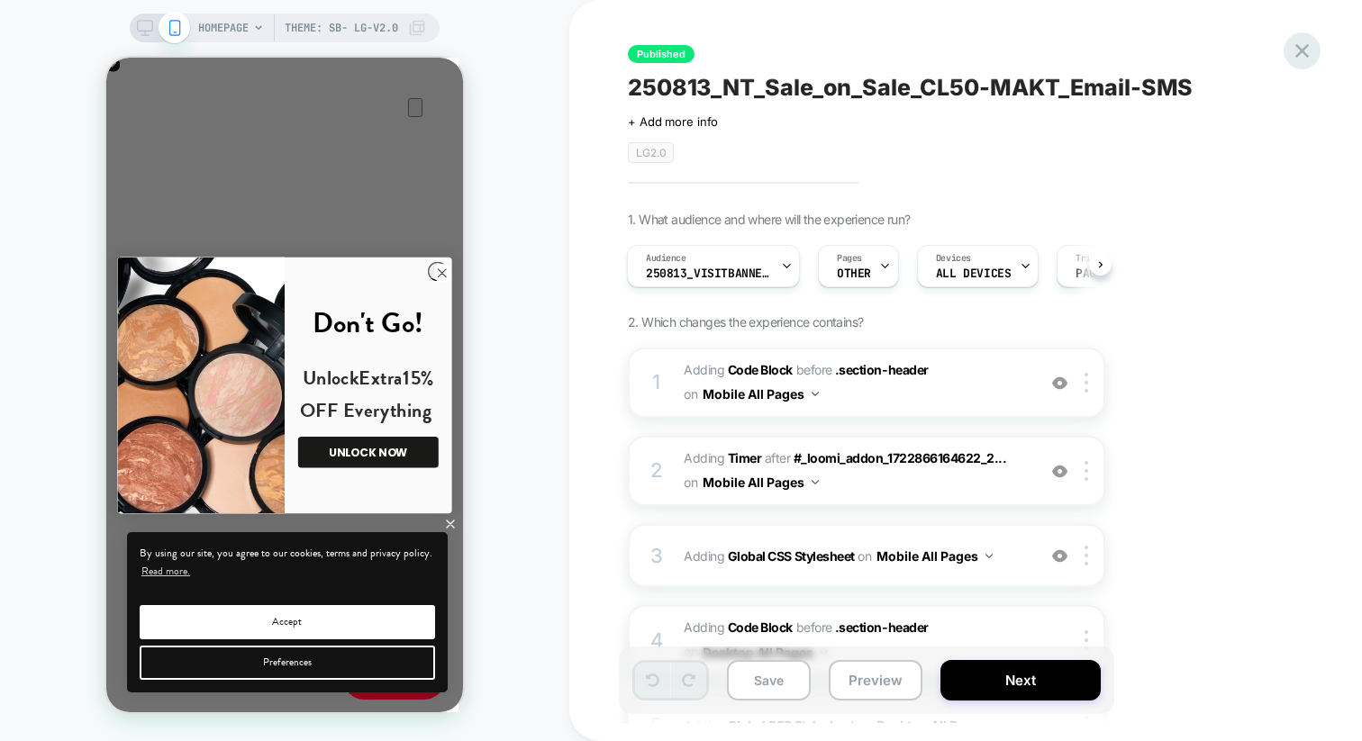
click at [1303, 55] on icon at bounding box center [1302, 51] width 24 height 24
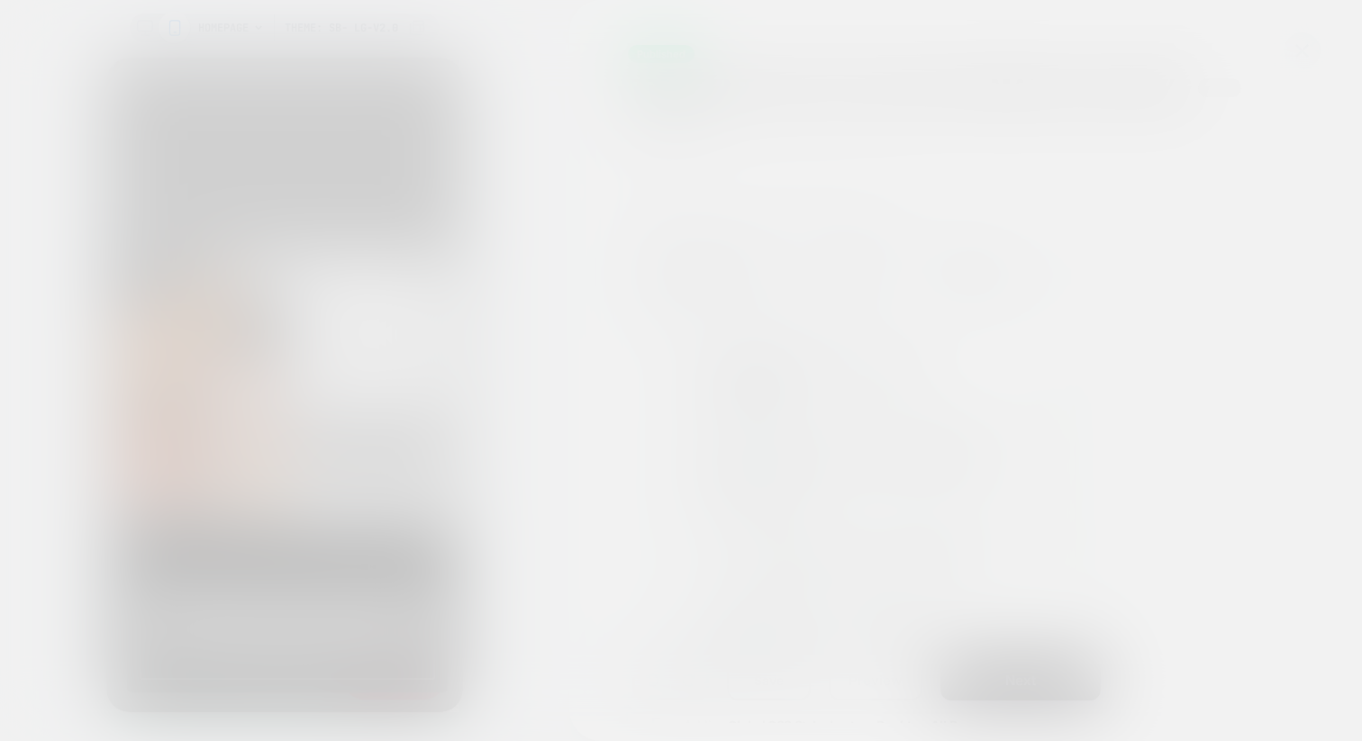
click at [1303, 55] on div at bounding box center [681, 370] width 1362 height 741
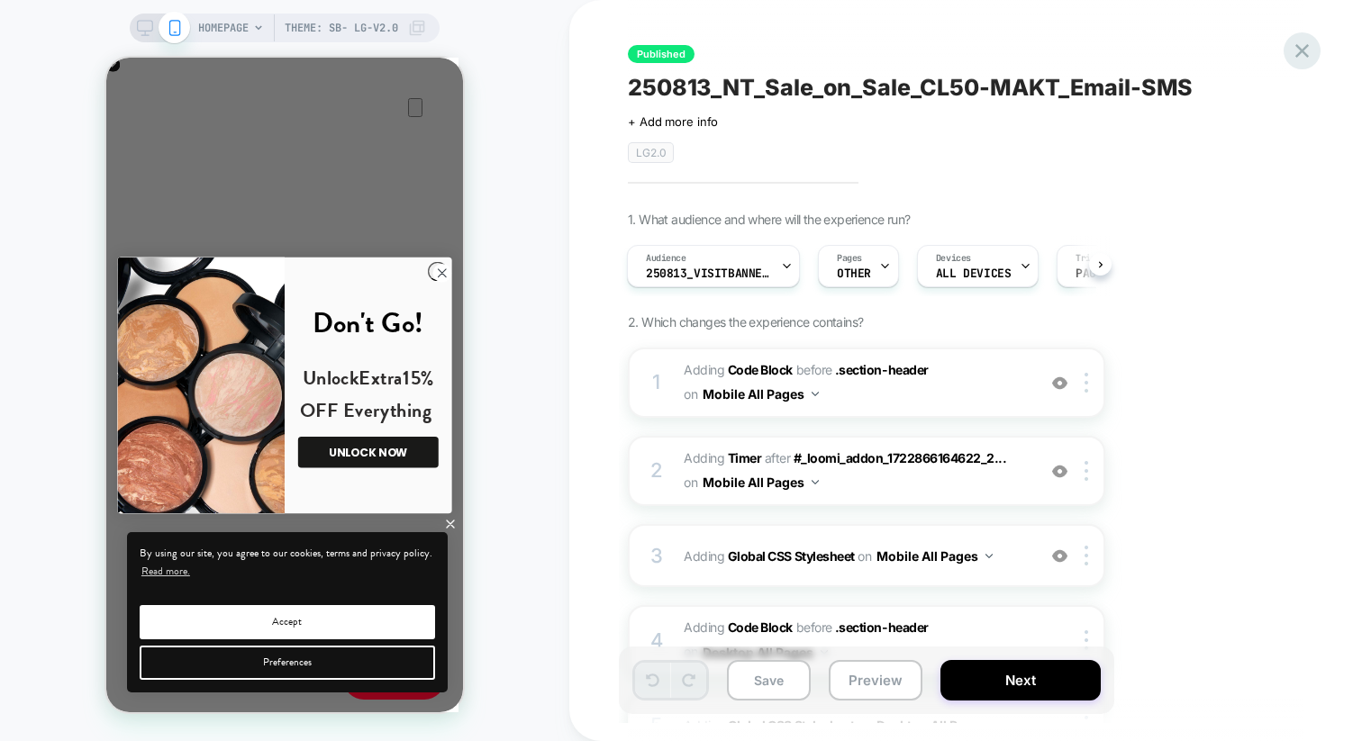
click at [1309, 46] on icon at bounding box center [1302, 51] width 24 height 24
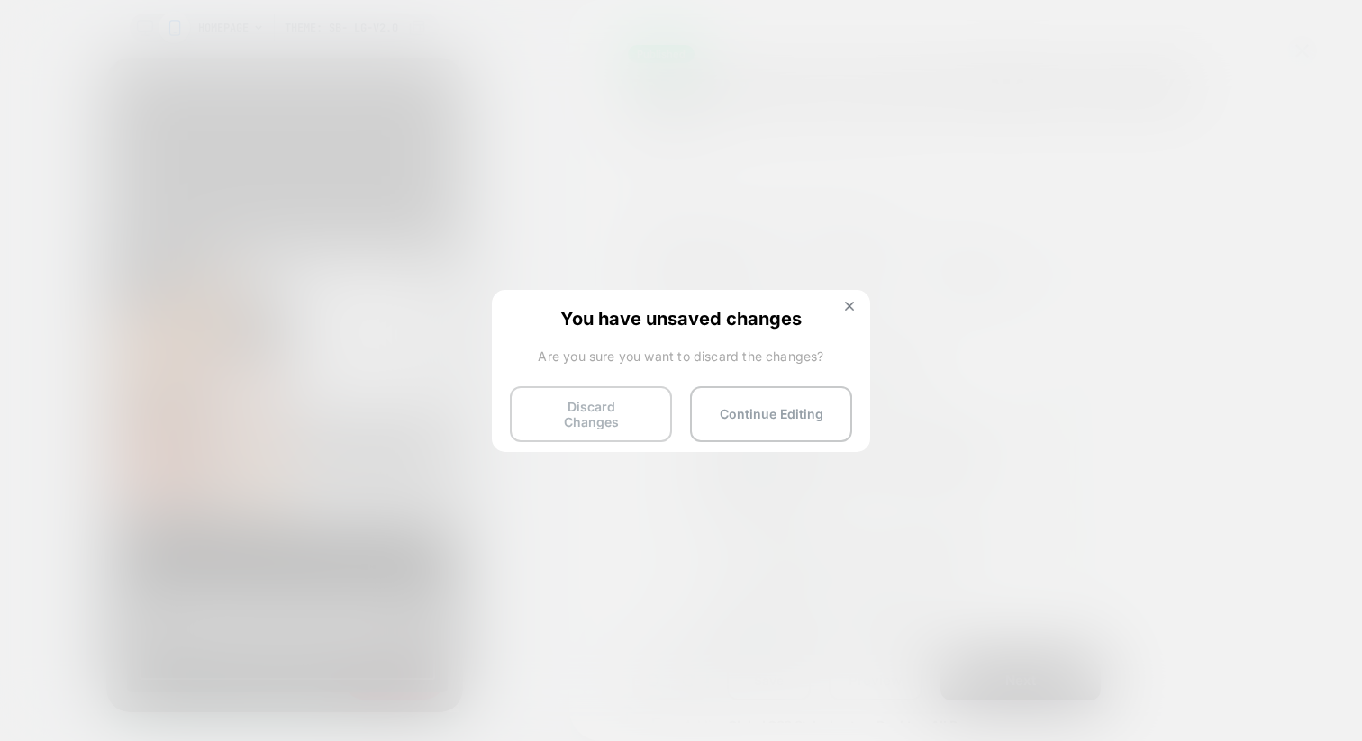
click at [618, 417] on button "Discard Changes" at bounding box center [591, 414] width 162 height 56
